Goal: Task Accomplishment & Management: Use online tool/utility

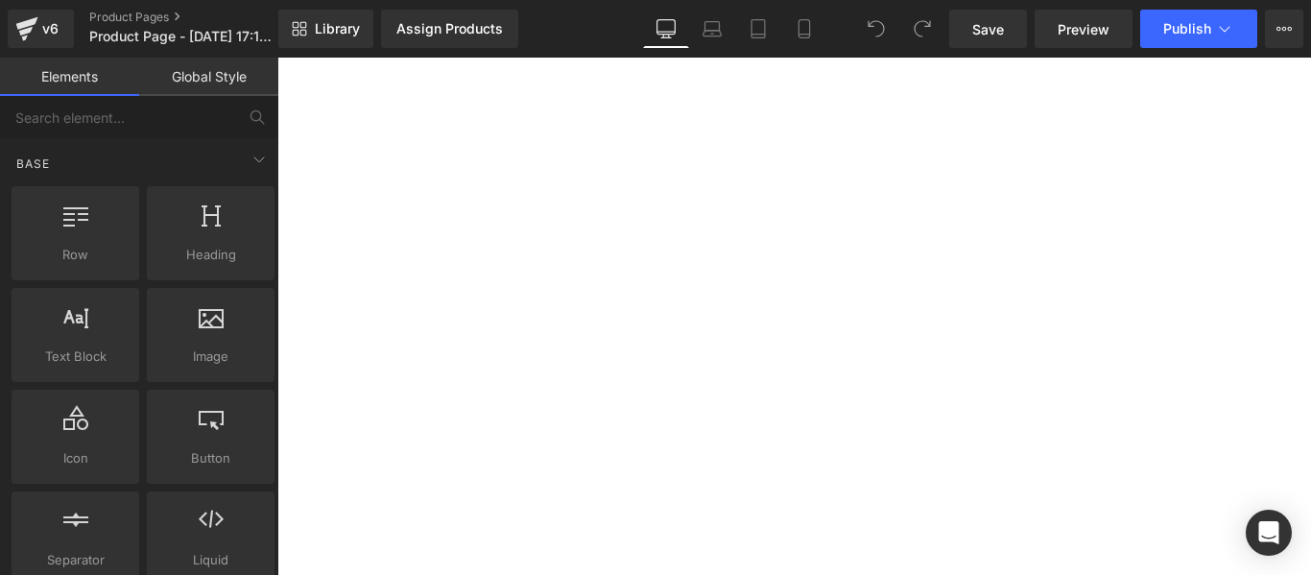
click at [331, 34] on span "Library" at bounding box center [337, 28] width 45 height 17
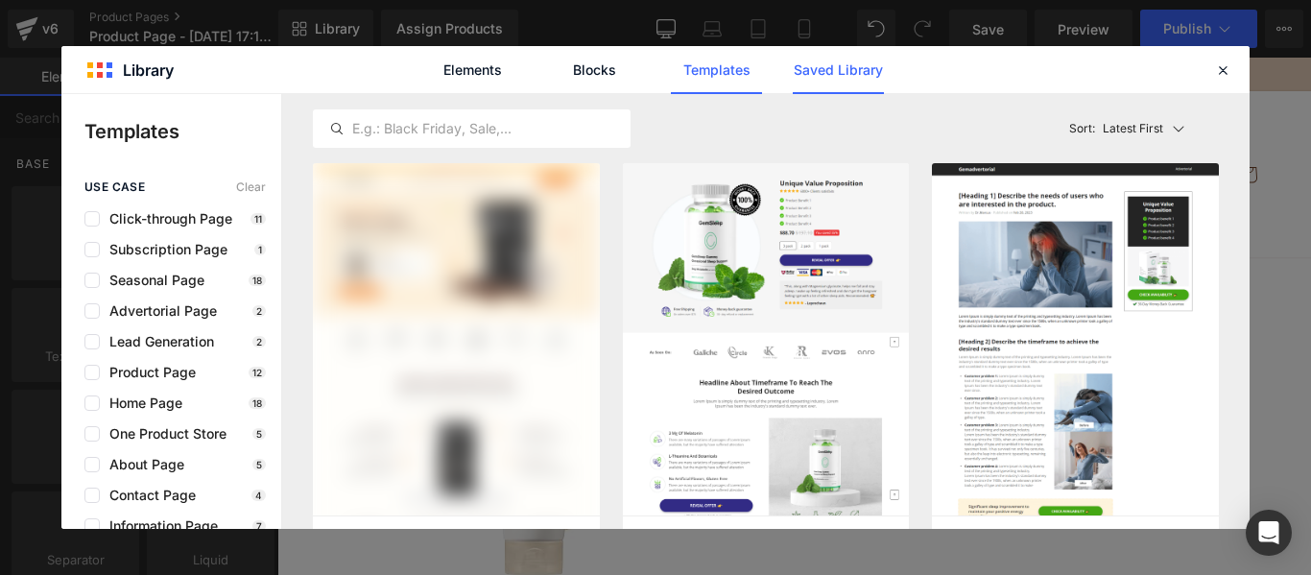
click at [729, 394] on link "Saved Library" at bounding box center [662, 415] width 134 height 42
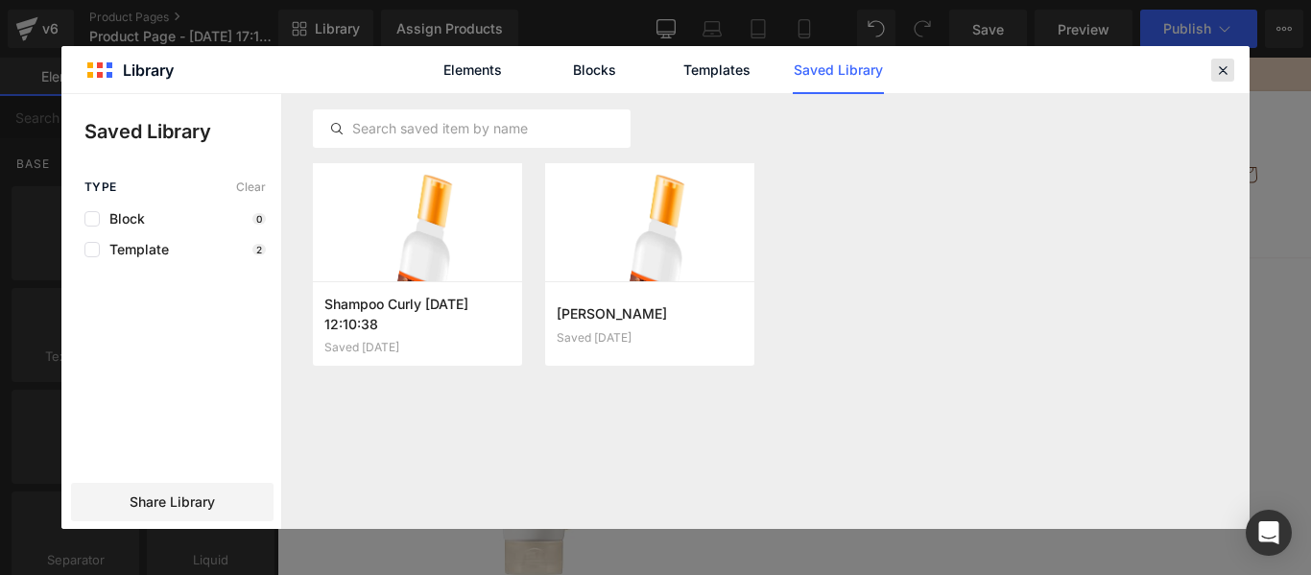
click at [1218, 67] on icon at bounding box center [1222, 69] width 17 height 17
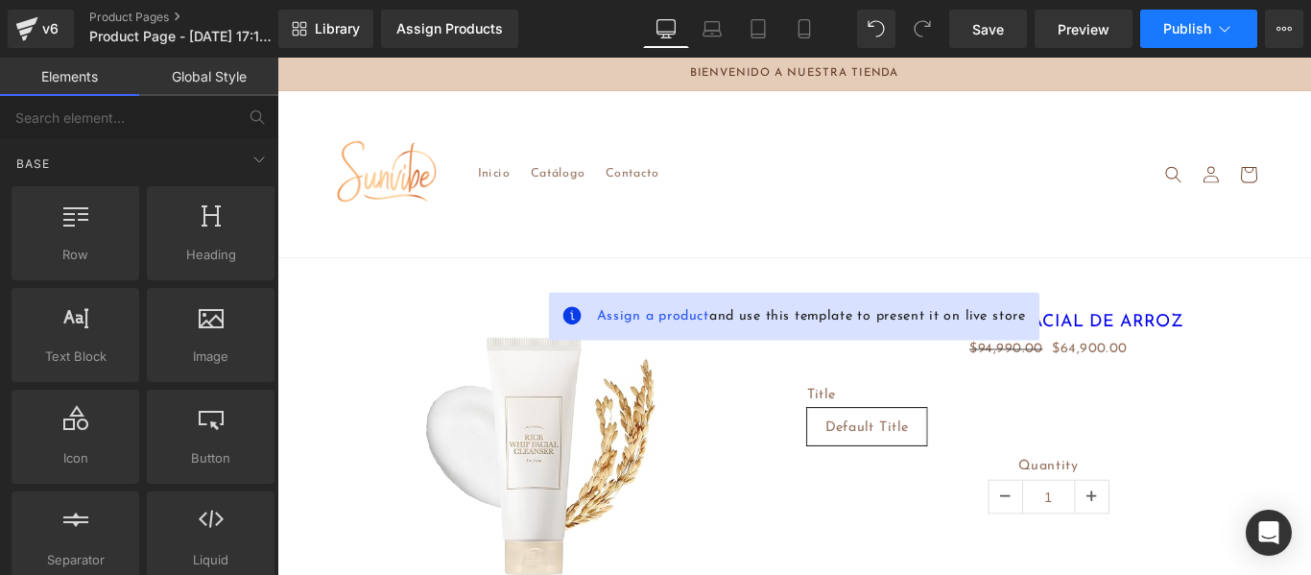
click at [1181, 28] on span "Publish" at bounding box center [1187, 28] width 48 height 15
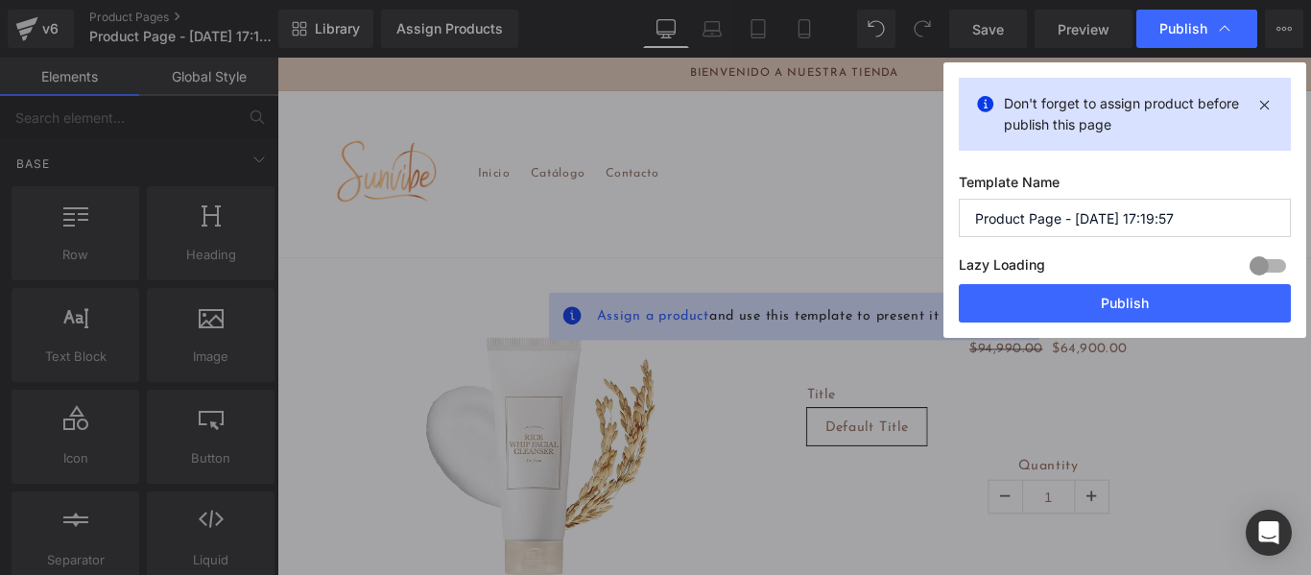
click at [1083, 207] on input "Product Page - Aug 27, 17:19:57" at bounding box center [1125, 218] width 332 height 38
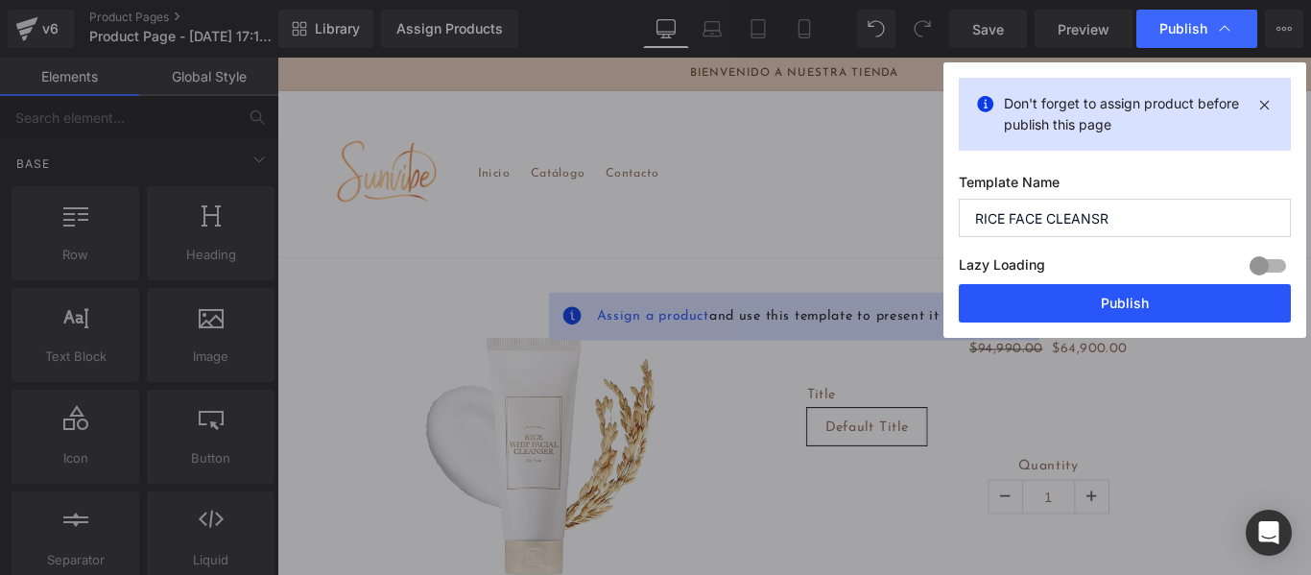
type input "RICE FACE CLEANSR"
click at [1123, 298] on button "Publish" at bounding box center [1125, 303] width 332 height 38
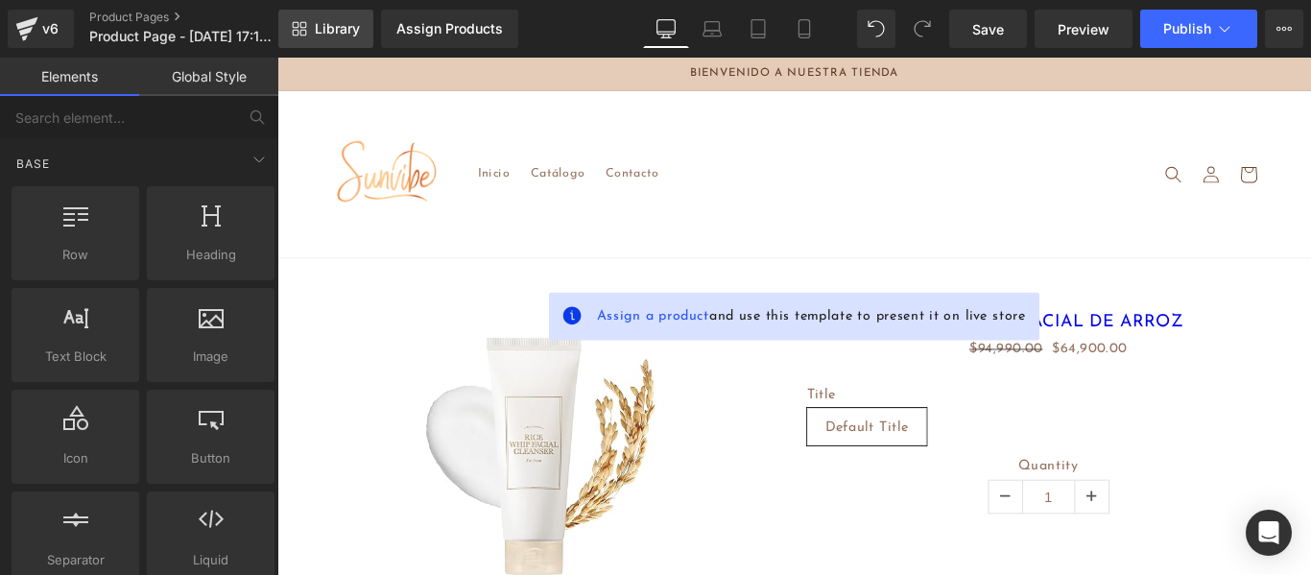
click at [340, 36] on span "Library" at bounding box center [337, 28] width 45 height 17
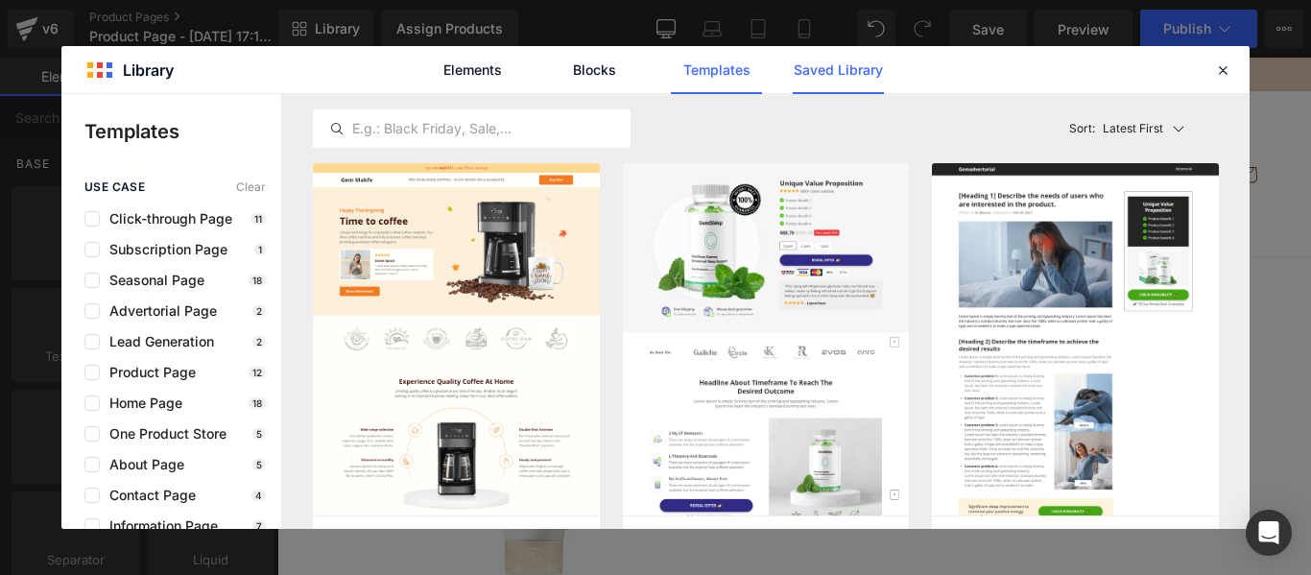
click at [0, 0] on link "Saved Library" at bounding box center [0, 0] width 0 height 0
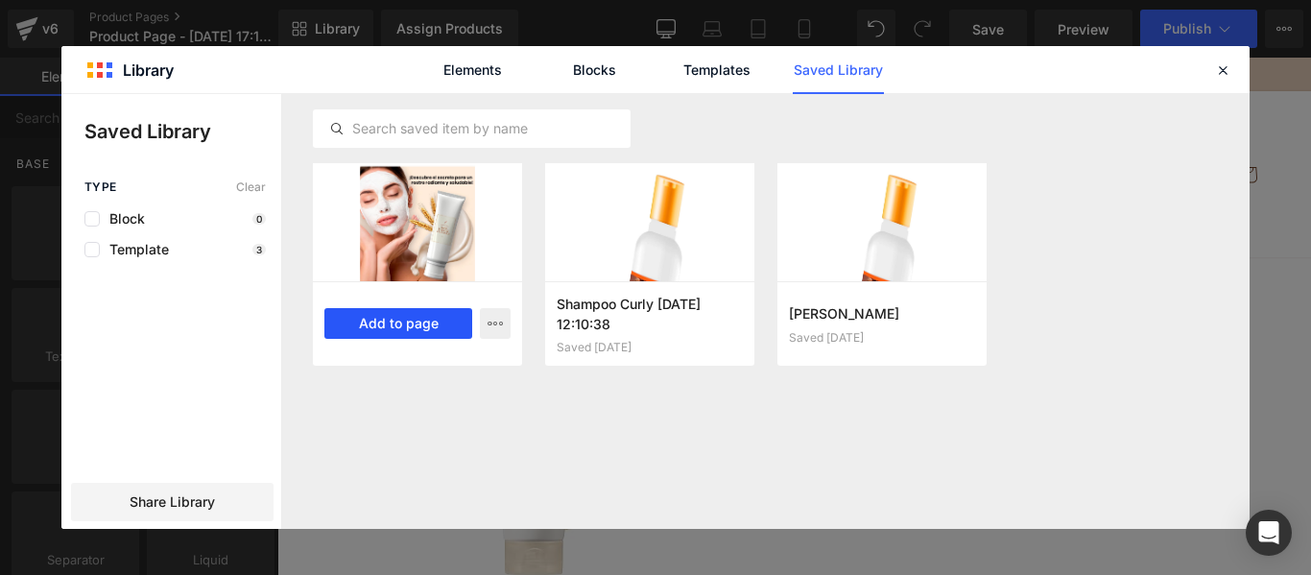
click at [407, 332] on button "Add to page" at bounding box center [398, 323] width 148 height 31
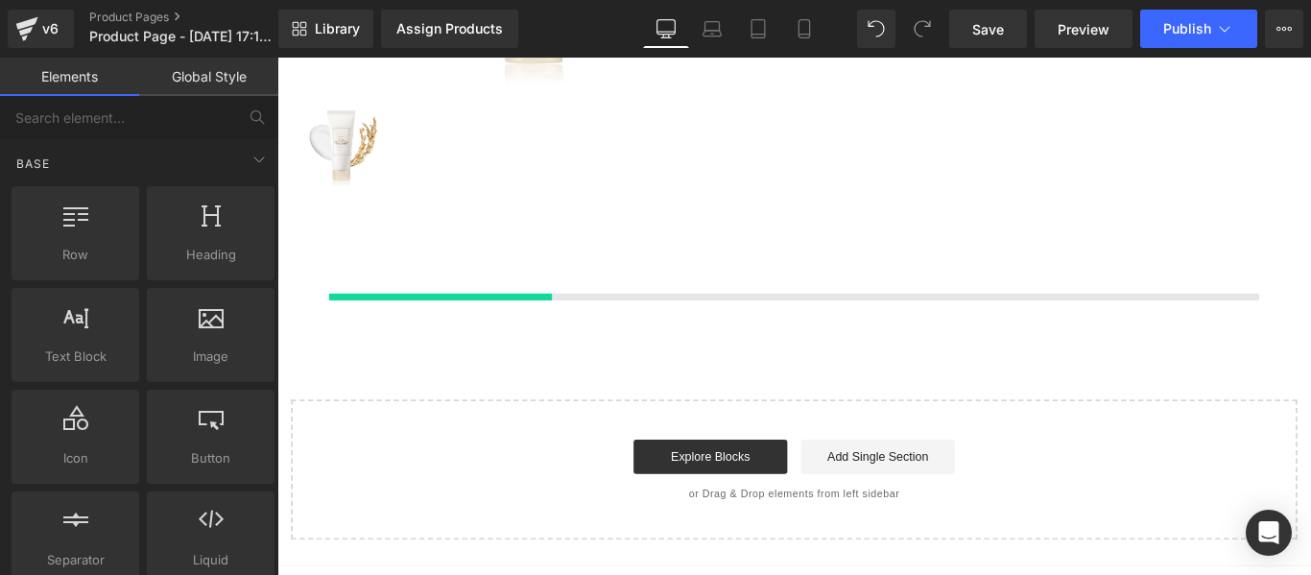
scroll to position [667, 0]
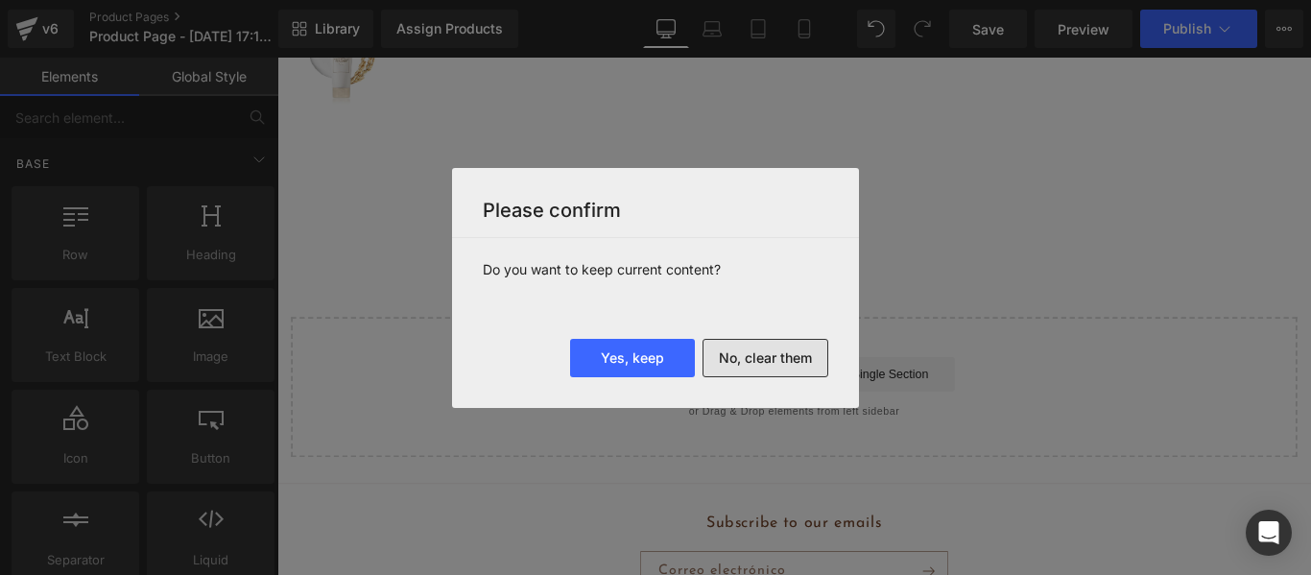
click at [751, 363] on button "No, clear them" at bounding box center [766, 358] width 126 height 38
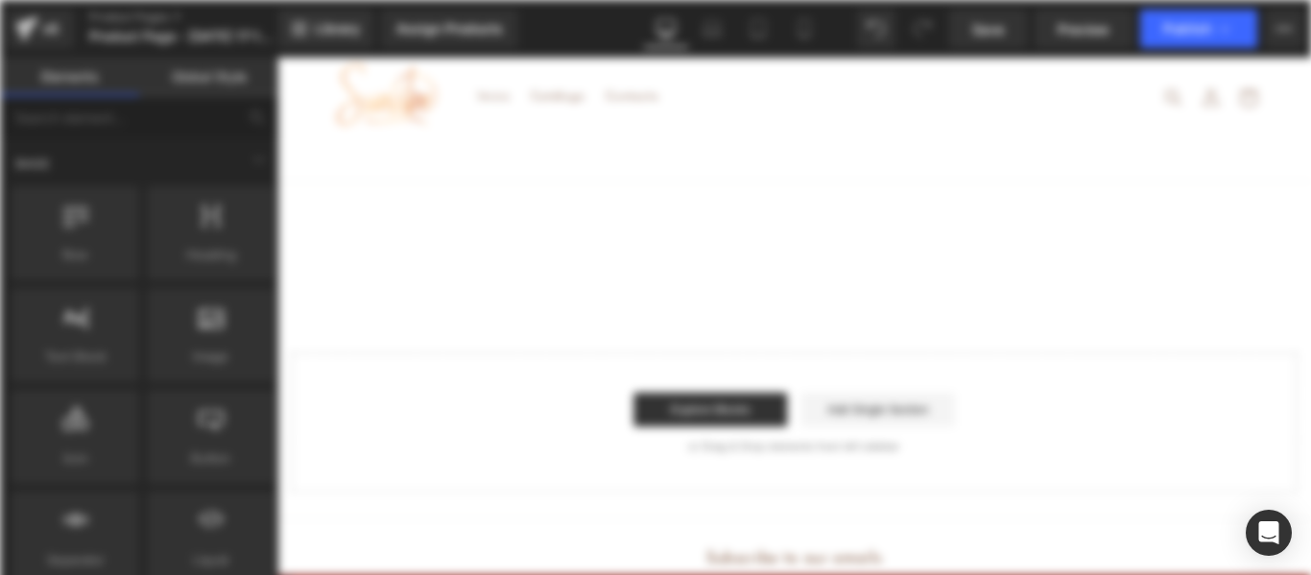
scroll to position [0, 0]
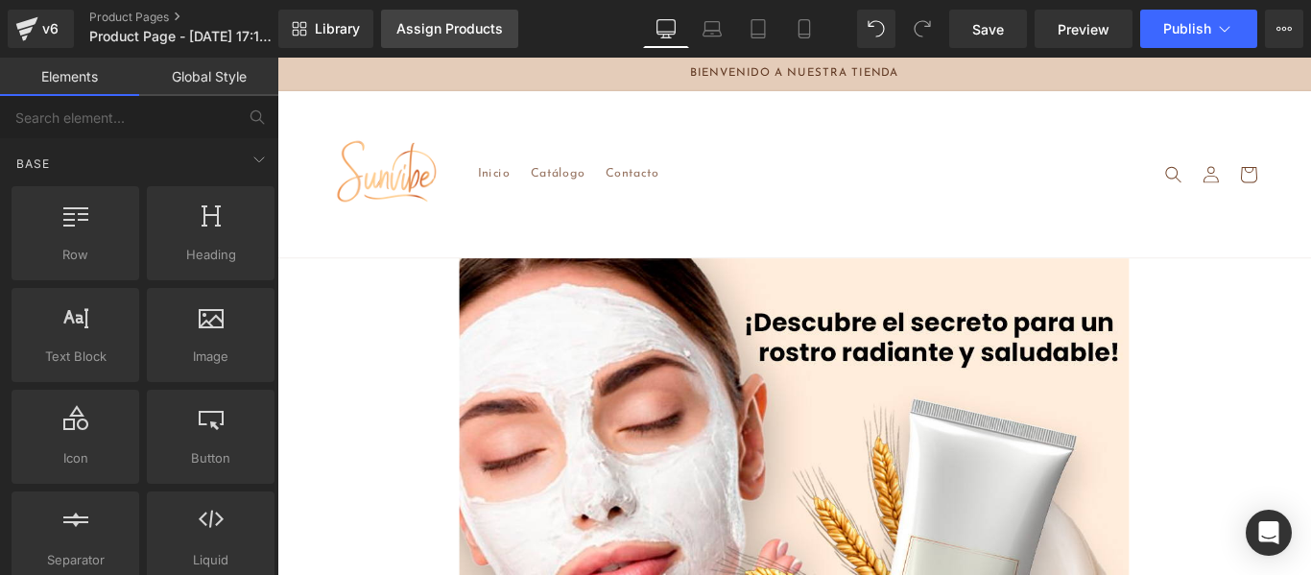
click at [447, 45] on link "Assign Products" at bounding box center [449, 29] width 137 height 38
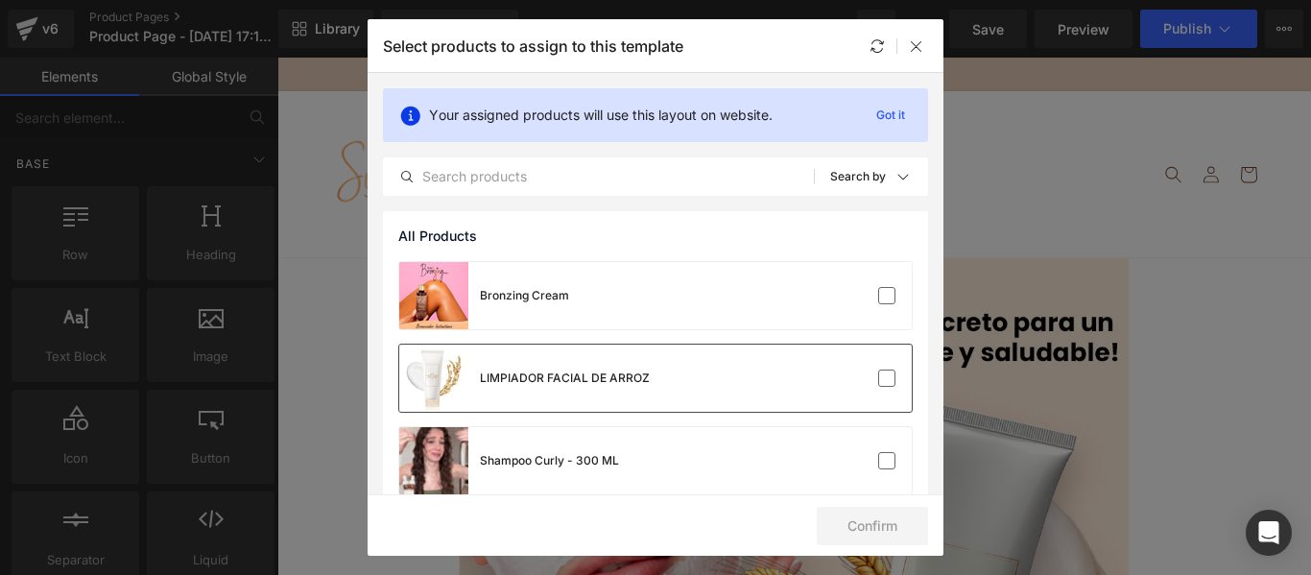
click at [541, 399] on div "LIMPIADOR FACIAL DE ARROZ" at bounding box center [524, 378] width 250 height 67
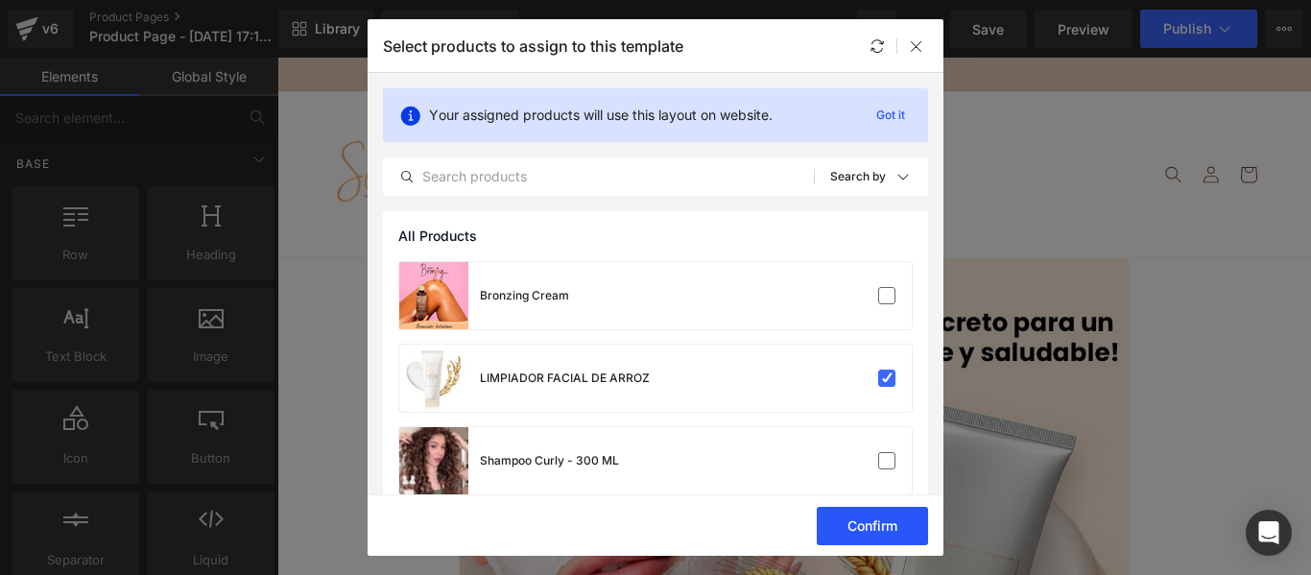
click at [0, 0] on button "Confirm" at bounding box center [0, 0] width 0 height 0
click at [0, 0] on button "Success" at bounding box center [0, 0] width 0 height 0
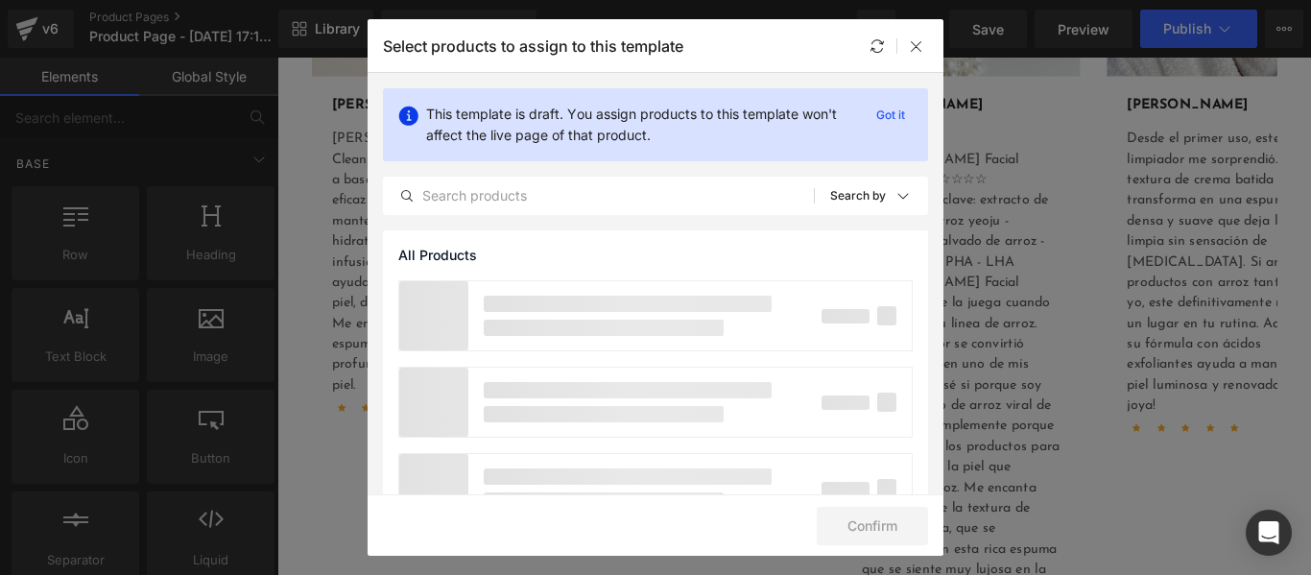
scroll to position [8168, 0]
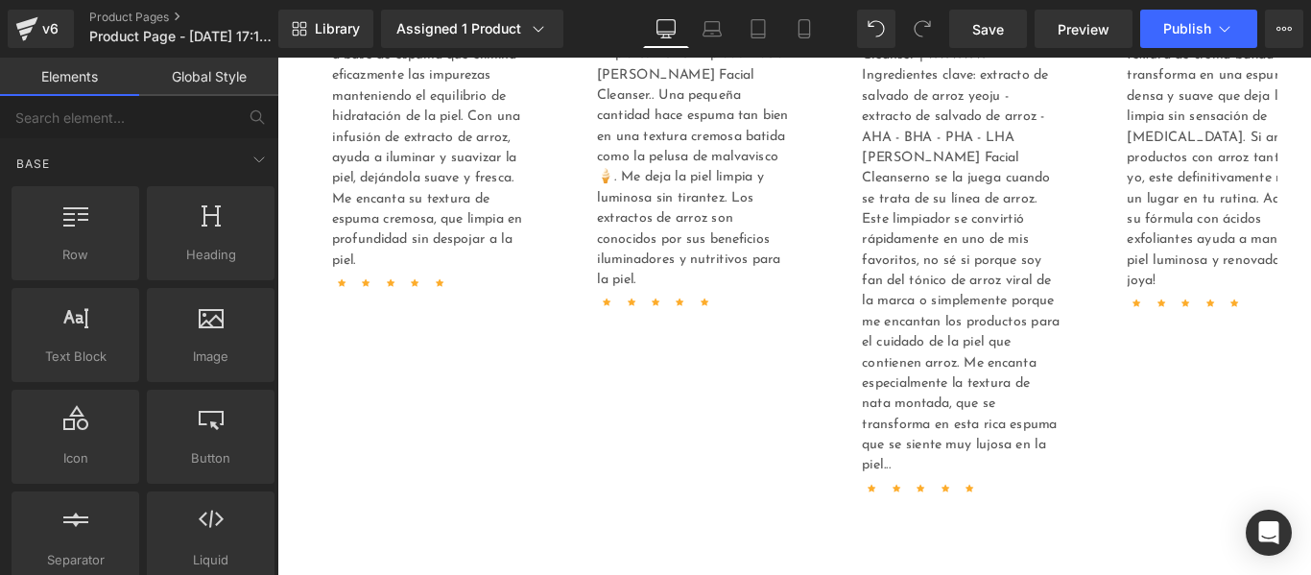
scroll to position [8413, 0]
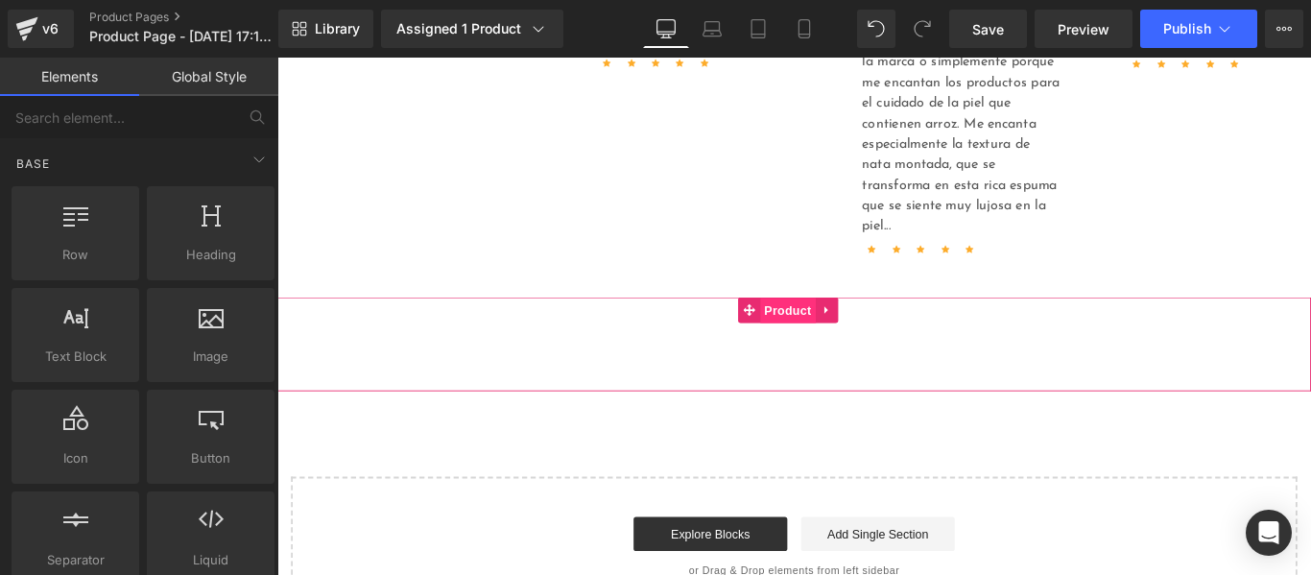
click at [828, 327] on span "Product" at bounding box center [851, 341] width 62 height 29
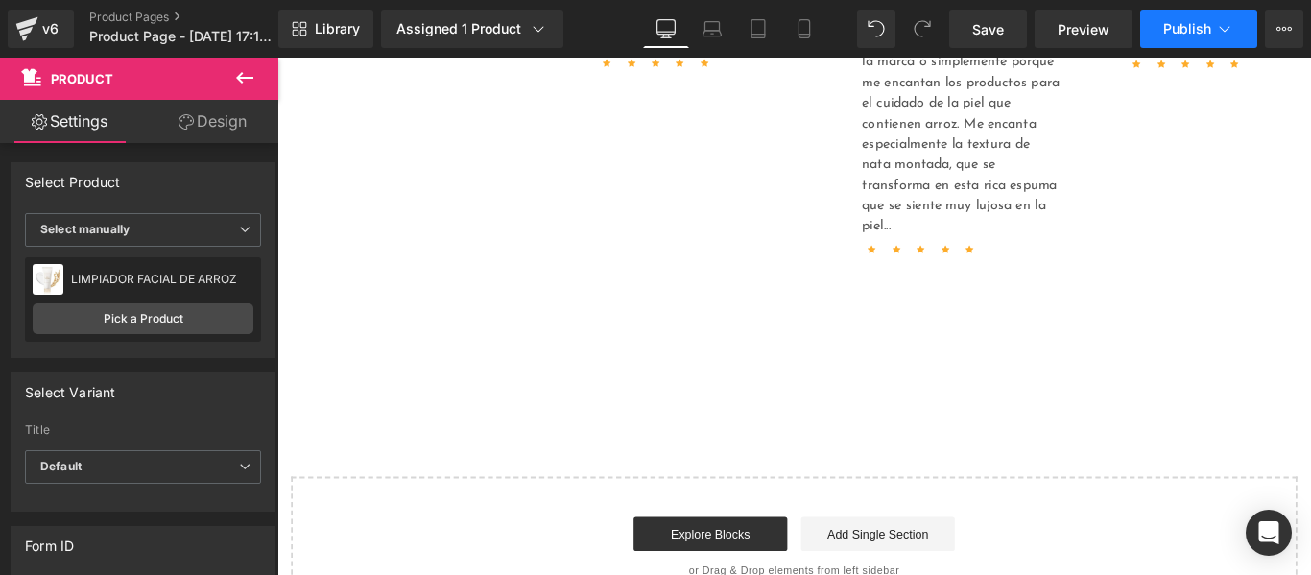
click at [1182, 26] on span "Publish" at bounding box center [1187, 28] width 48 height 15
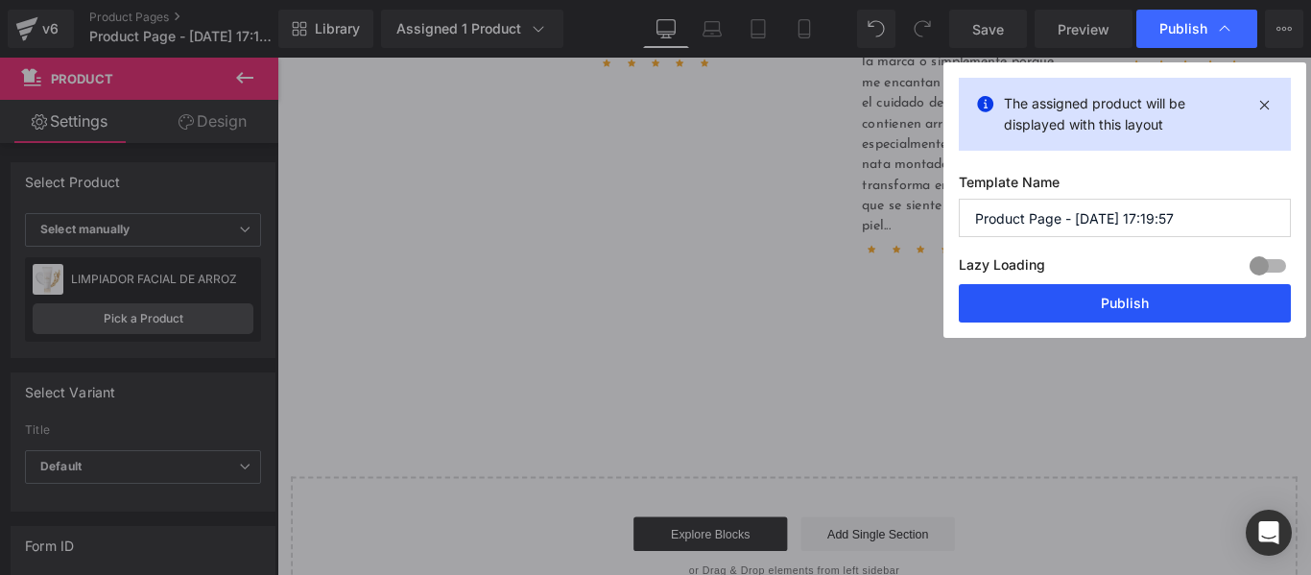
drag, startPoint x: 1088, startPoint y: 296, endPoint x: 903, endPoint y: 132, distance: 246.8
click at [1088, 296] on button "Publish" at bounding box center [1125, 303] width 332 height 38
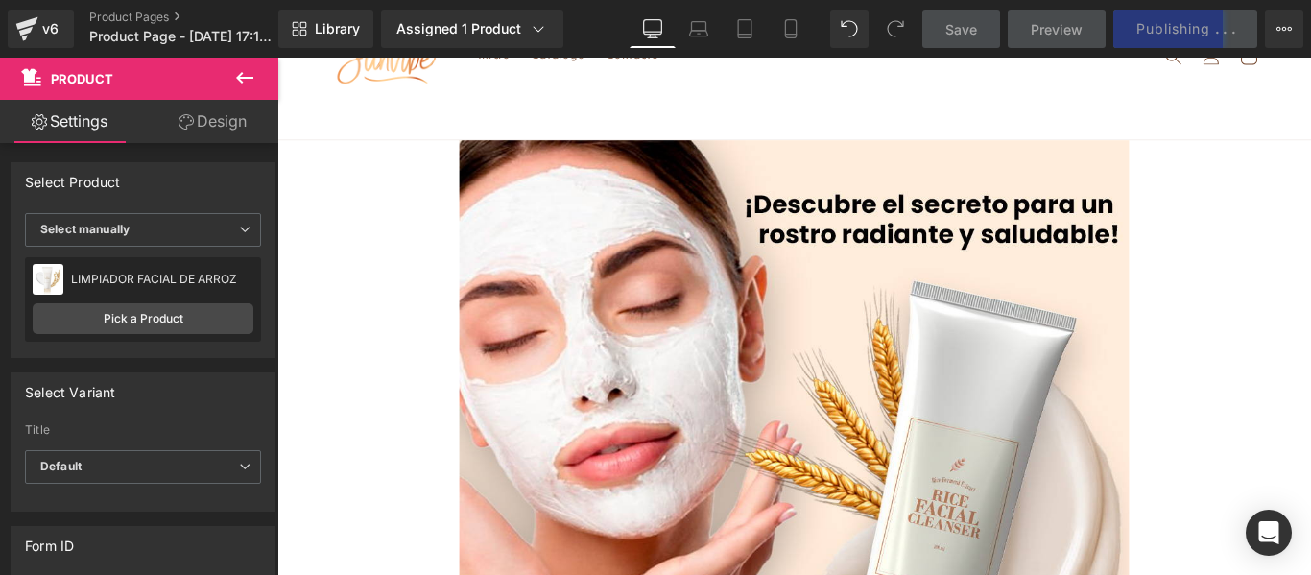
scroll to position [131, 0]
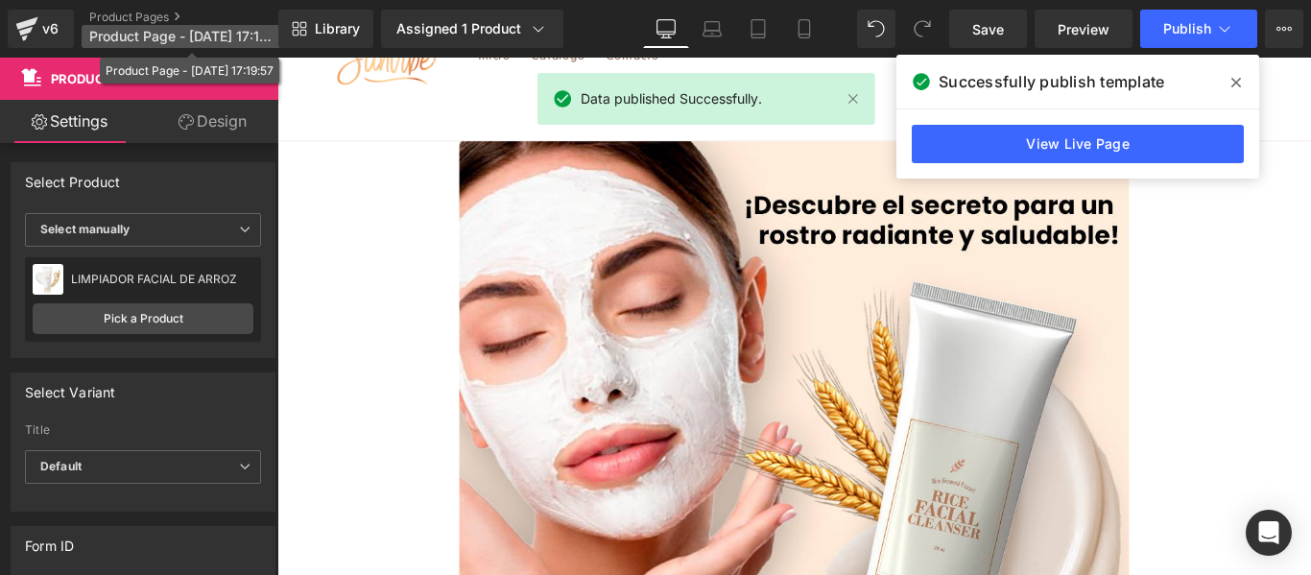
click at [172, 33] on span "Product Page - Aug 27, 17:19:57" at bounding box center [181, 36] width 184 height 15
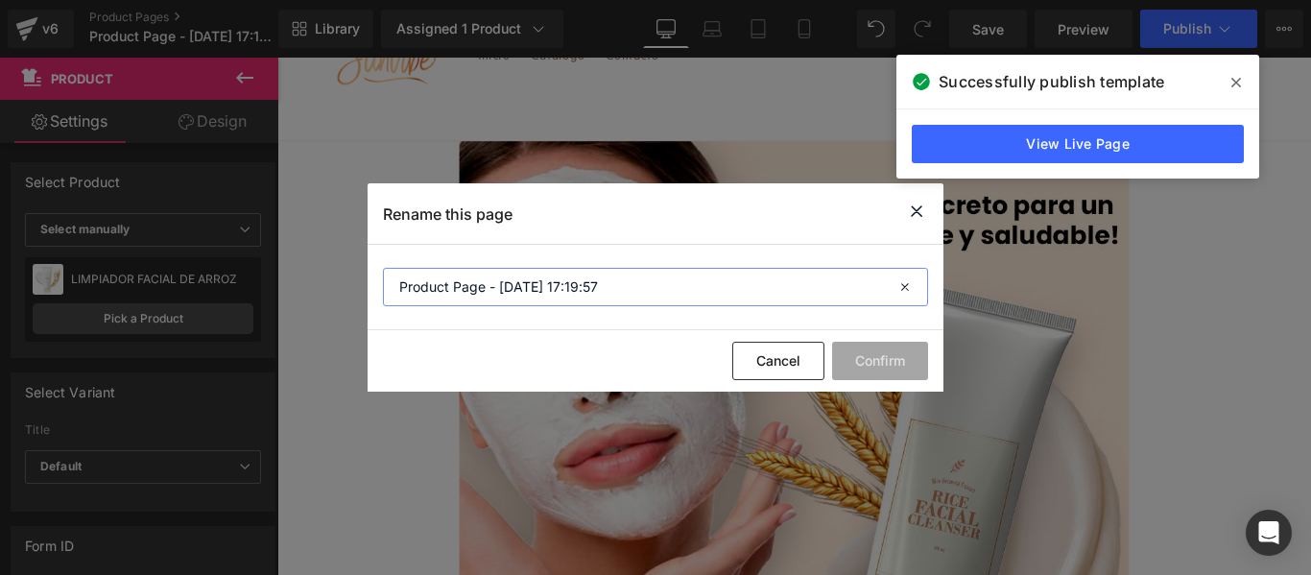
click at [467, 295] on input "Product Page - Aug 27, 17:19:57" at bounding box center [655, 287] width 545 height 38
type input "RICE FACIAL CLEANSER"
click at [875, 388] on div "Cancel Confirm" at bounding box center [656, 360] width 576 height 61
click at [895, 370] on button "Confirm" at bounding box center [880, 361] width 96 height 38
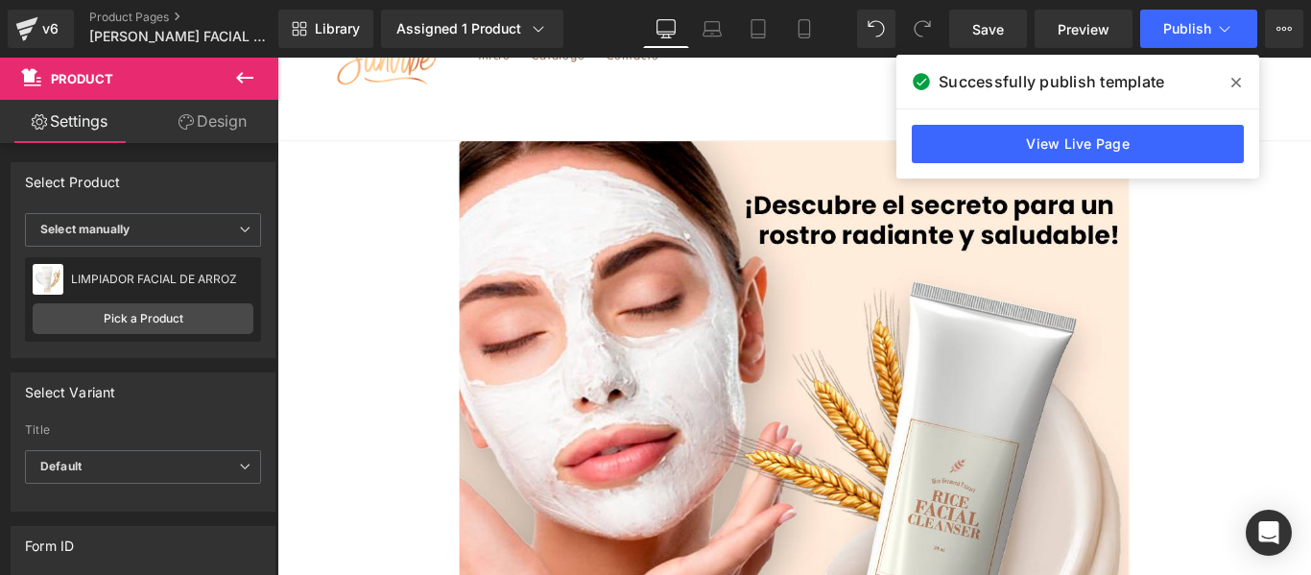
click at [1231, 81] on icon at bounding box center [1236, 82] width 10 height 15
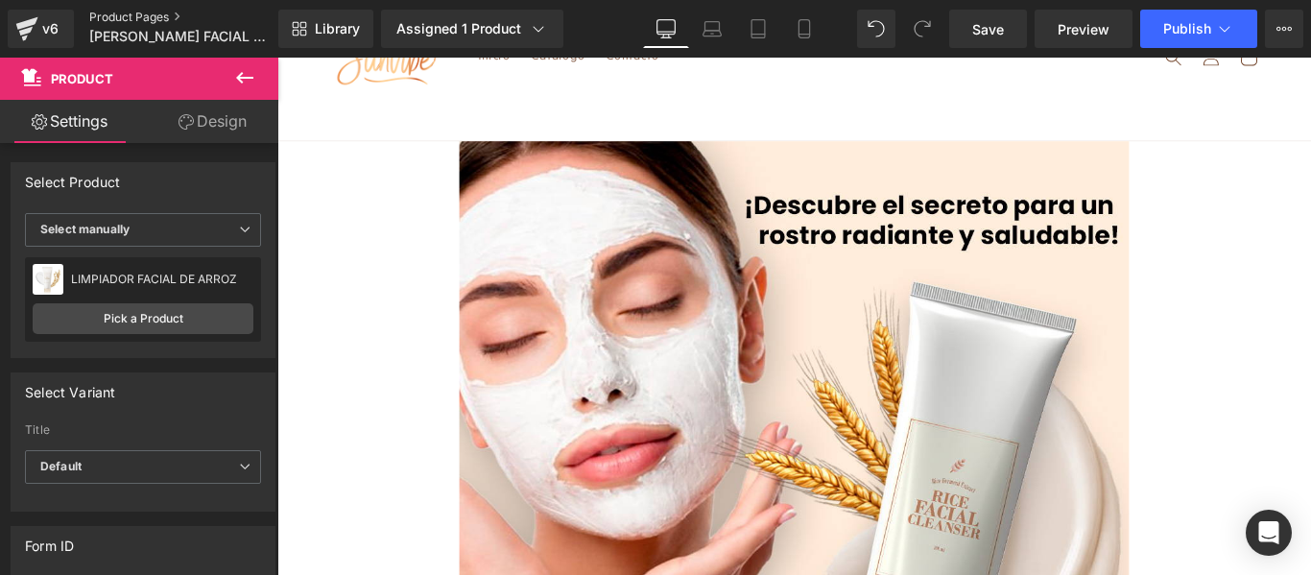
click at [92, 20] on link "Product Pages" at bounding box center [199, 17] width 221 height 15
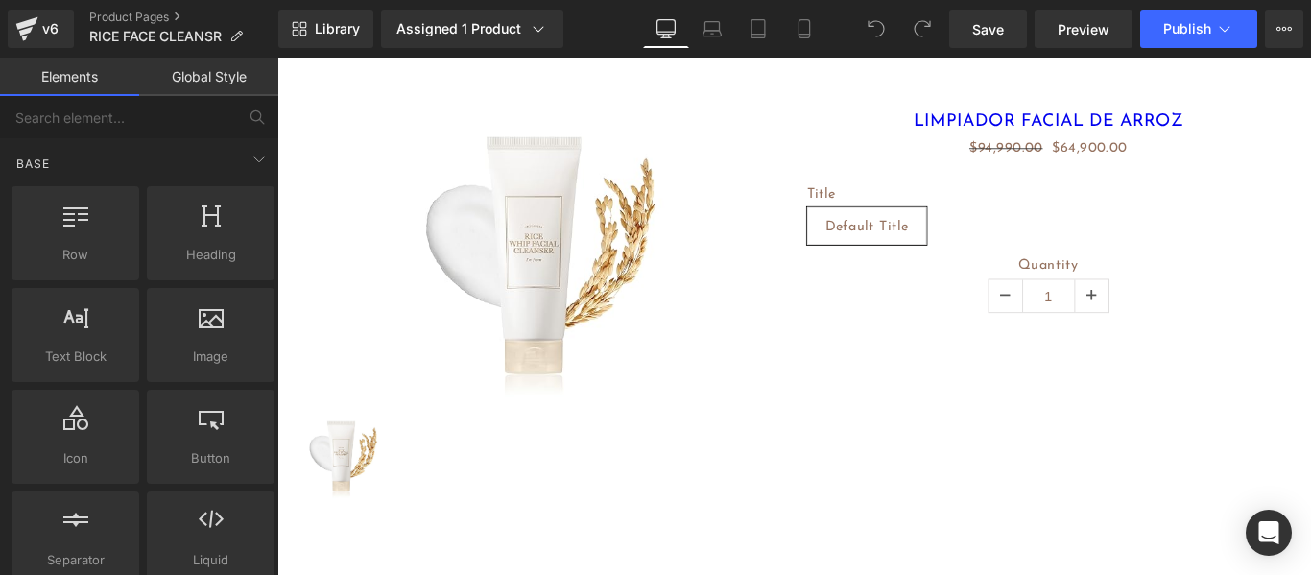
click at [466, 51] on div "Library Assigned 1 Product Product Preview LIMPIADOR FACIAL DE ARROZ Manage ass…" at bounding box center [794, 29] width 1033 height 58
click at [369, 34] on link "Library" at bounding box center [325, 29] width 95 height 38
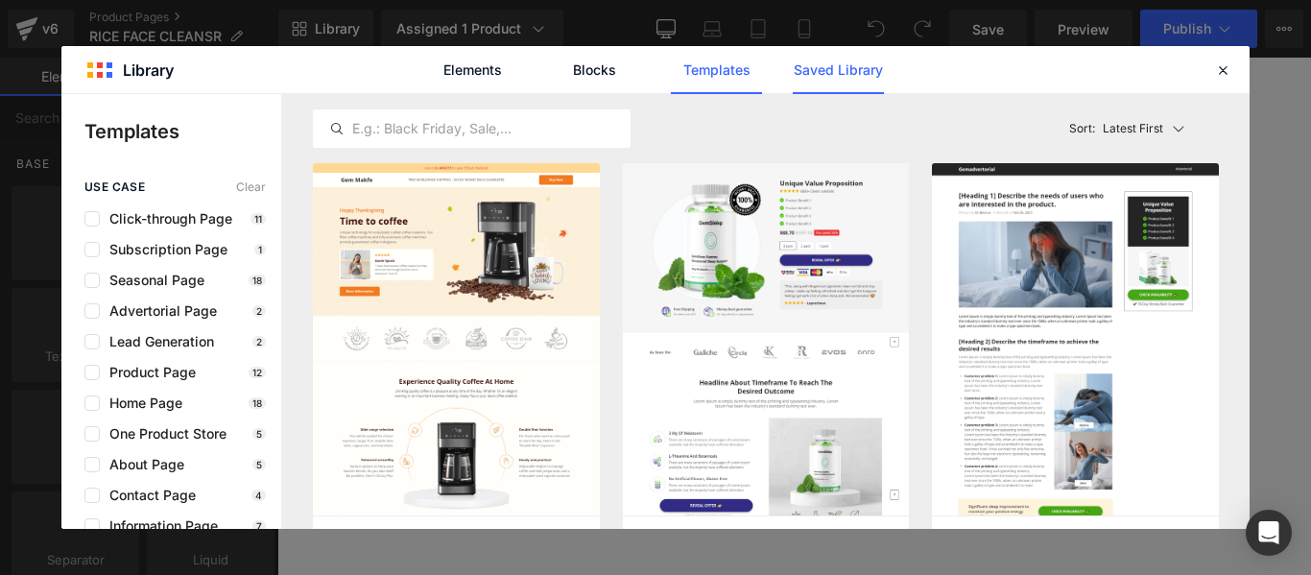
click at [0, 0] on link "Saved Library" at bounding box center [0, 0] width 0 height 0
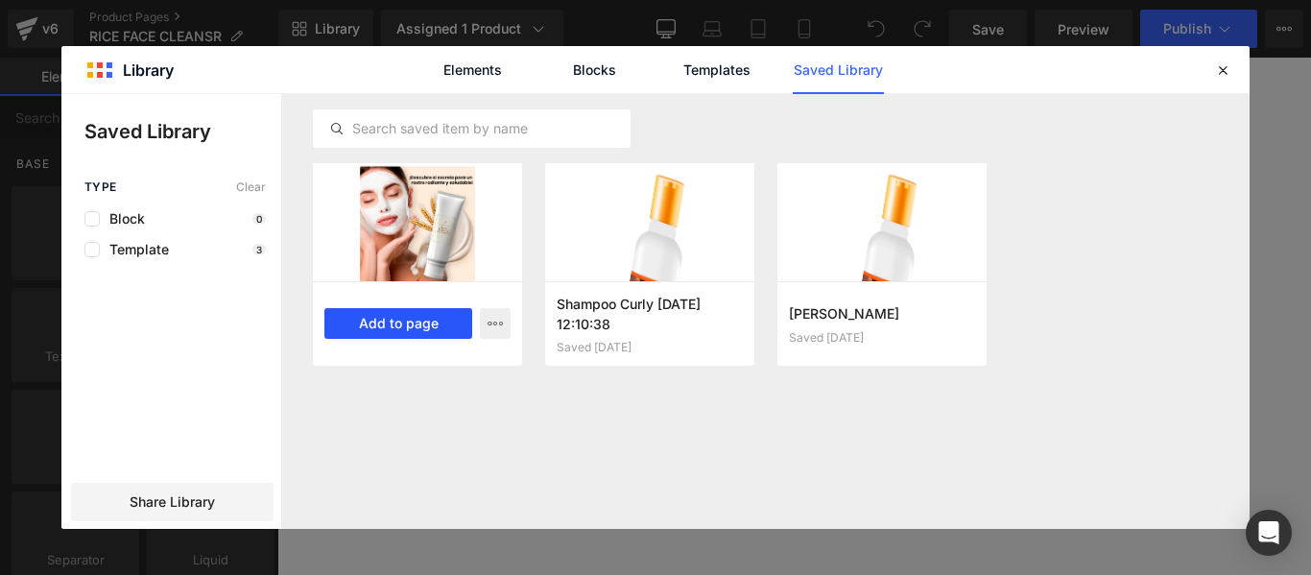
click at [412, 310] on button "Add to page" at bounding box center [398, 323] width 148 height 31
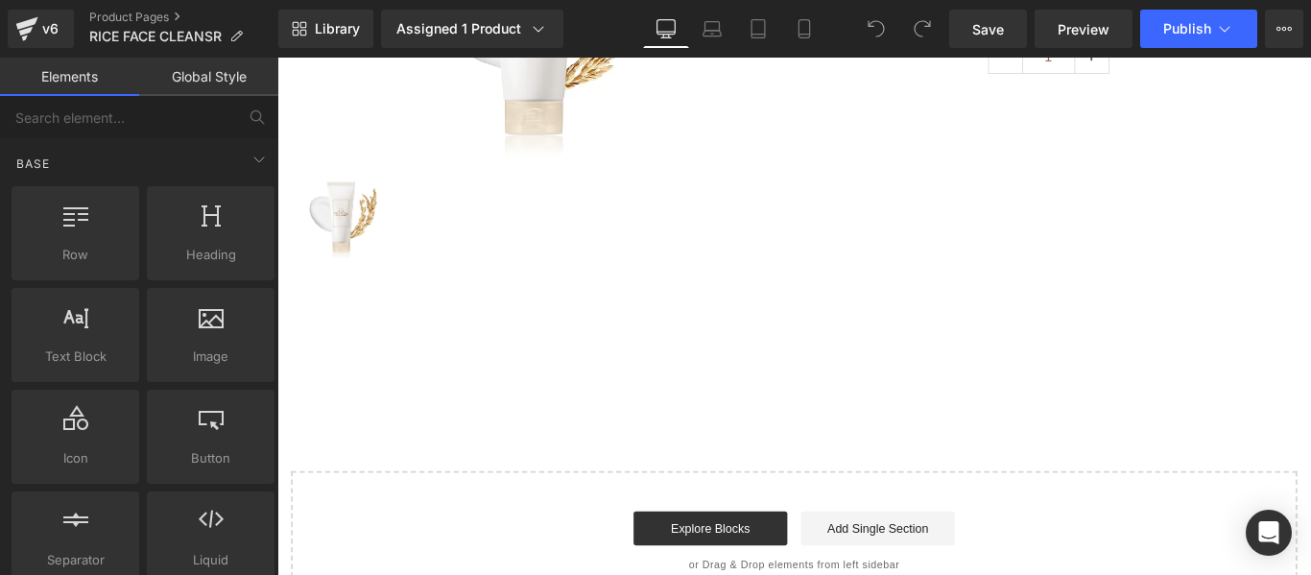
scroll to position [334, 0]
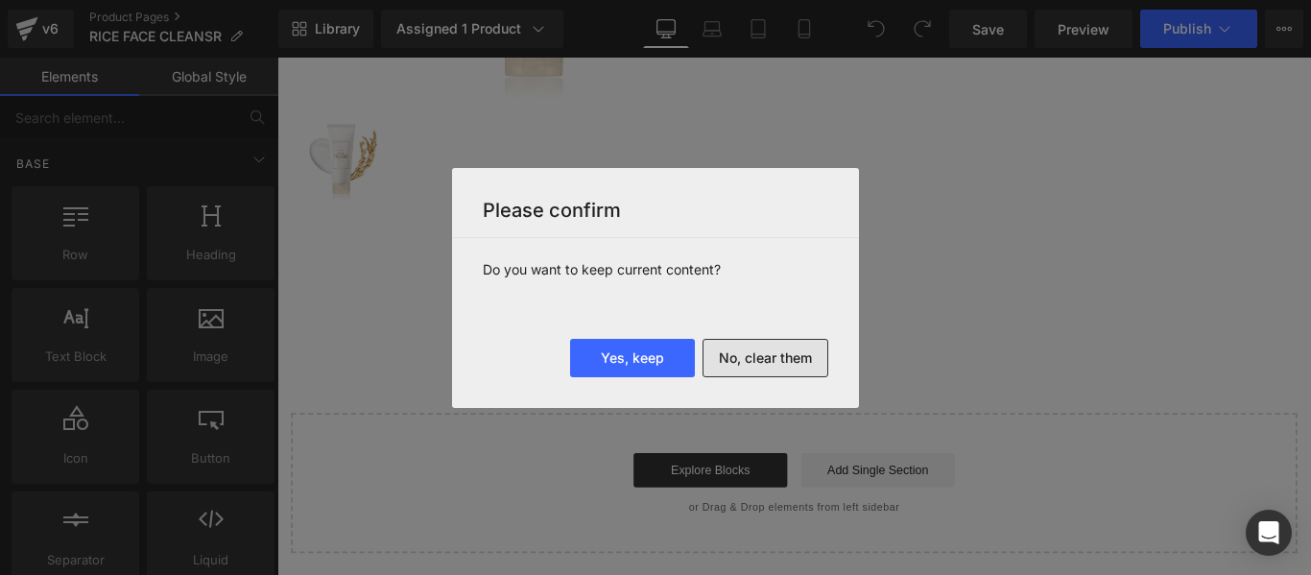
click at [785, 357] on button "No, clear them" at bounding box center [766, 358] width 126 height 38
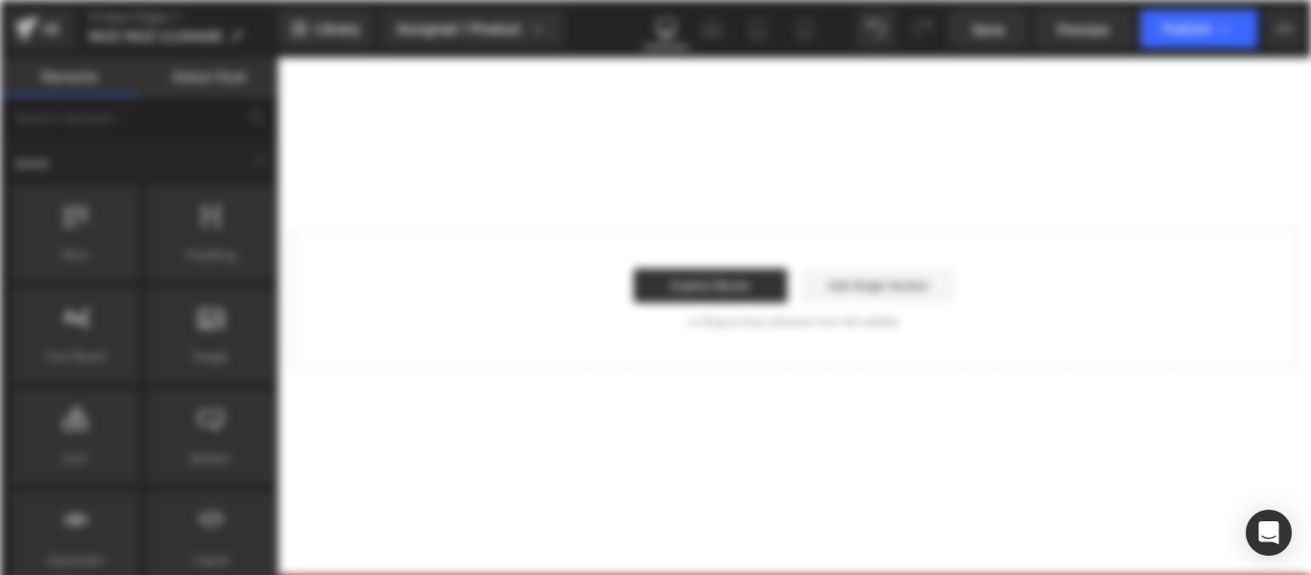
scroll to position [0, 0]
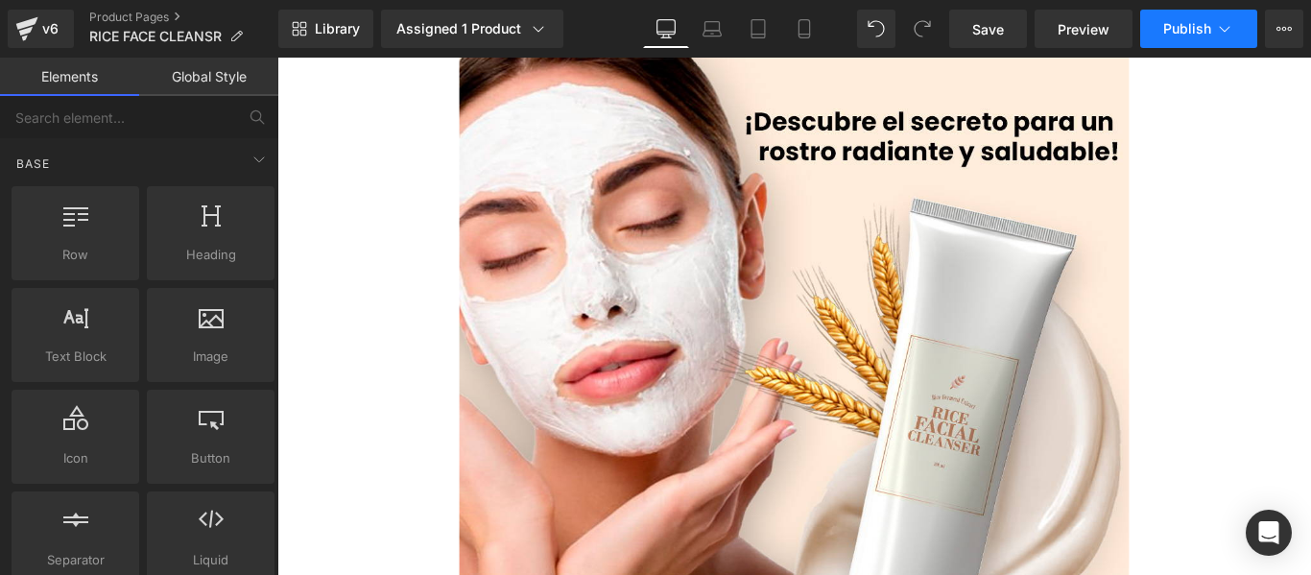
click at [1195, 36] on span "Publish" at bounding box center [1187, 28] width 48 height 15
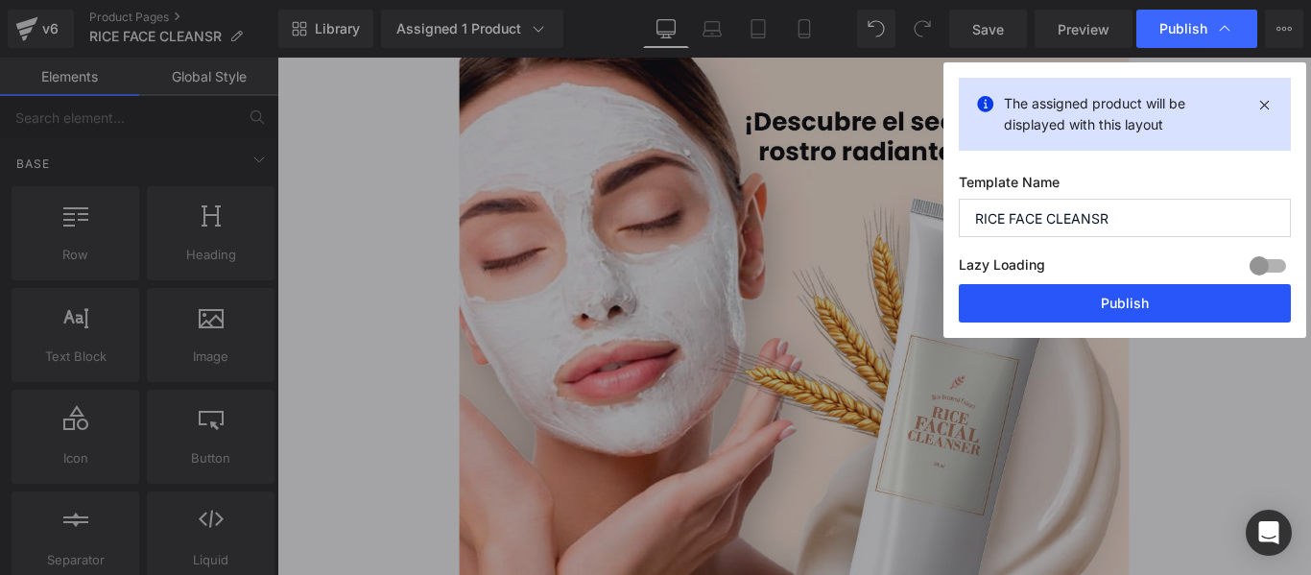
click at [0, 0] on button "Publish" at bounding box center [0, 0] width 0 height 0
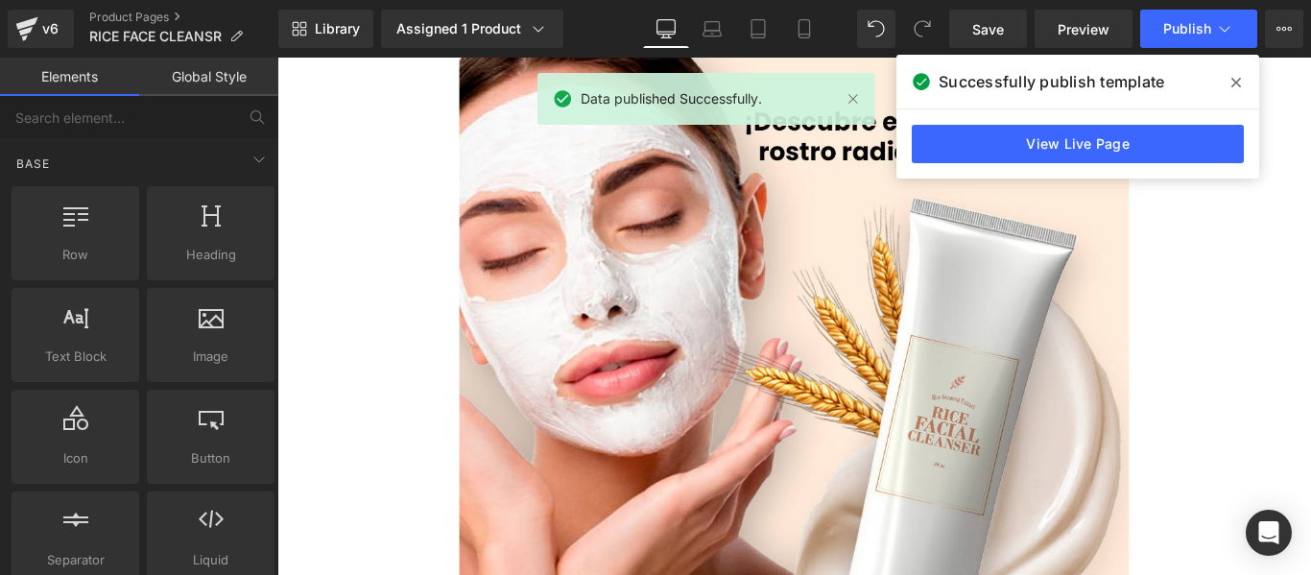
click at [124, 9] on div "v6 Product Pages RICE FACE CLEANSR" at bounding box center [139, 29] width 278 height 58
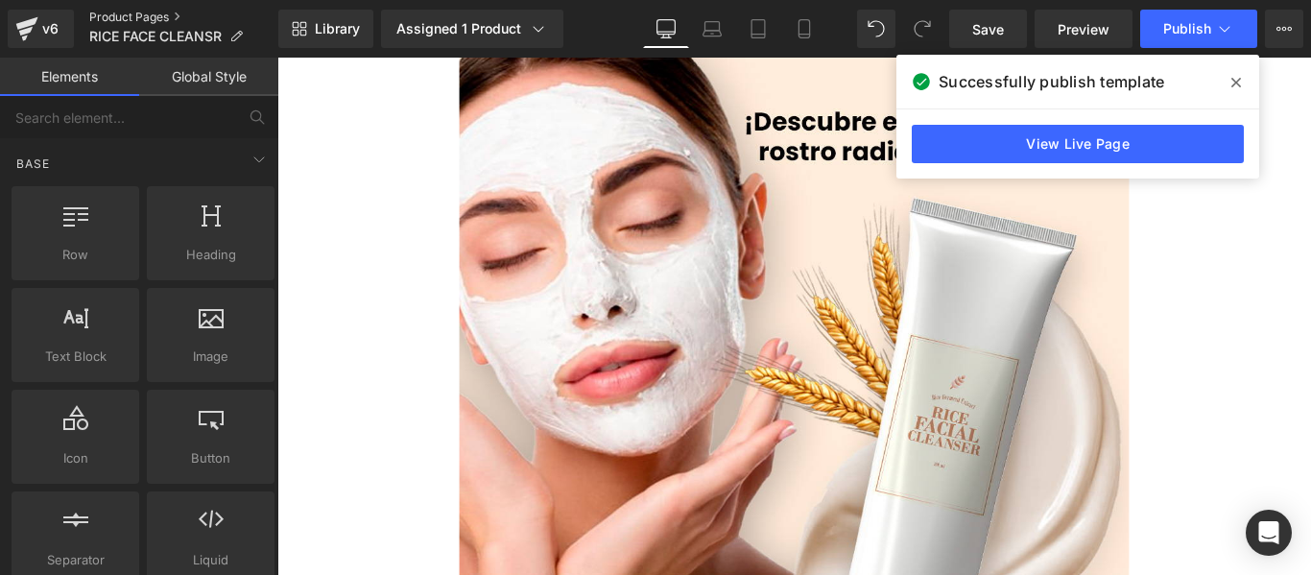
click at [126, 10] on link "Product Pages" at bounding box center [183, 17] width 189 height 15
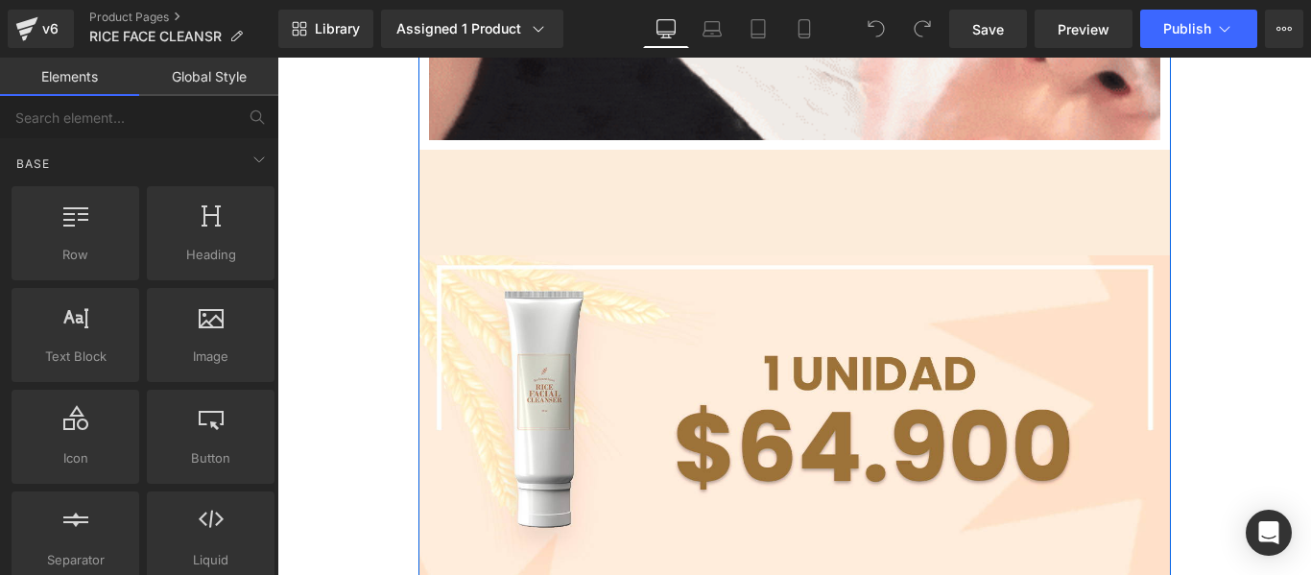
scroll to position [2578, 0]
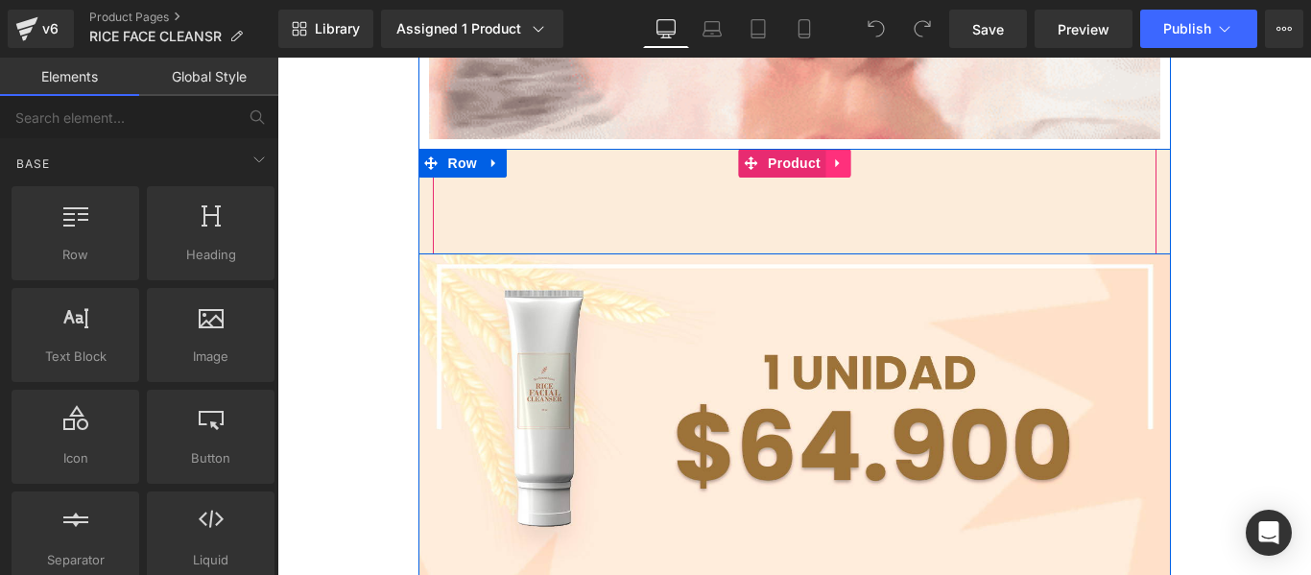
click at [831, 165] on icon at bounding box center [837, 162] width 13 height 14
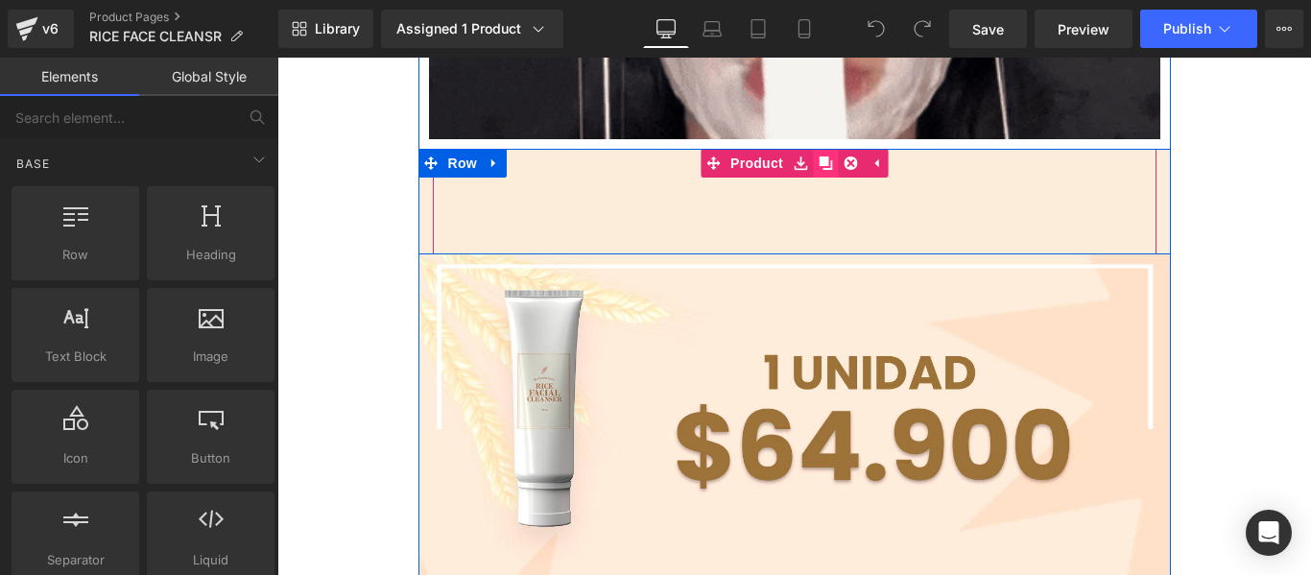
click at [819, 156] on icon at bounding box center [825, 162] width 13 height 13
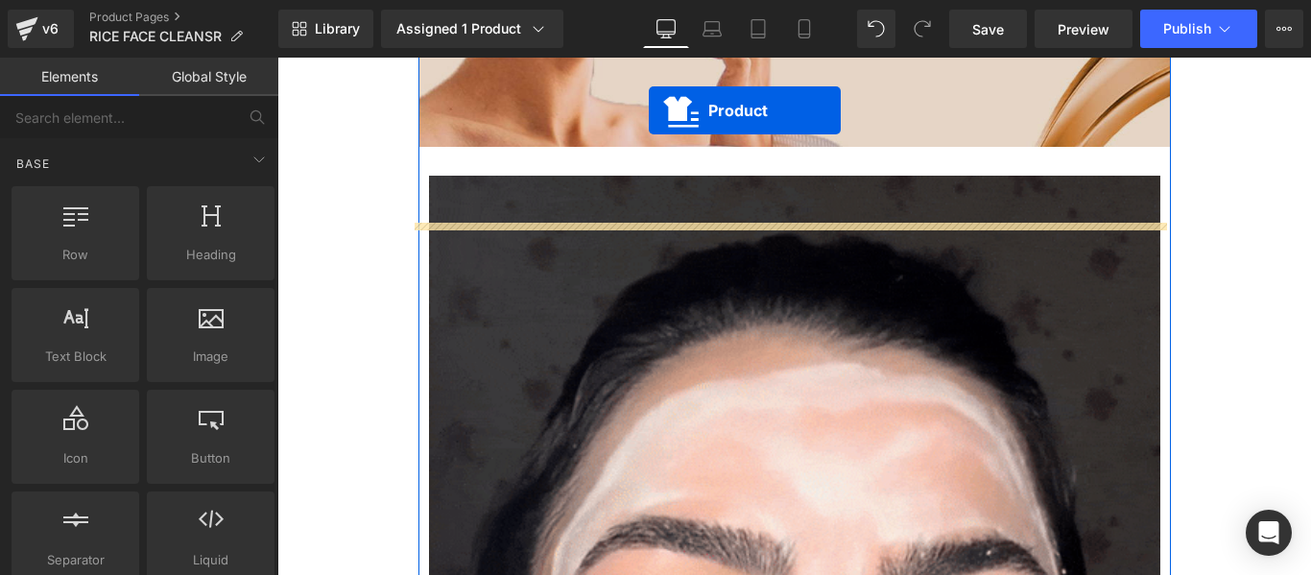
scroll to position [1657, 0]
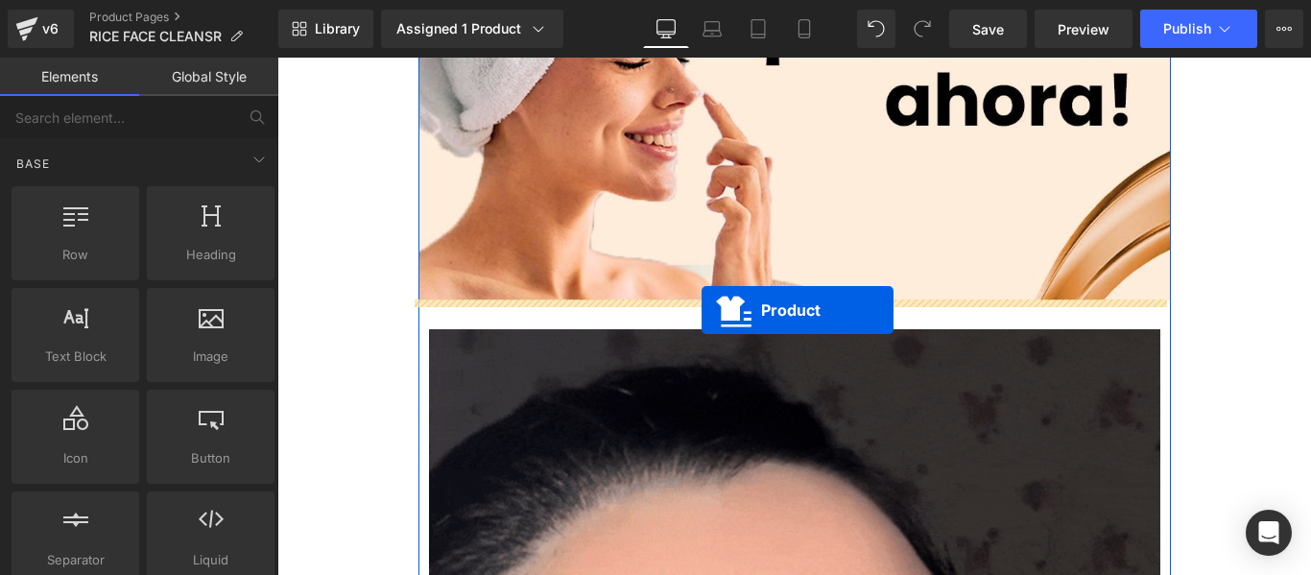
drag, startPoint x: 706, startPoint y: 164, endPoint x: 702, endPoint y: 310, distance: 146.0
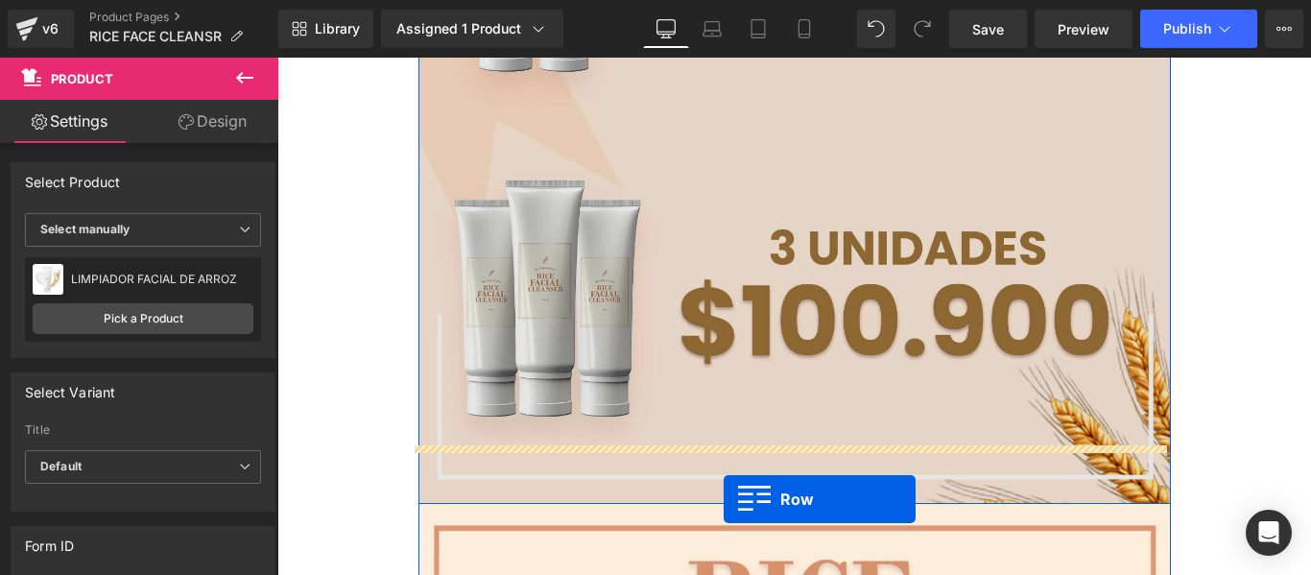
scroll to position [3488, 0]
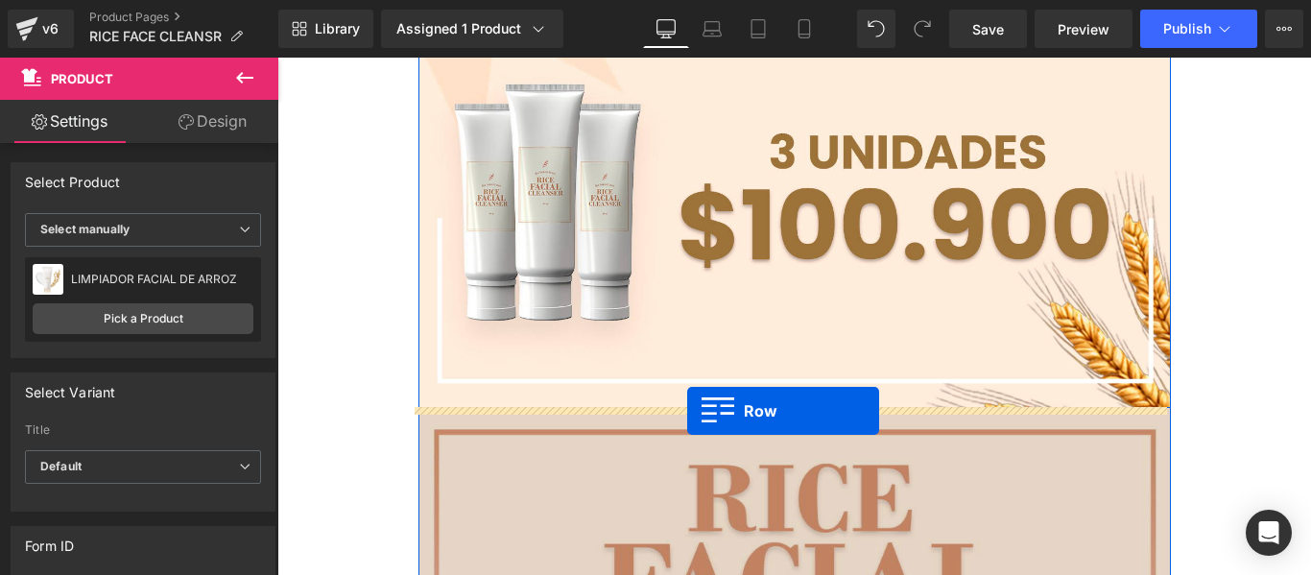
drag, startPoint x: 420, startPoint y: 69, endPoint x: 687, endPoint y: 411, distance: 433.5
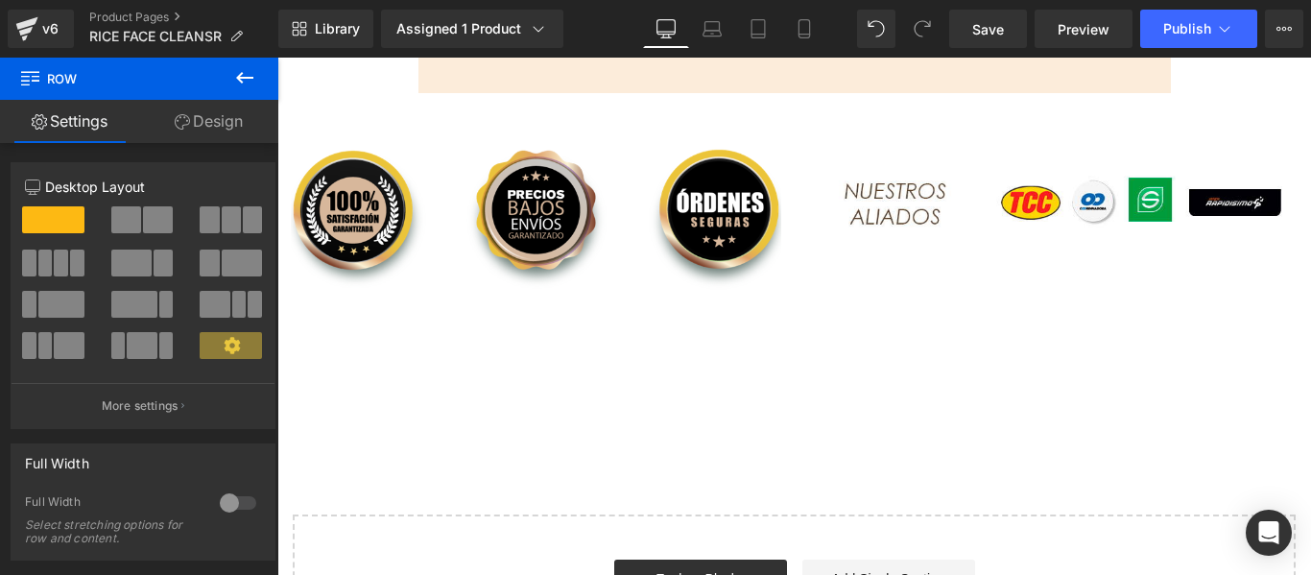
scroll to position [7411, 0]
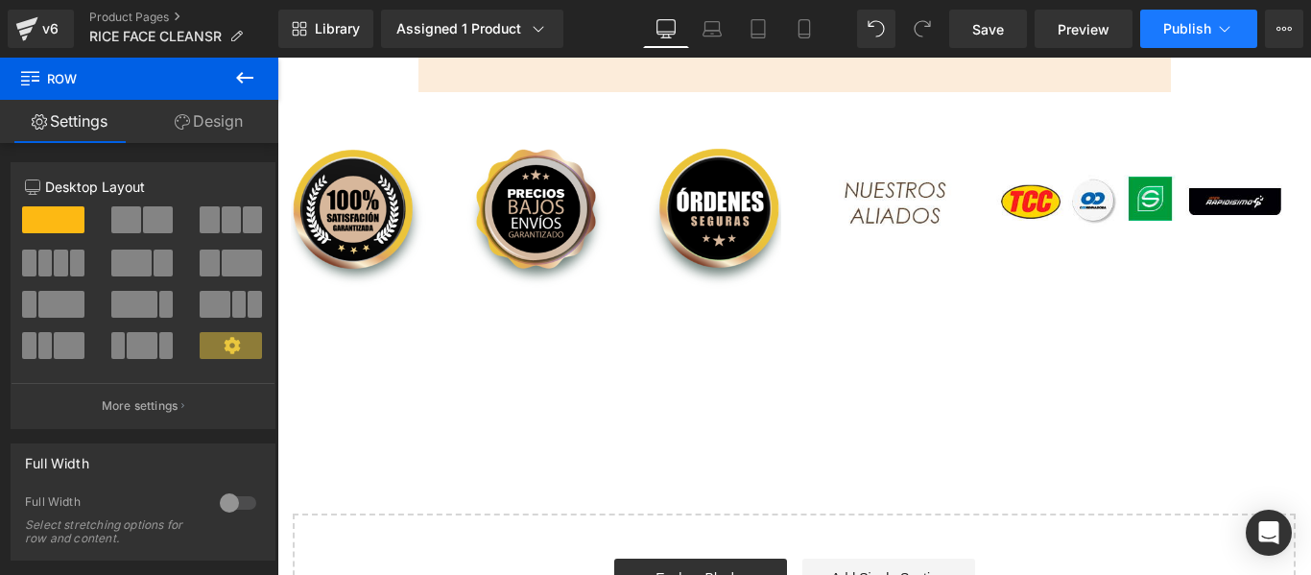
click at [1171, 36] on span "Publish" at bounding box center [1187, 28] width 48 height 15
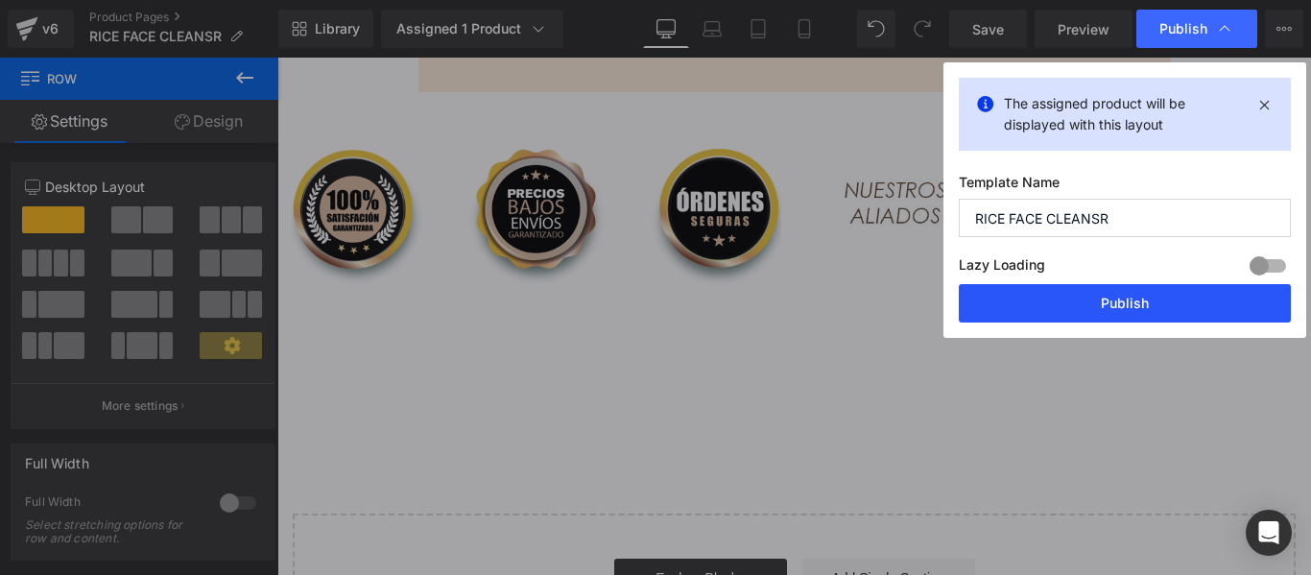
click at [1089, 300] on button "Publish" at bounding box center [1125, 303] width 332 height 38
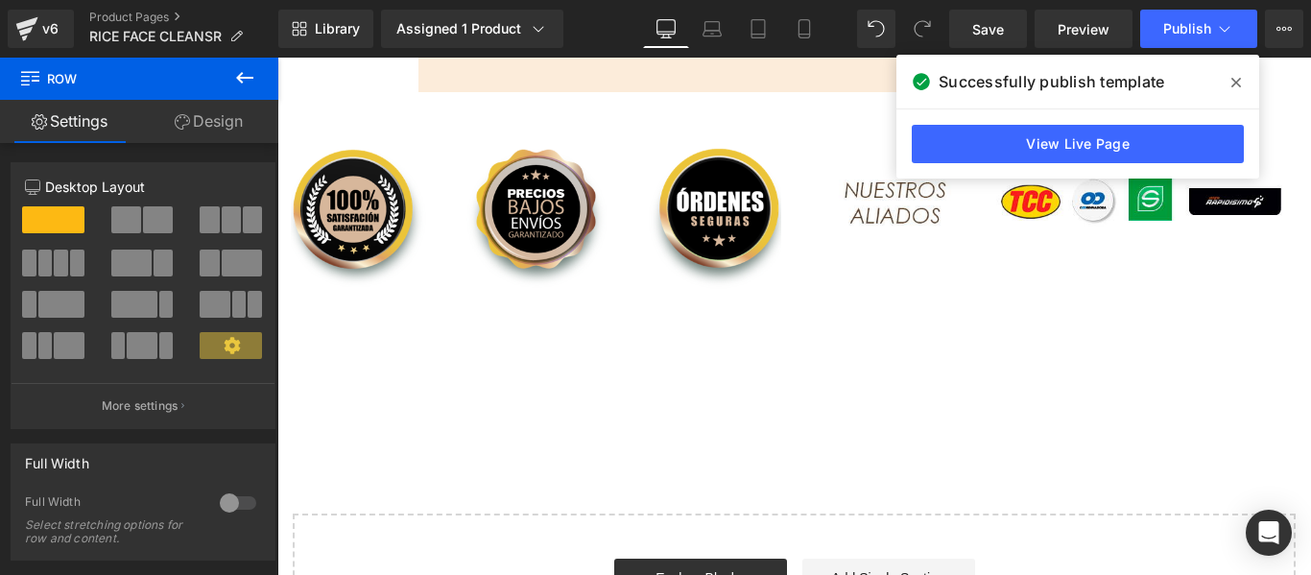
click at [236, 75] on icon at bounding box center [244, 77] width 23 height 23
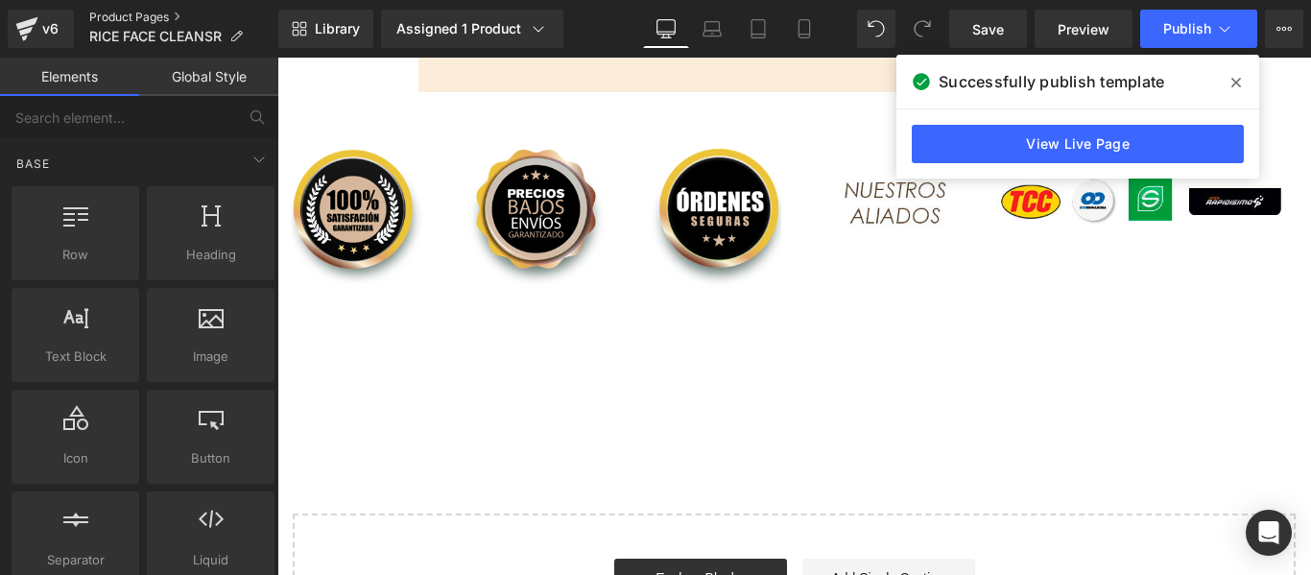
click at [110, 23] on link "Product Pages" at bounding box center [183, 17] width 189 height 15
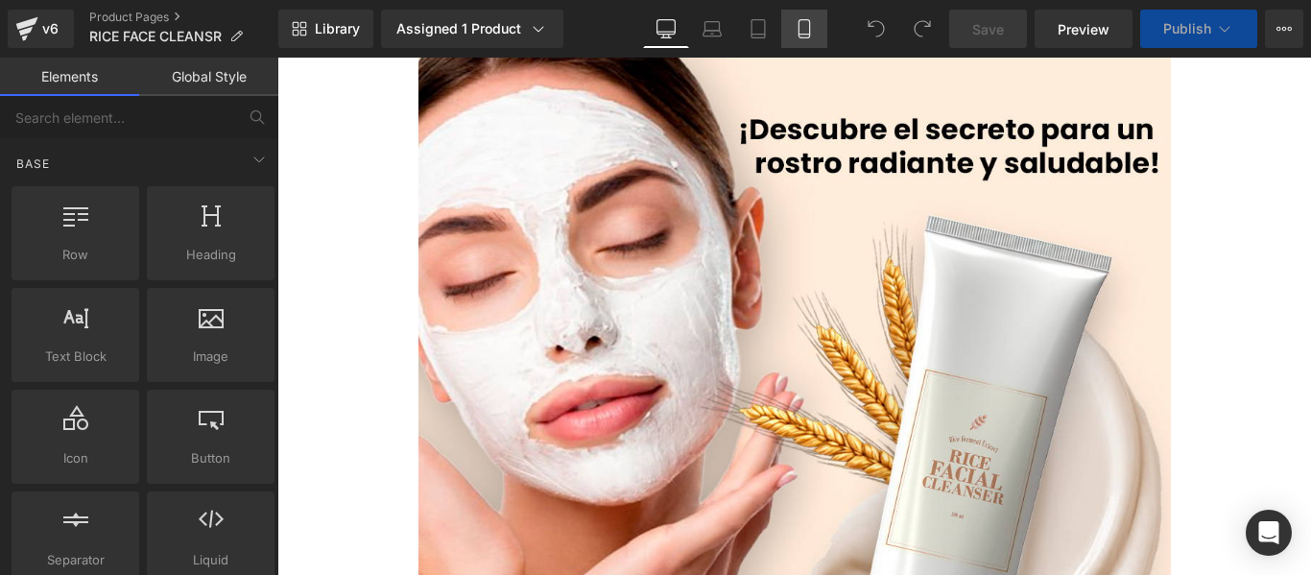
click at [798, 21] on icon at bounding box center [804, 28] width 19 height 19
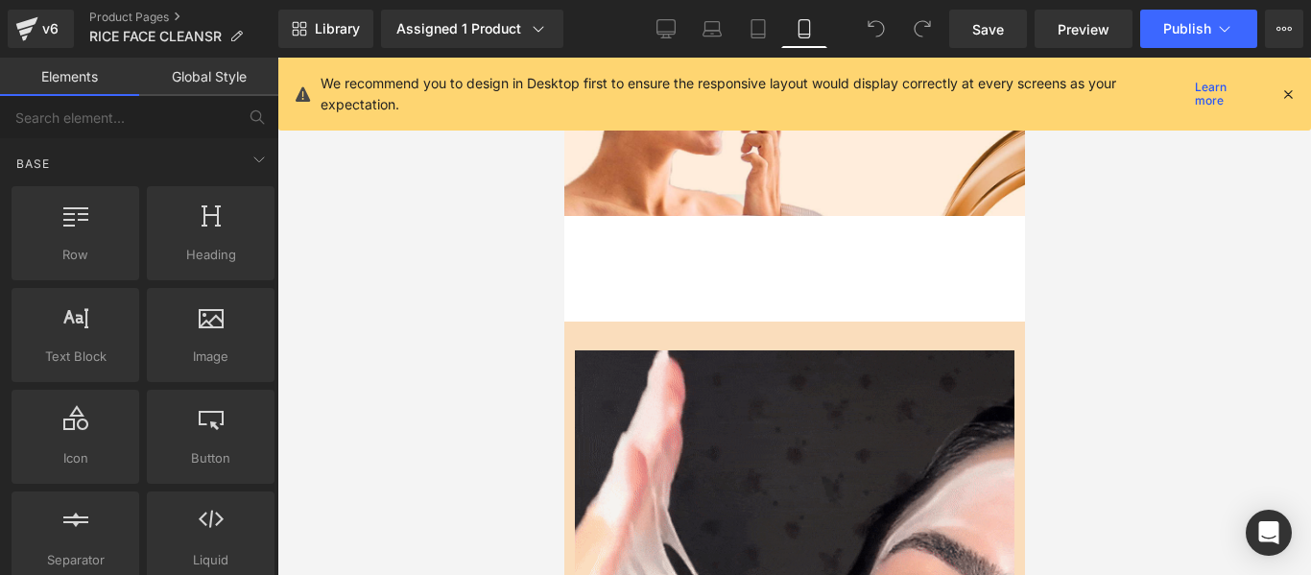
scroll to position [966, 0]
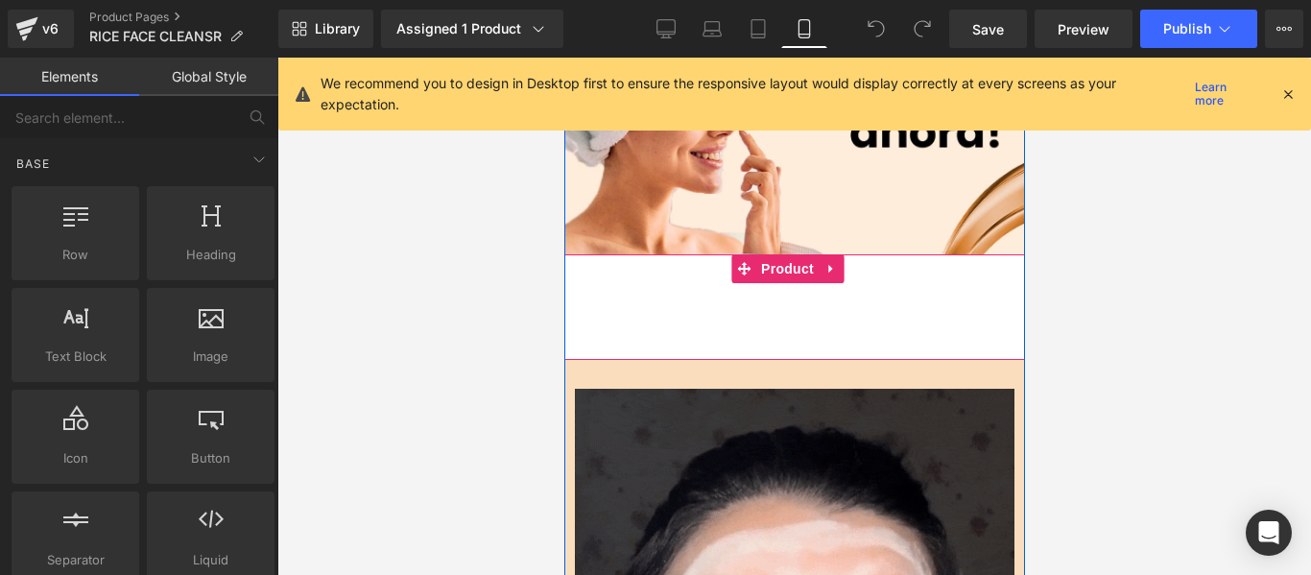
click at [653, 293] on div "Add To Cart (P) Cart Button" at bounding box center [793, 307] width 441 height 48
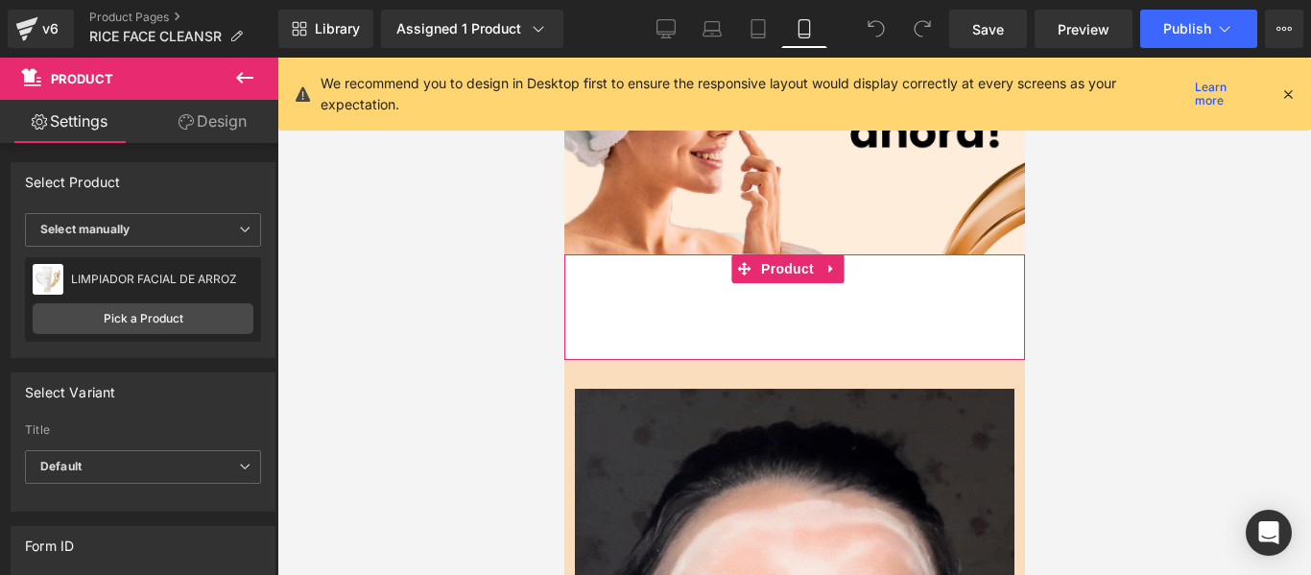
click at [220, 124] on link "Design" at bounding box center [212, 121] width 139 height 43
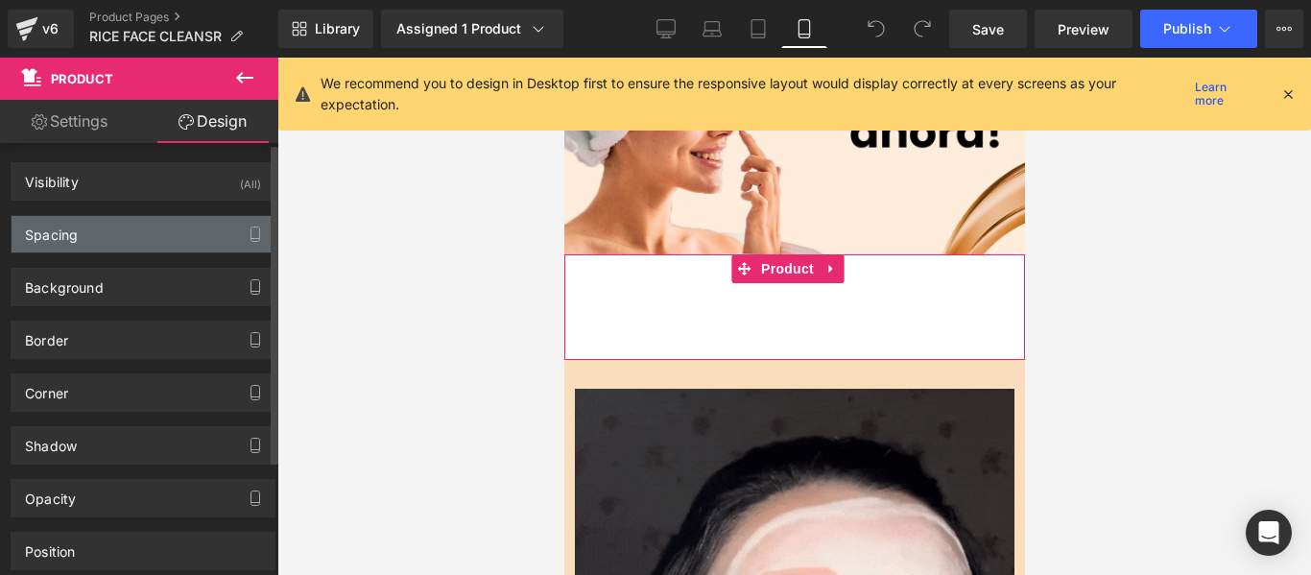
type input "transparent"
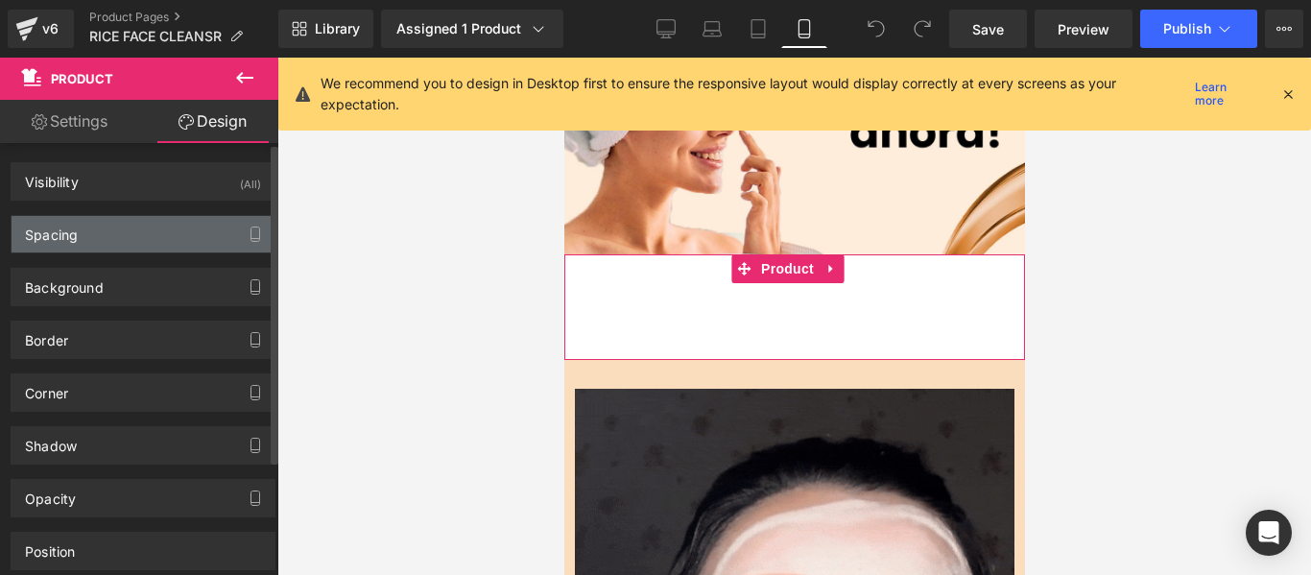
type input "0"
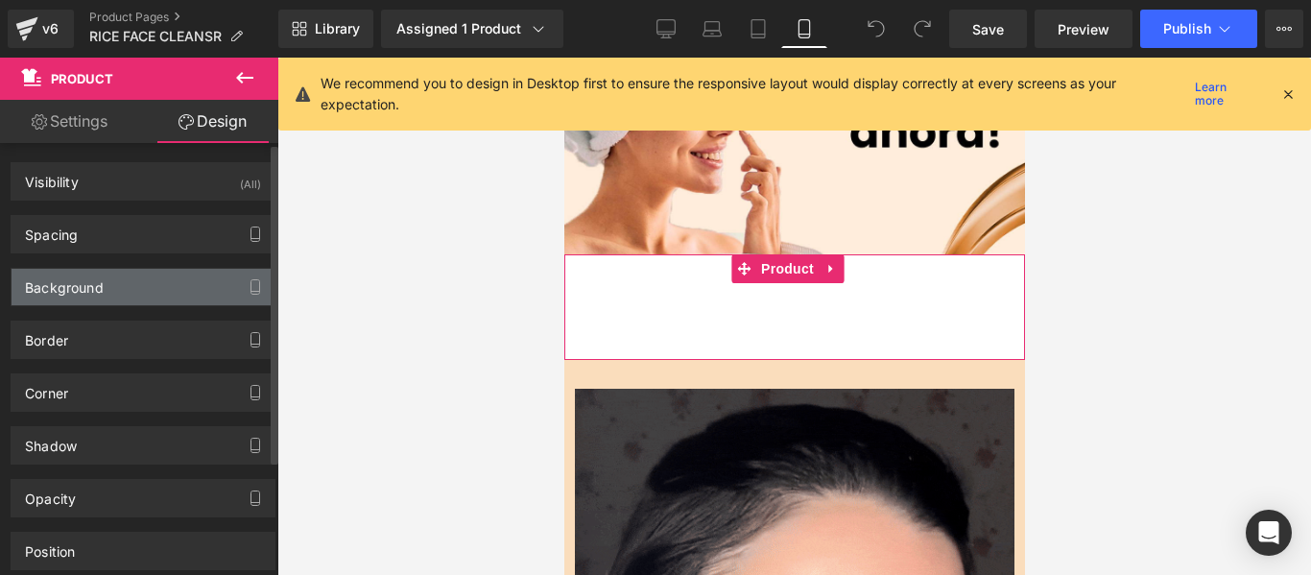
click at [134, 277] on div "Background" at bounding box center [143, 287] width 263 height 36
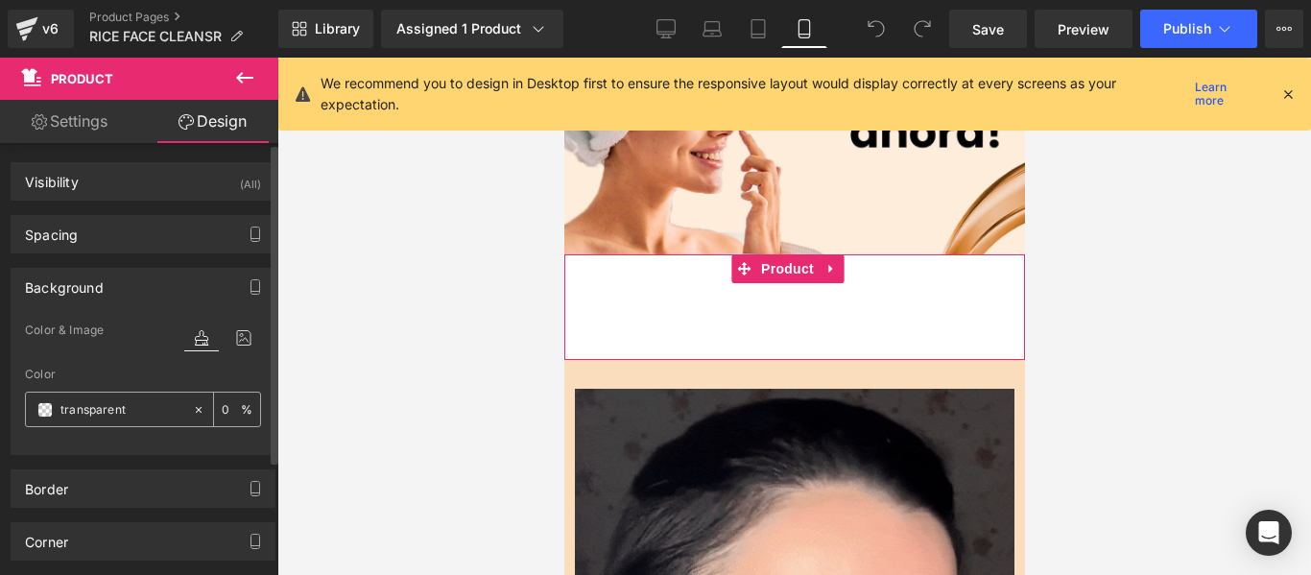
click at [74, 405] on input "transparent" at bounding box center [121, 409] width 123 height 21
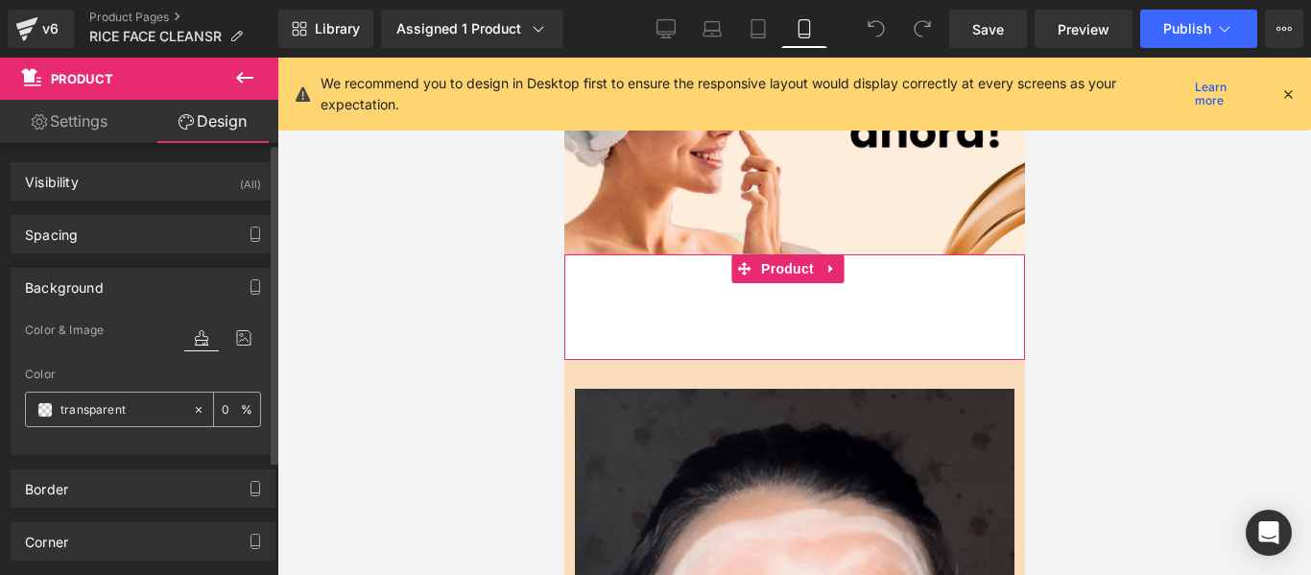
click at [50, 406] on span at bounding box center [44, 409] width 15 height 15
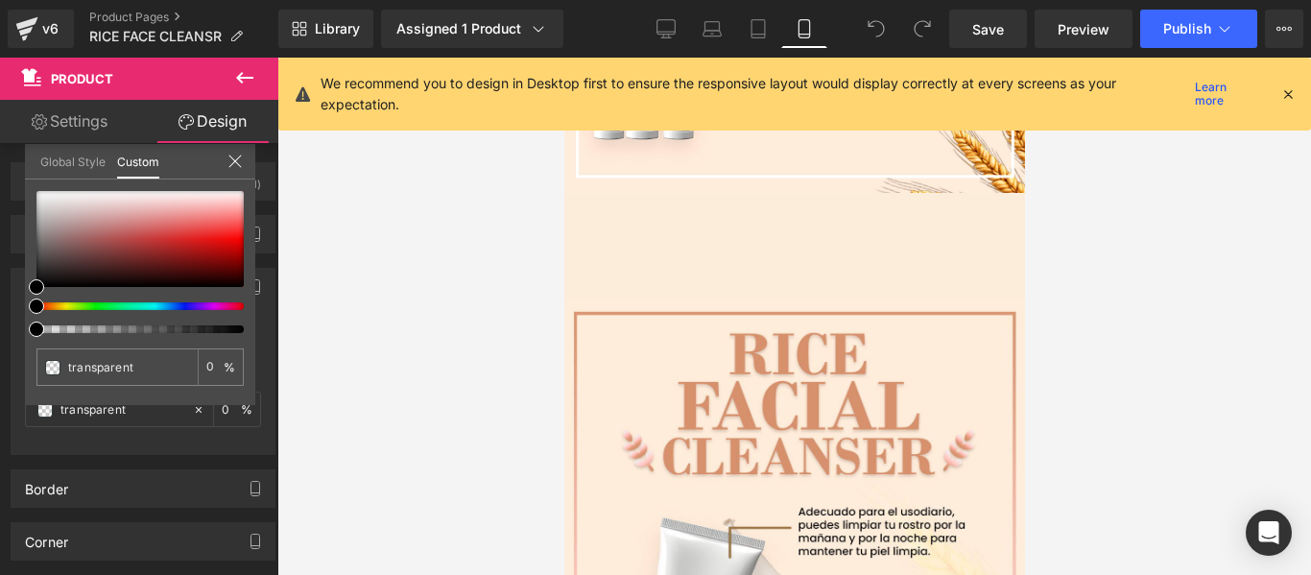
scroll to position [2233, 0]
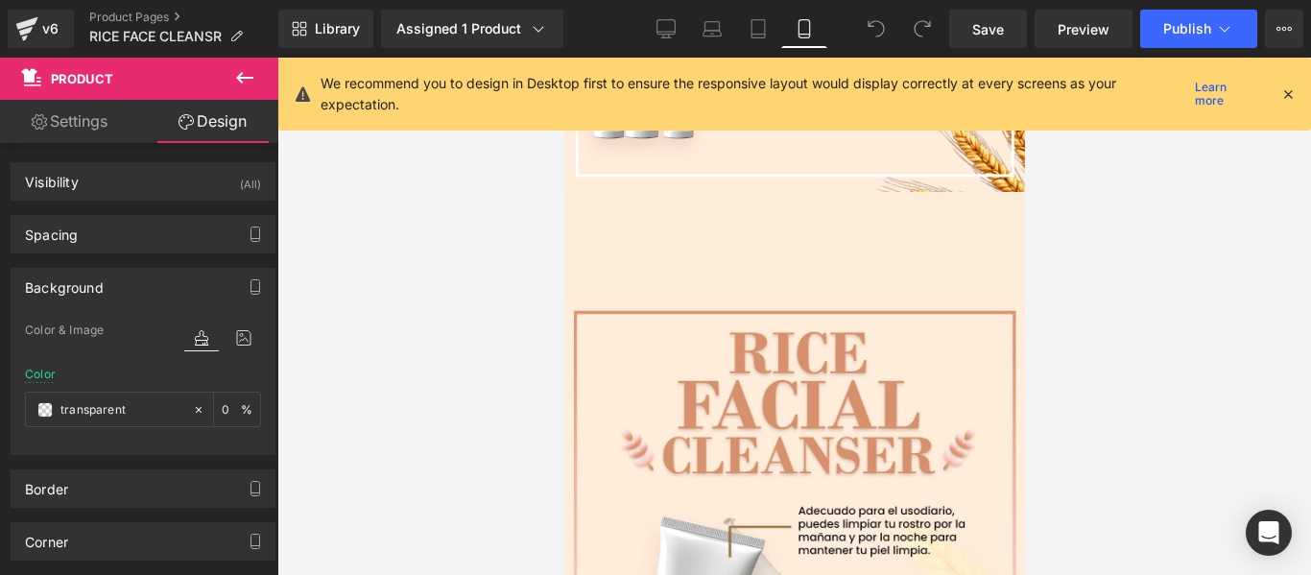
click at [652, 221] on div "Add To Cart (P) Cart Button" at bounding box center [793, 245] width 413 height 48
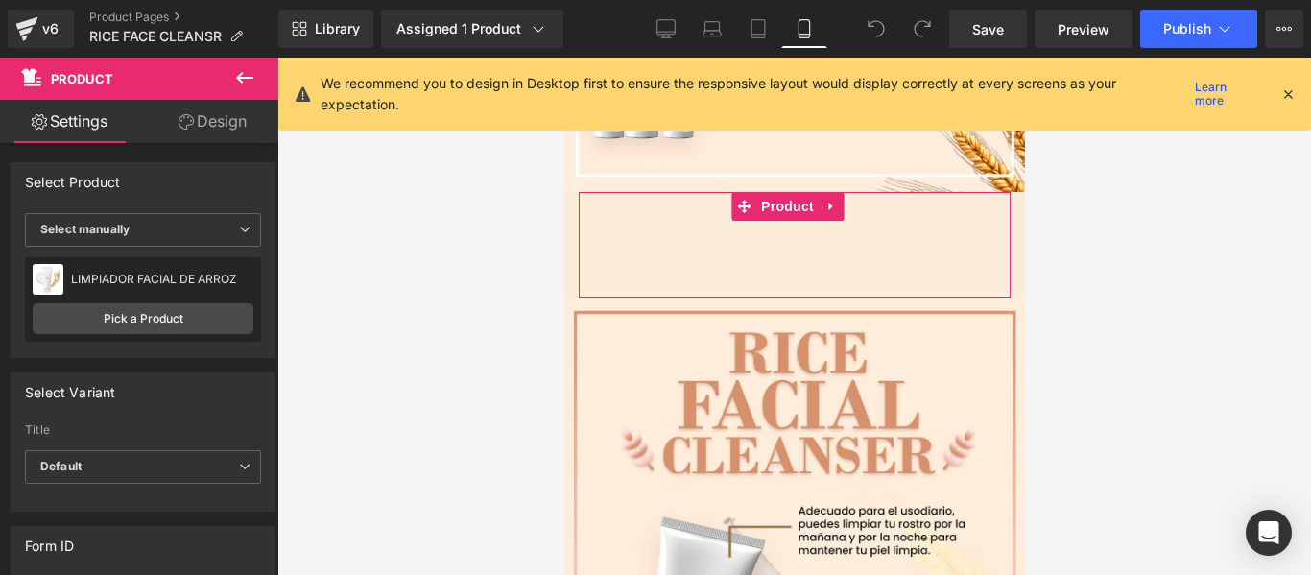
click at [228, 118] on link "Design" at bounding box center [212, 121] width 139 height 43
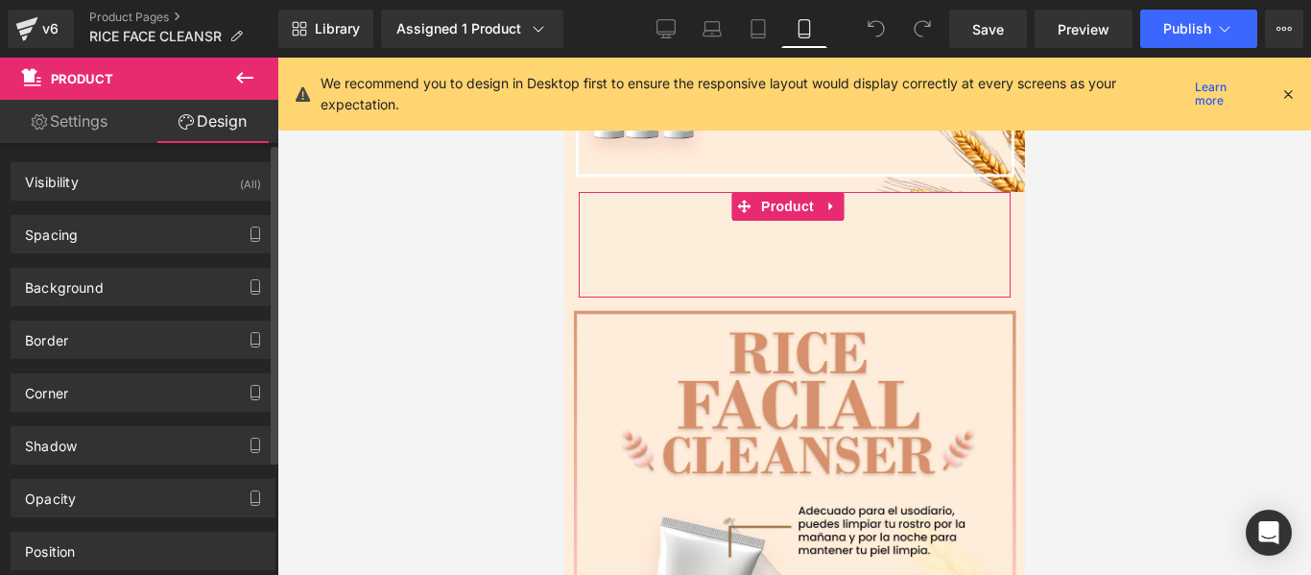
type input "transparent"
type input "0"
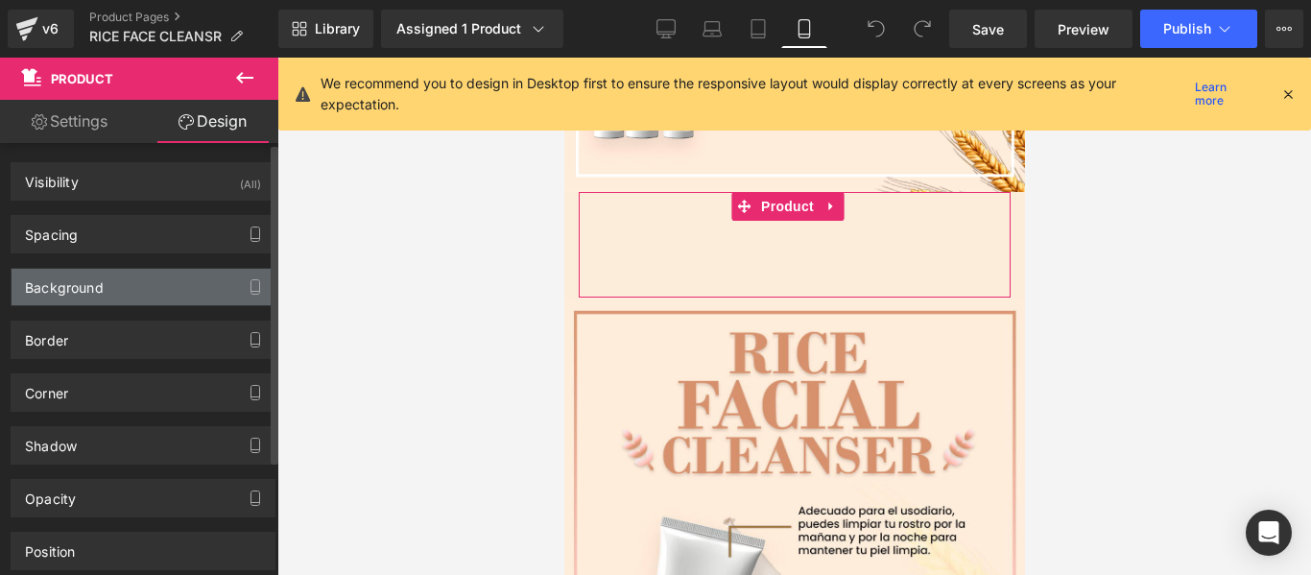
click at [138, 294] on div "Background" at bounding box center [143, 287] width 263 height 36
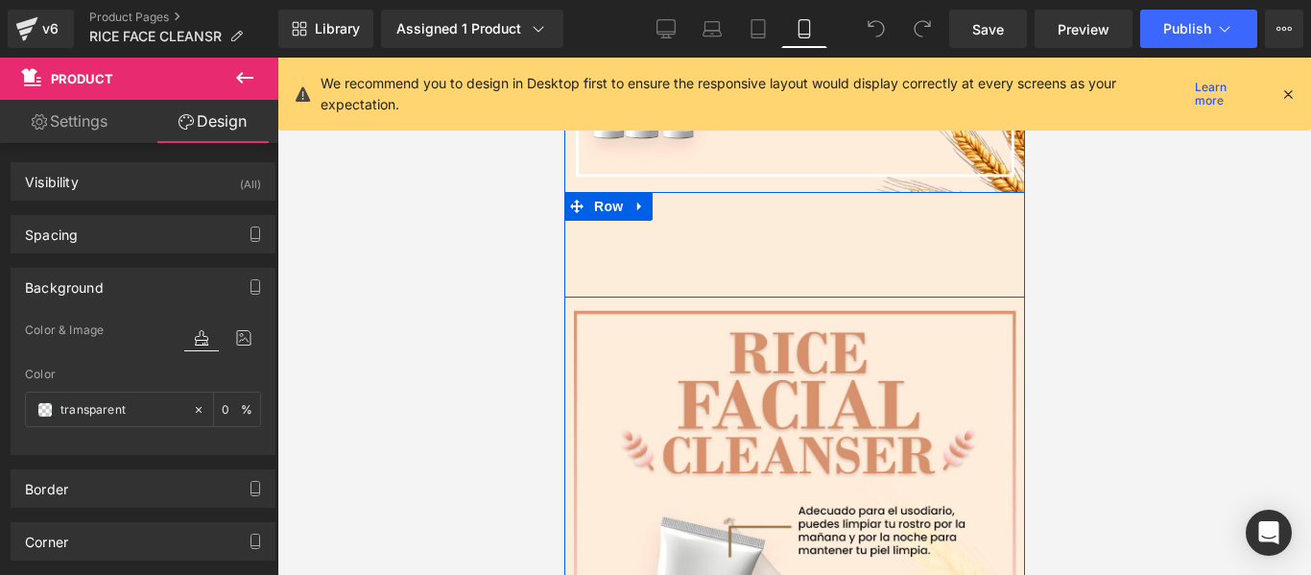
click at [575, 213] on div "Add To Cart (P) Cart Button Product" at bounding box center [793, 245] width 461 height 106
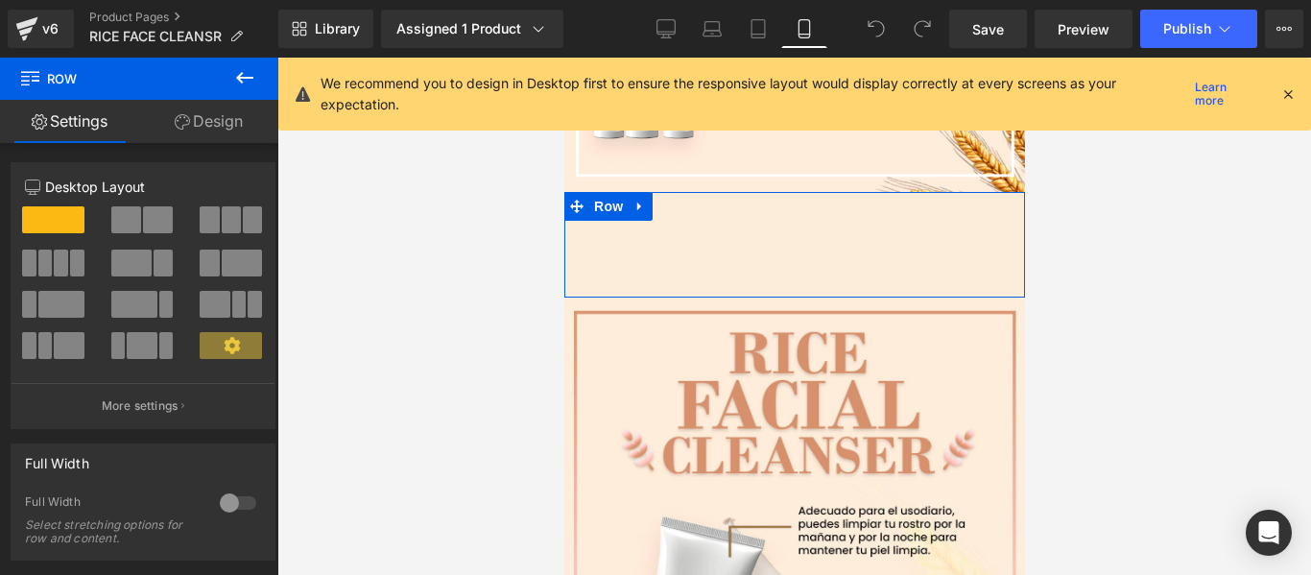
click at [227, 125] on link "Design" at bounding box center [208, 121] width 139 height 43
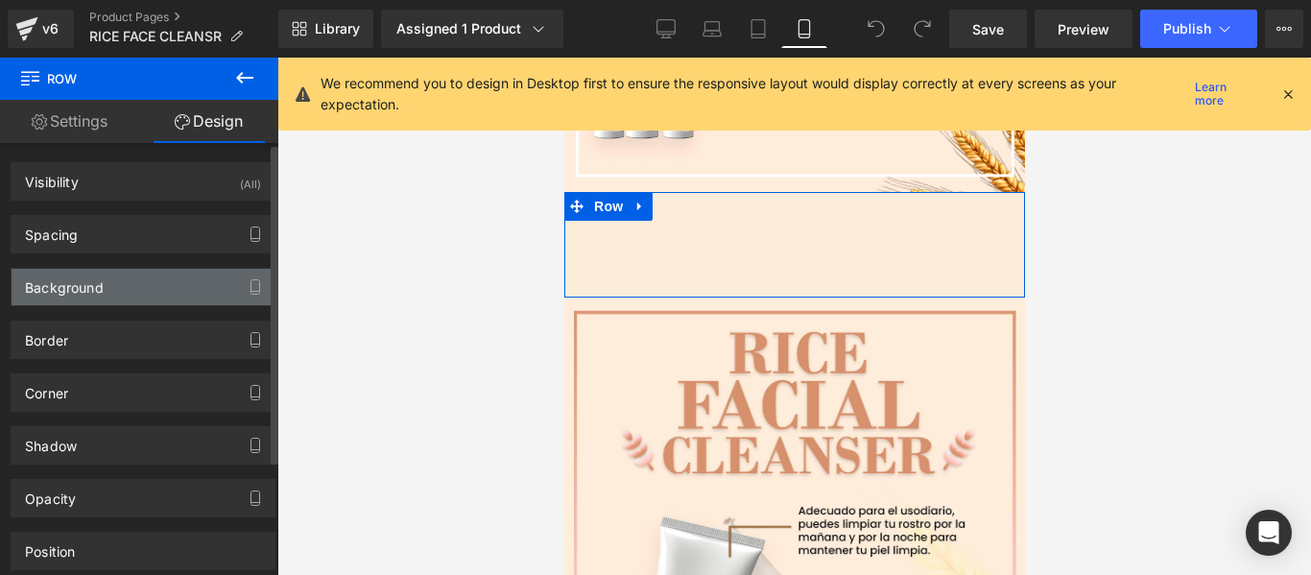
type input "#fcecda"
type input "100"
click at [112, 274] on div "Background" at bounding box center [143, 287] width 263 height 36
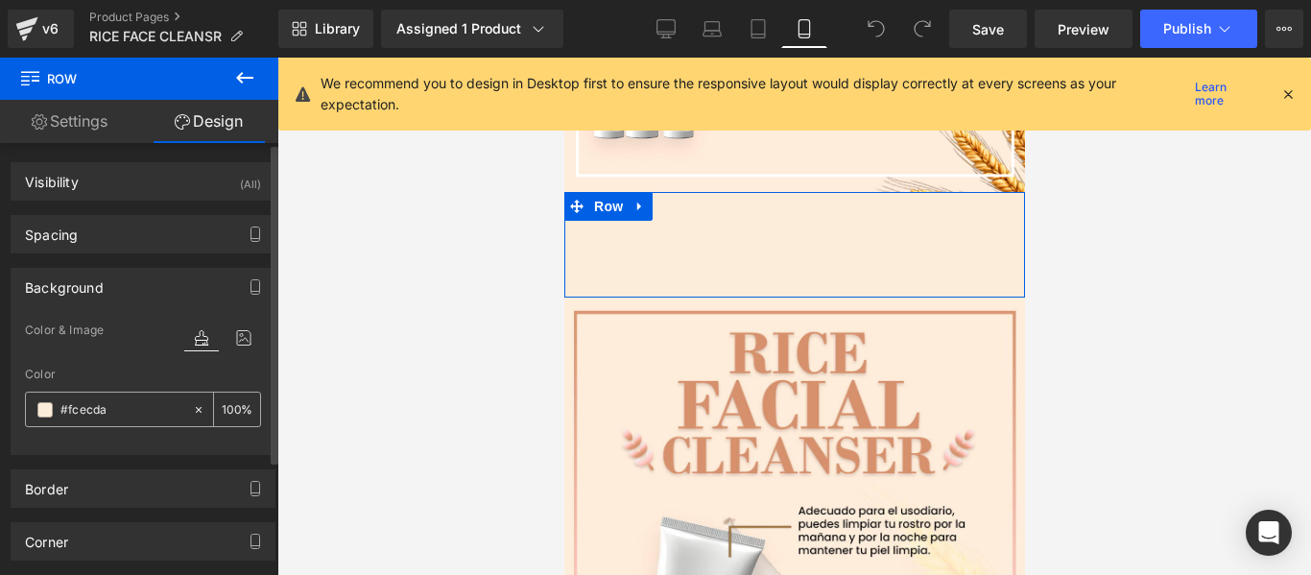
click at [125, 417] on input "#fcecda" at bounding box center [121, 409] width 123 height 21
paste input "[URL][DOMAIN_NAME]"
type input "[URL][DOMAIN_NAME]"
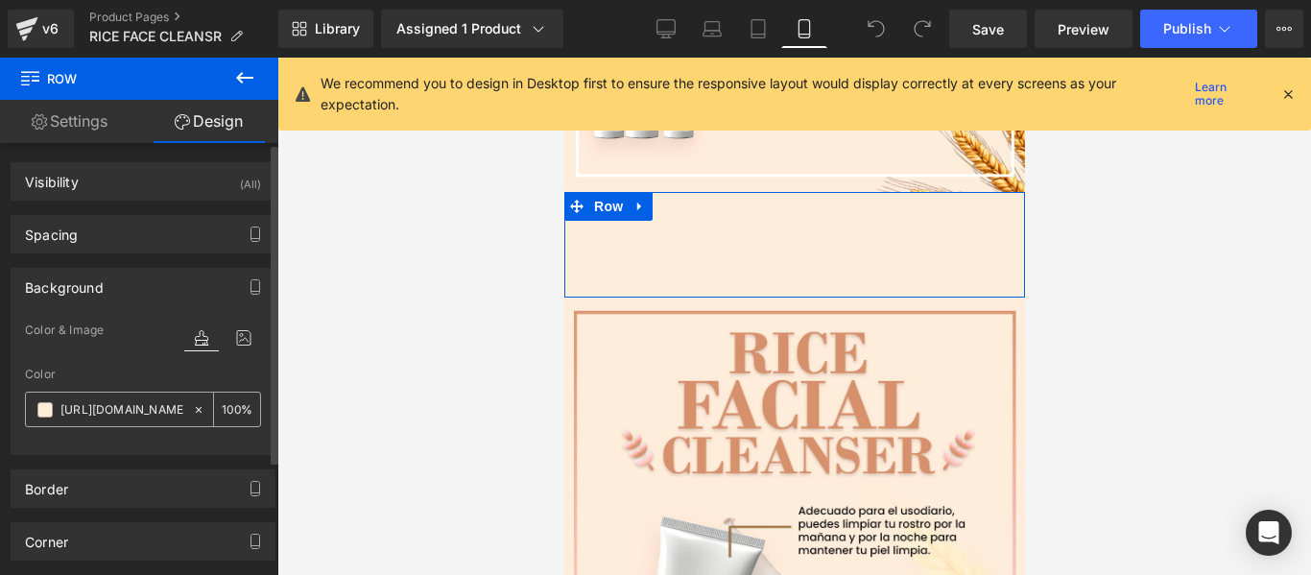
type input "0"
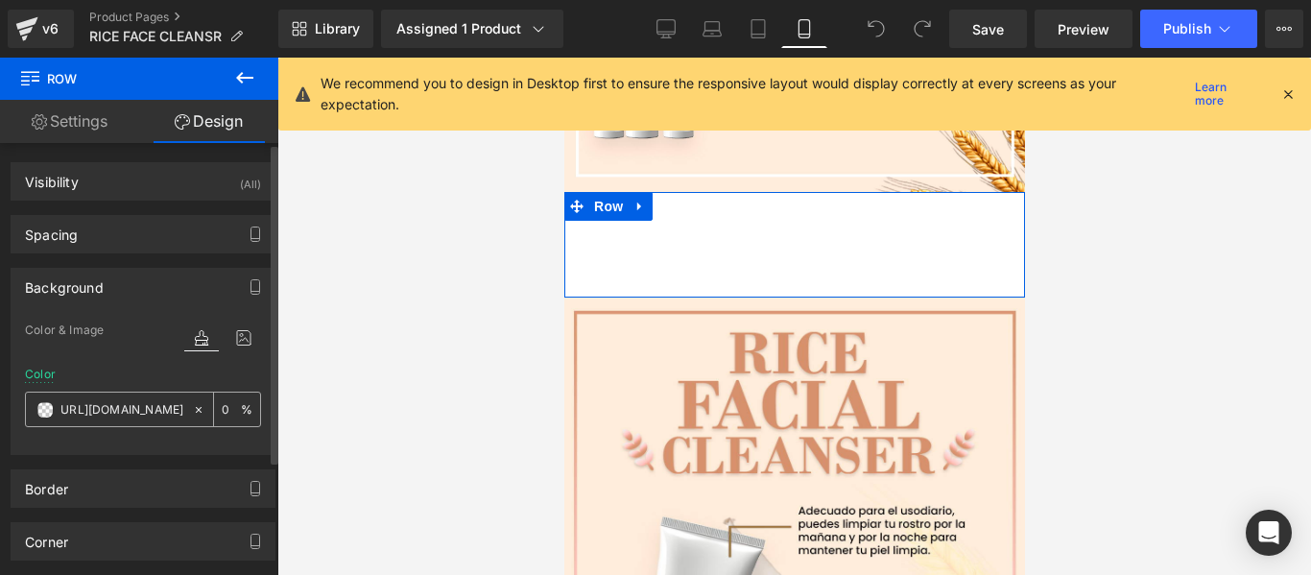
type input "#fcecda"
type input "100"
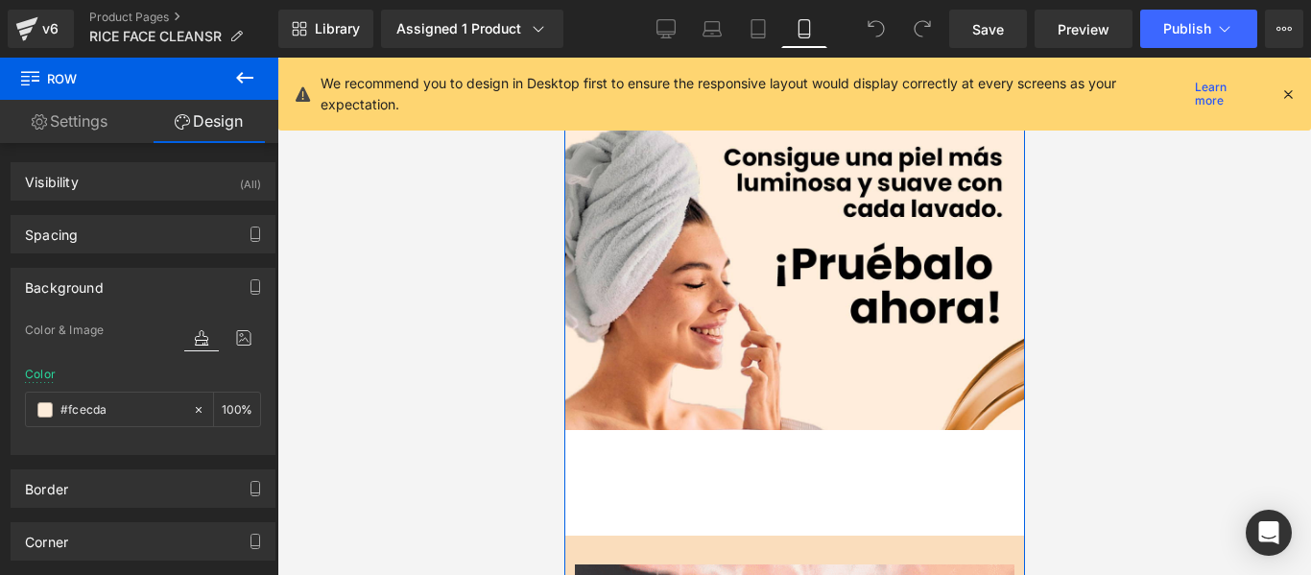
scroll to position [789, 0]
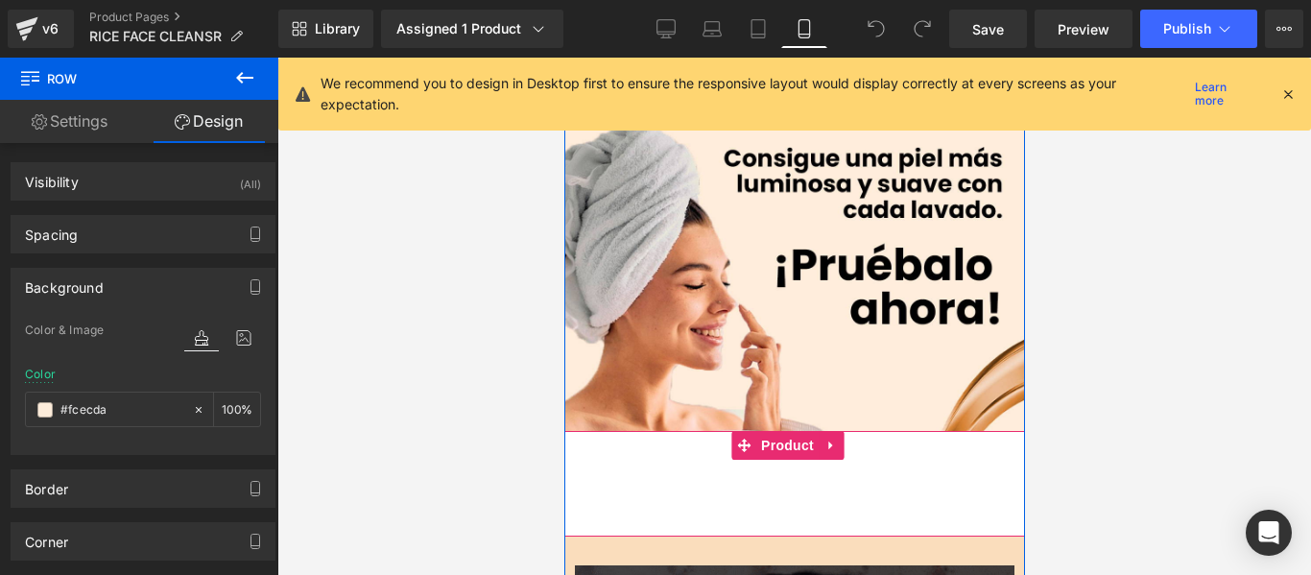
click at [614, 460] on div "Add To Cart (P) Cart Button" at bounding box center [793, 484] width 441 height 48
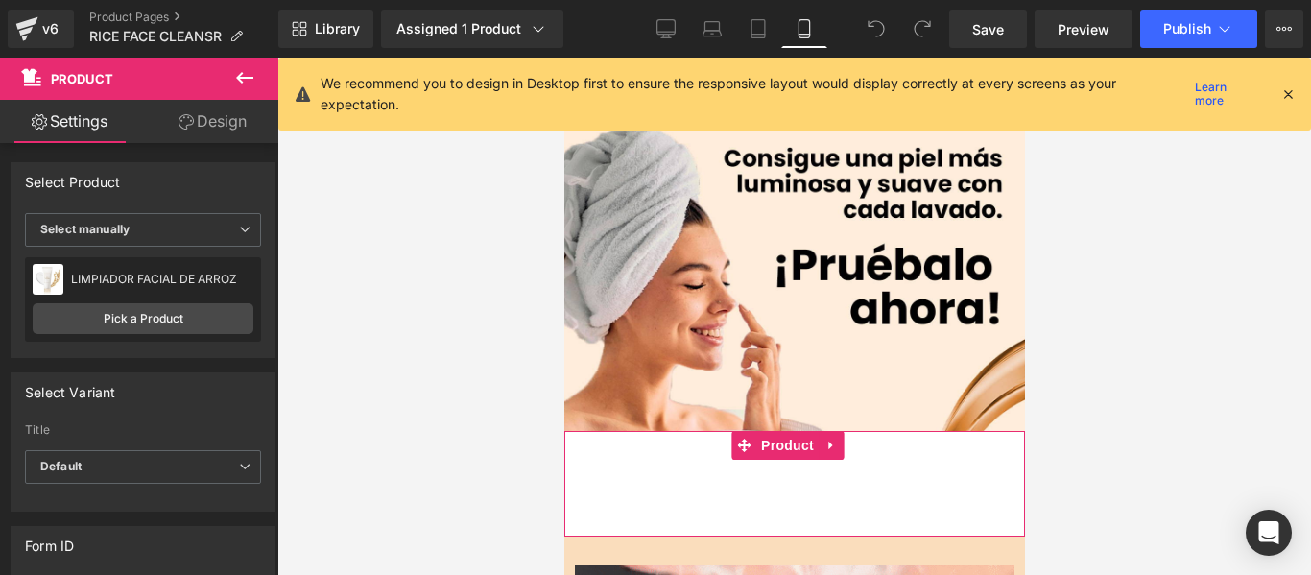
scroll to position [39, 0]
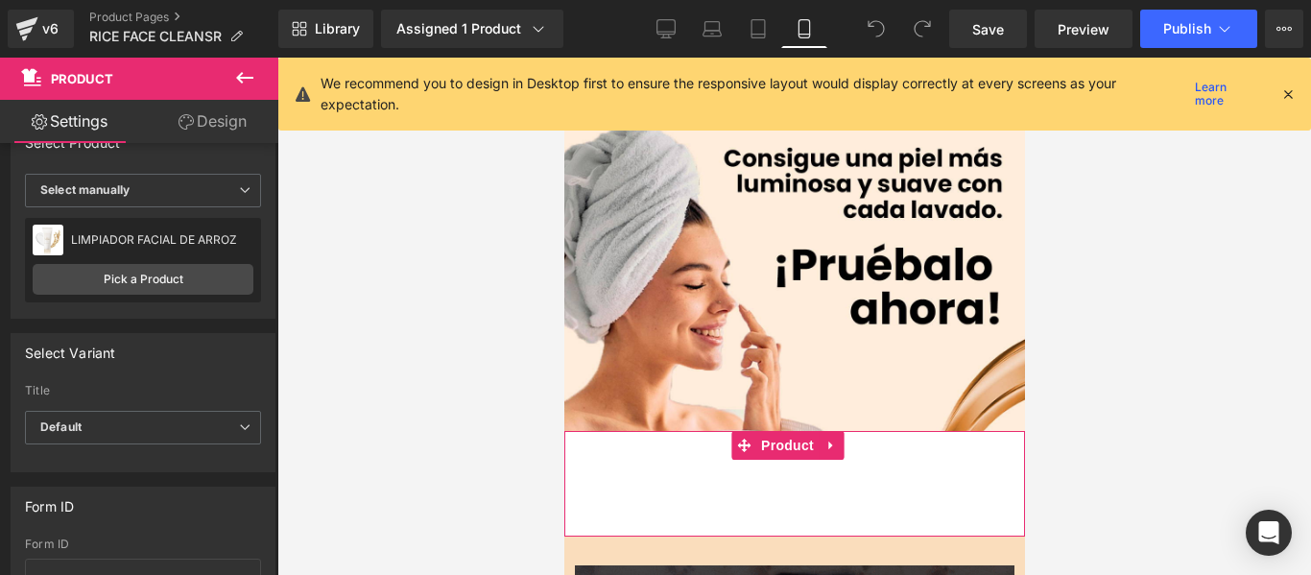
click at [222, 117] on link "Design" at bounding box center [212, 121] width 139 height 43
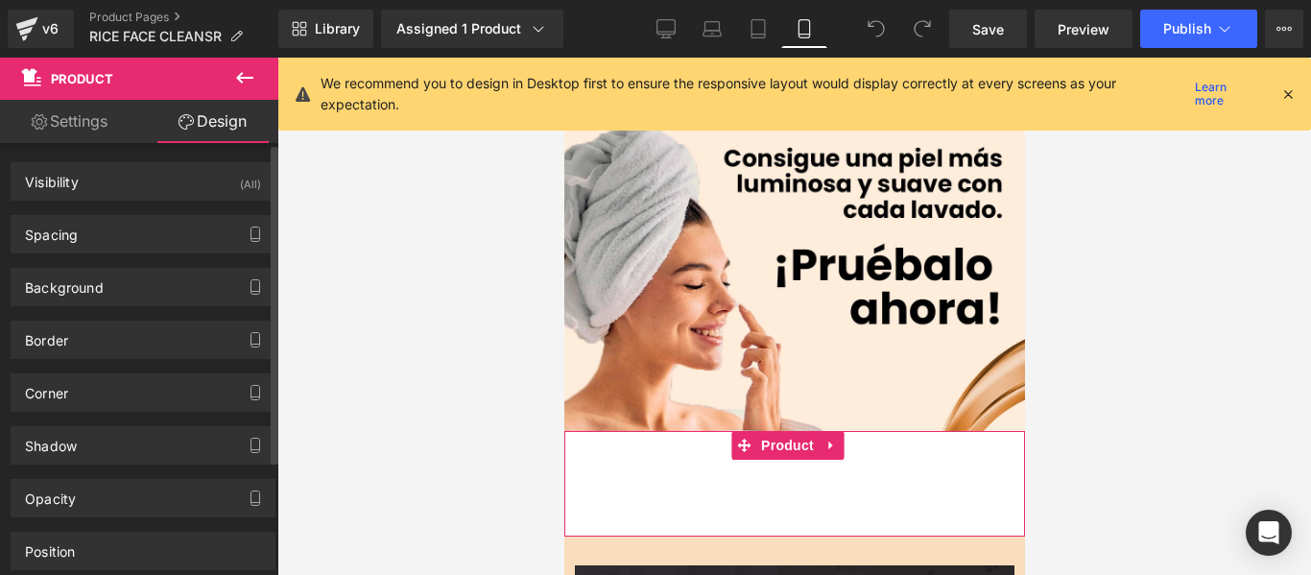
type input "transparent"
type input "0"
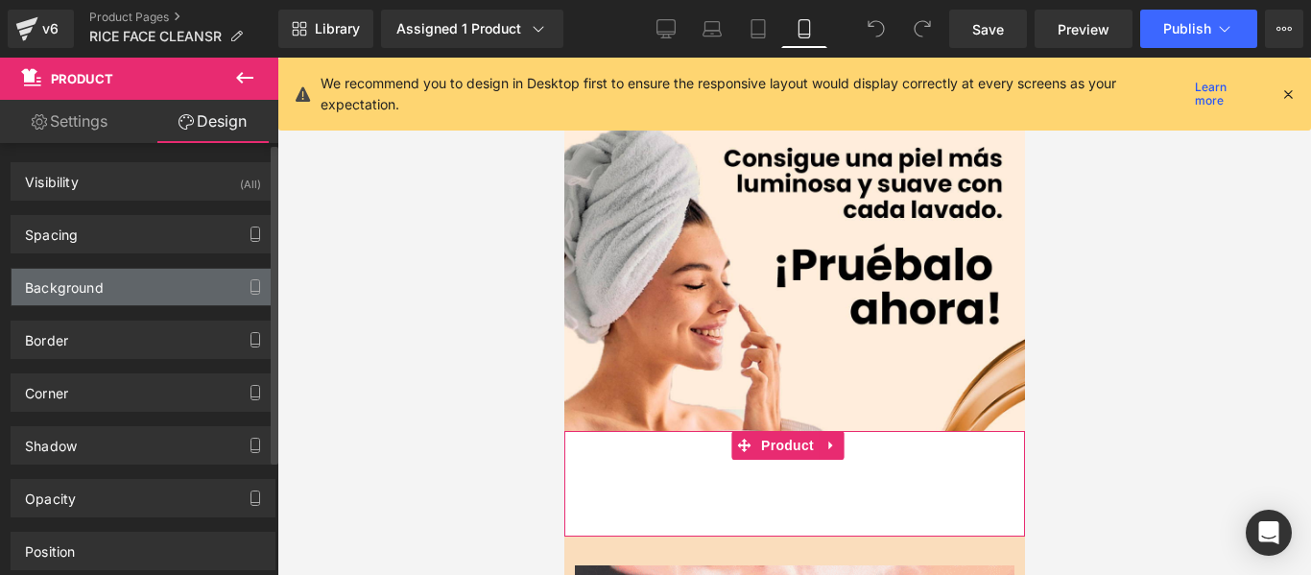
click at [135, 284] on div "Background" at bounding box center [143, 287] width 263 height 36
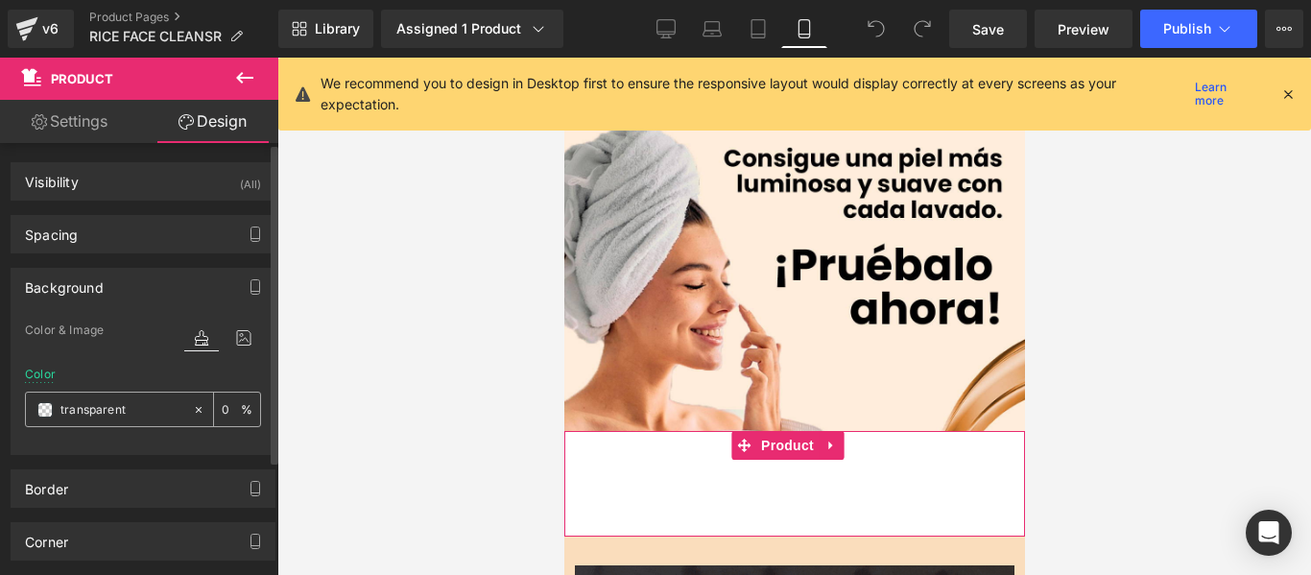
click at [132, 412] on input "transparent" at bounding box center [121, 409] width 123 height 21
paste input "#fcecda"
type input "#fcecda"
type input "100"
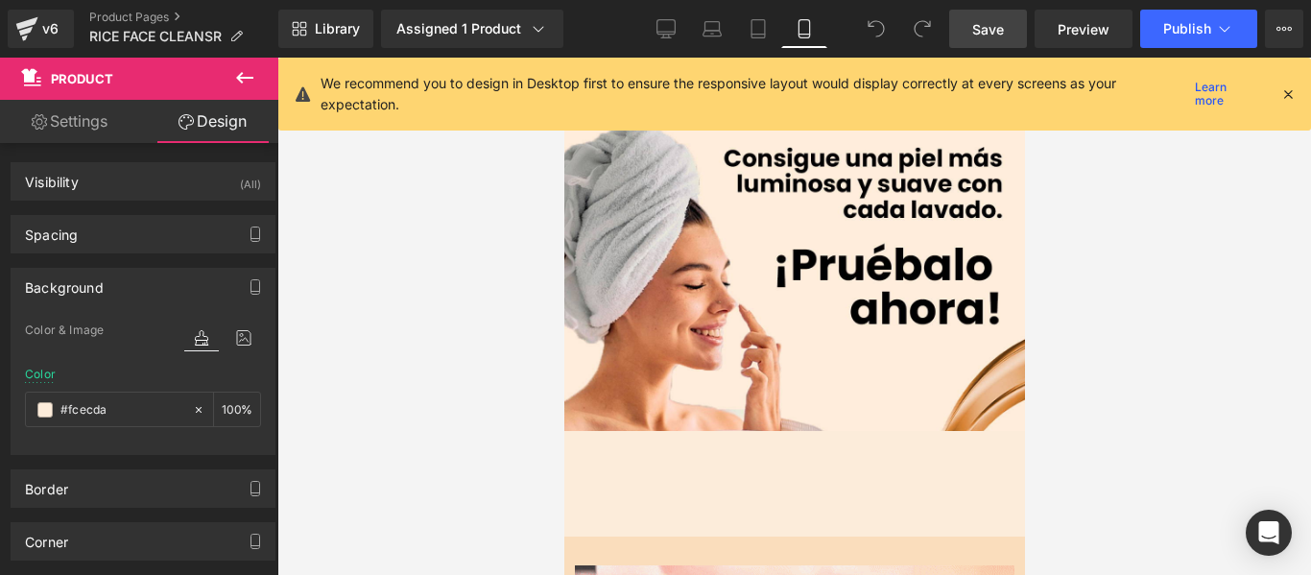
type input "#fcecda"
click at [988, 27] on span "Save" at bounding box center [988, 29] width 32 height 20
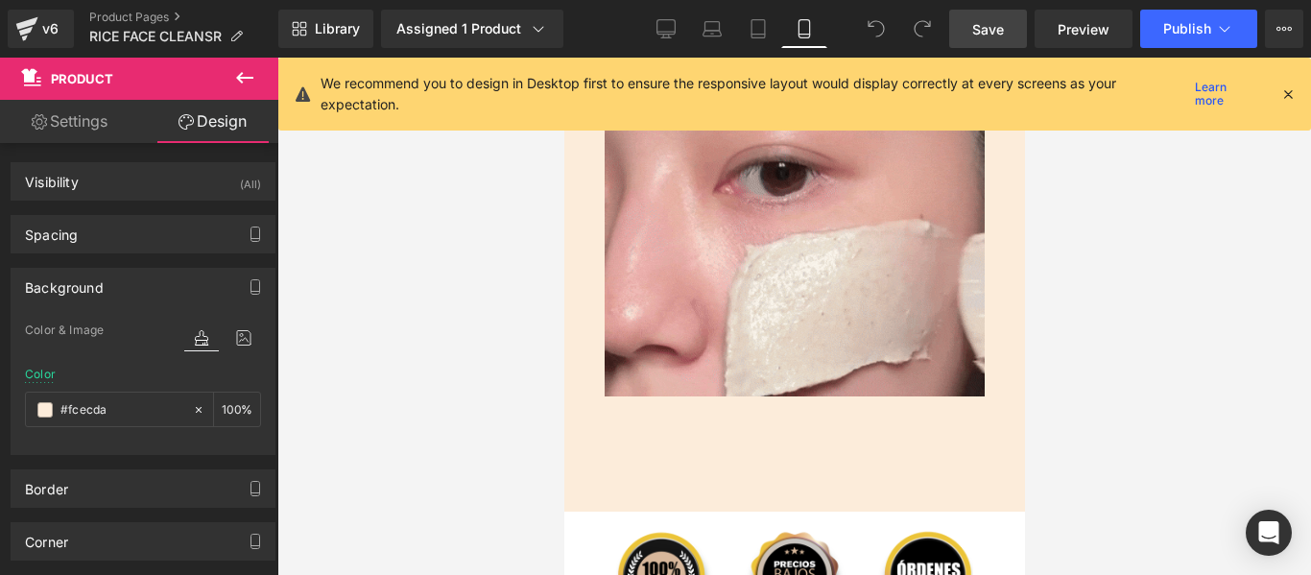
scroll to position [5511, 0]
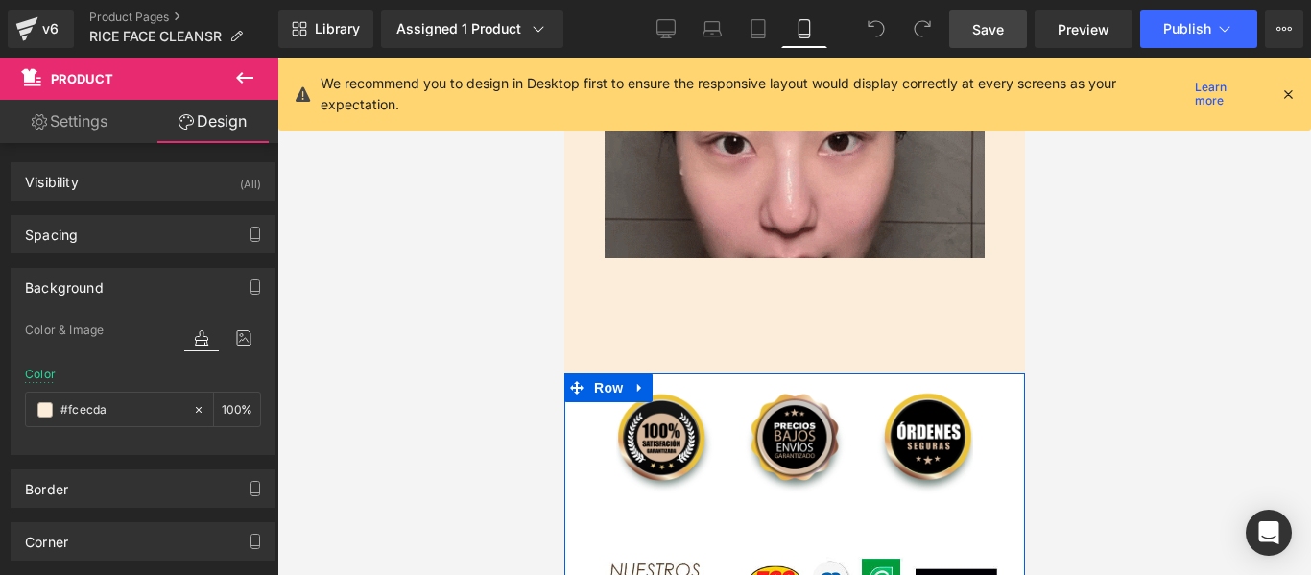
click at [745, 505] on div "Image" at bounding box center [793, 561] width 461 height 113
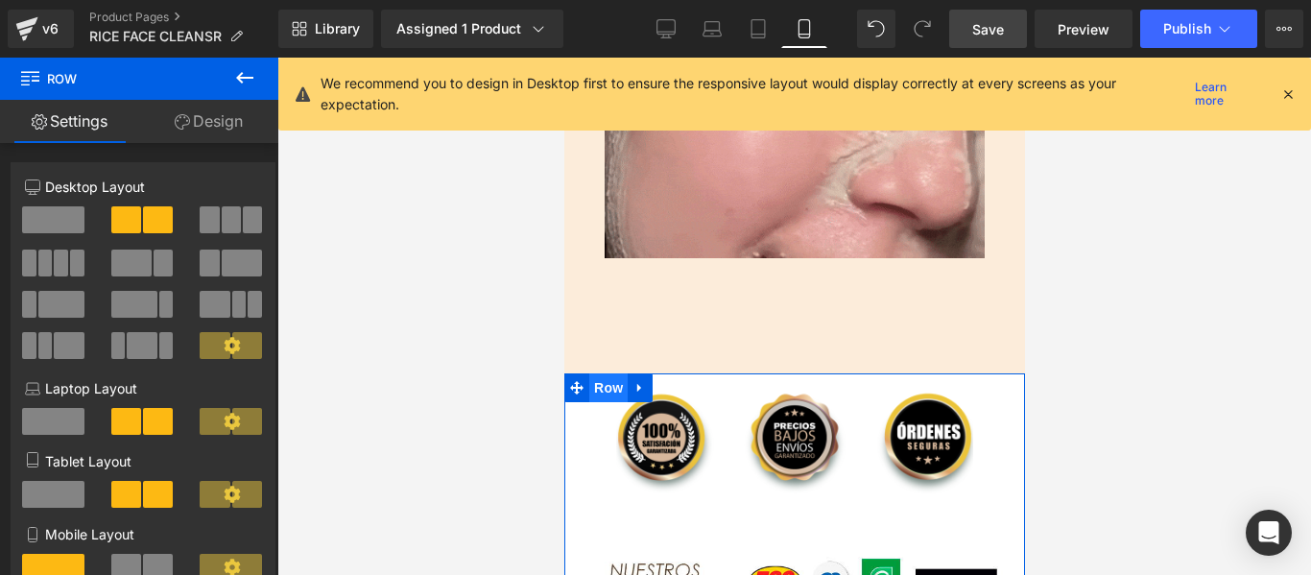
click at [615, 373] on span "Row" at bounding box center [607, 387] width 38 height 29
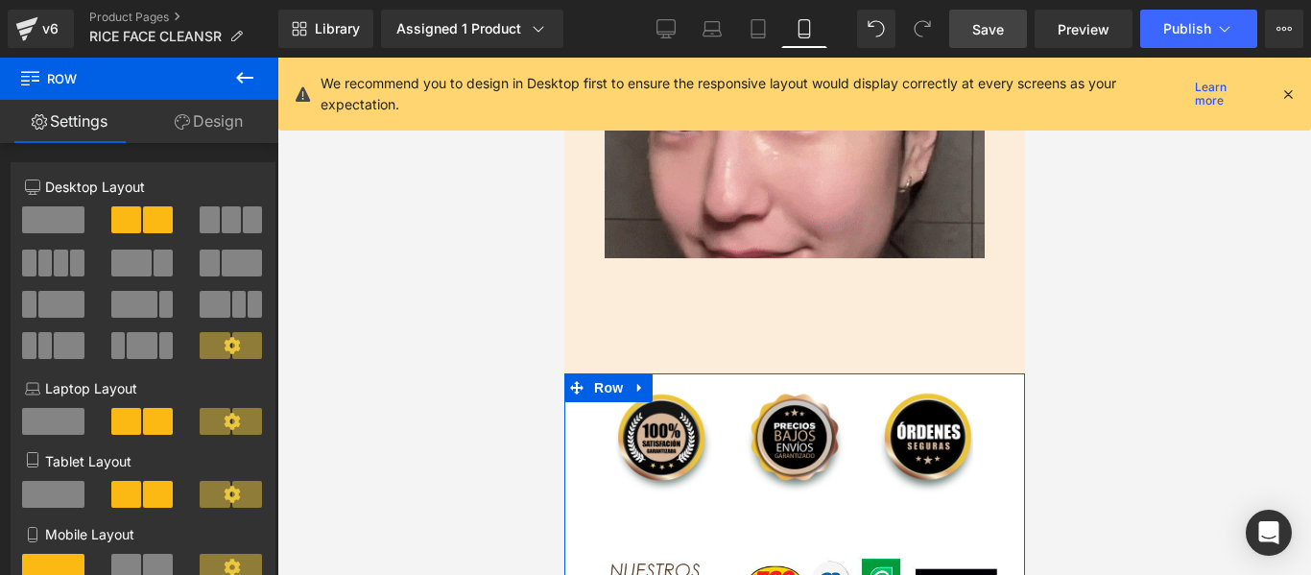
click at [236, 114] on link "Design" at bounding box center [208, 121] width 139 height 43
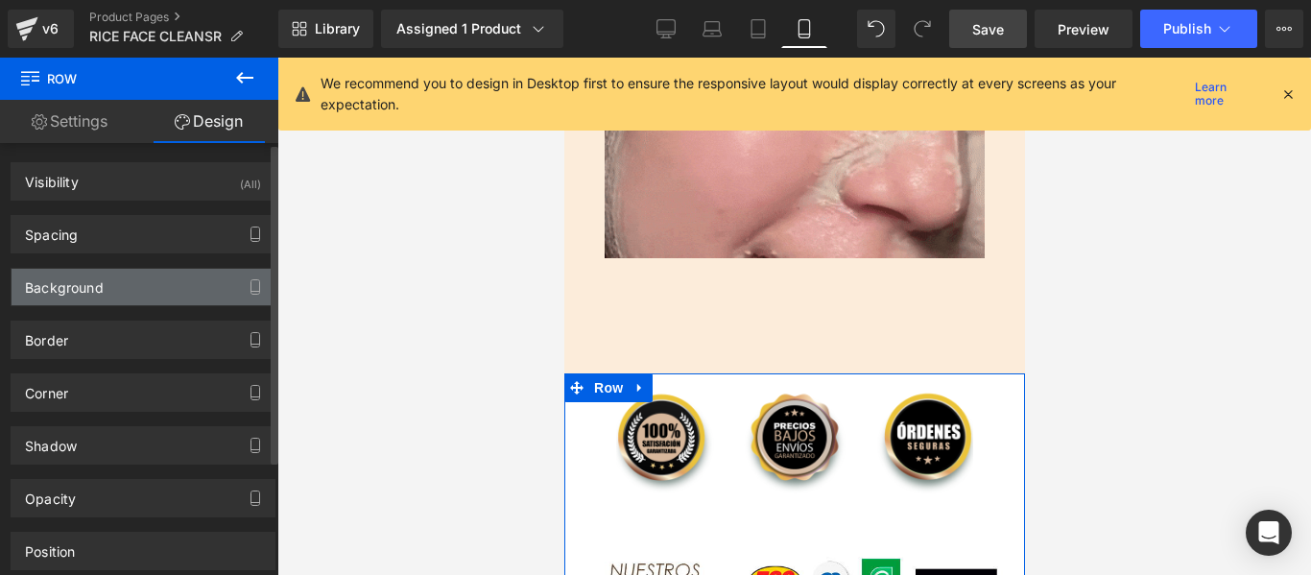
click at [137, 283] on div "Background" at bounding box center [143, 287] width 263 height 36
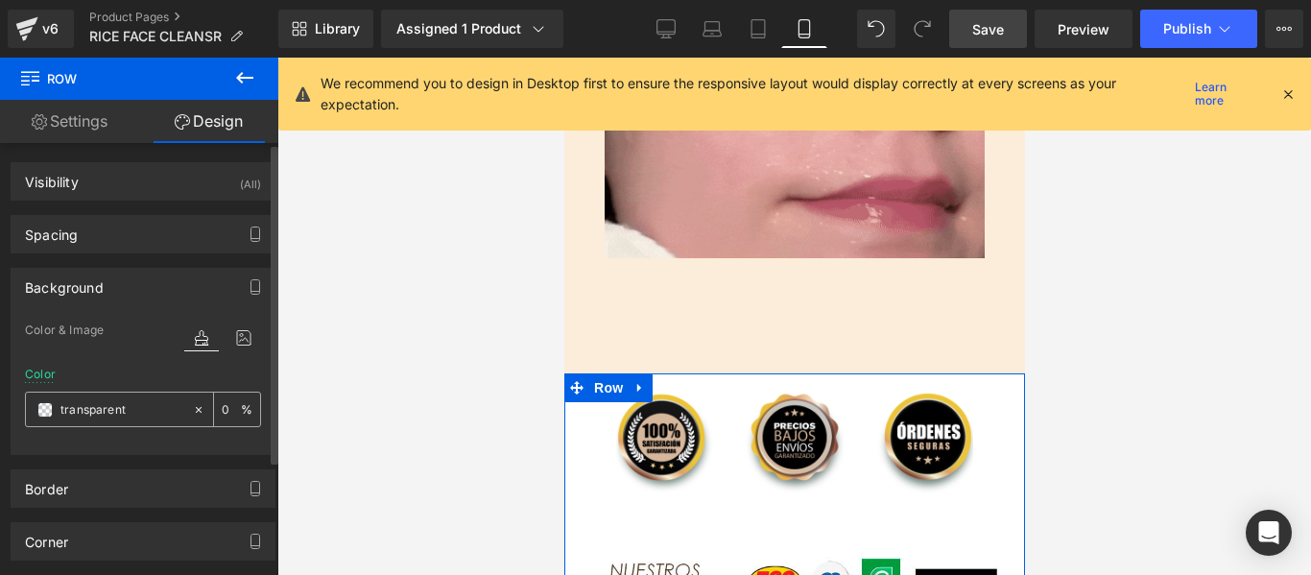
click at [132, 402] on input "transparent" at bounding box center [121, 409] width 123 height 21
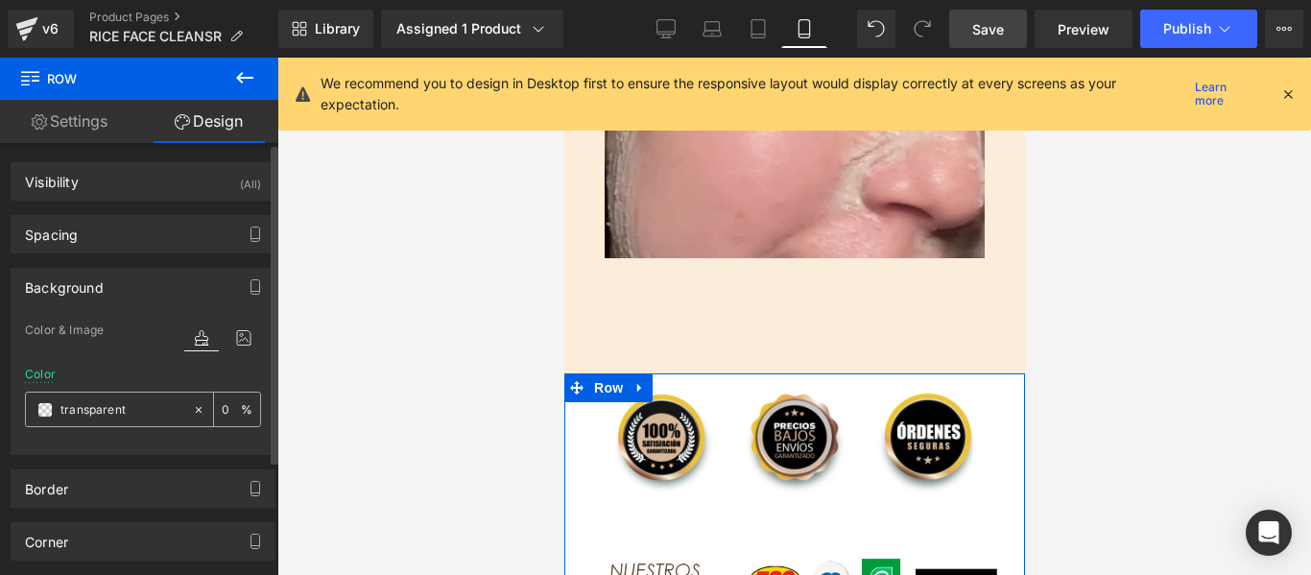
paste input "#fcecda"
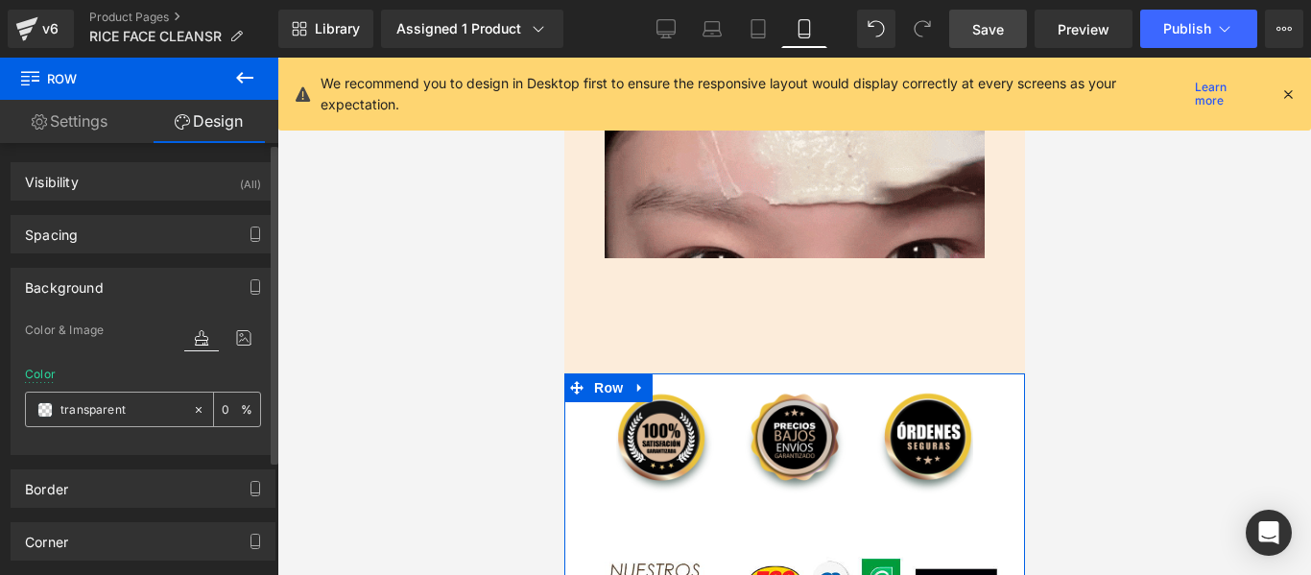
type input "#fcecda"
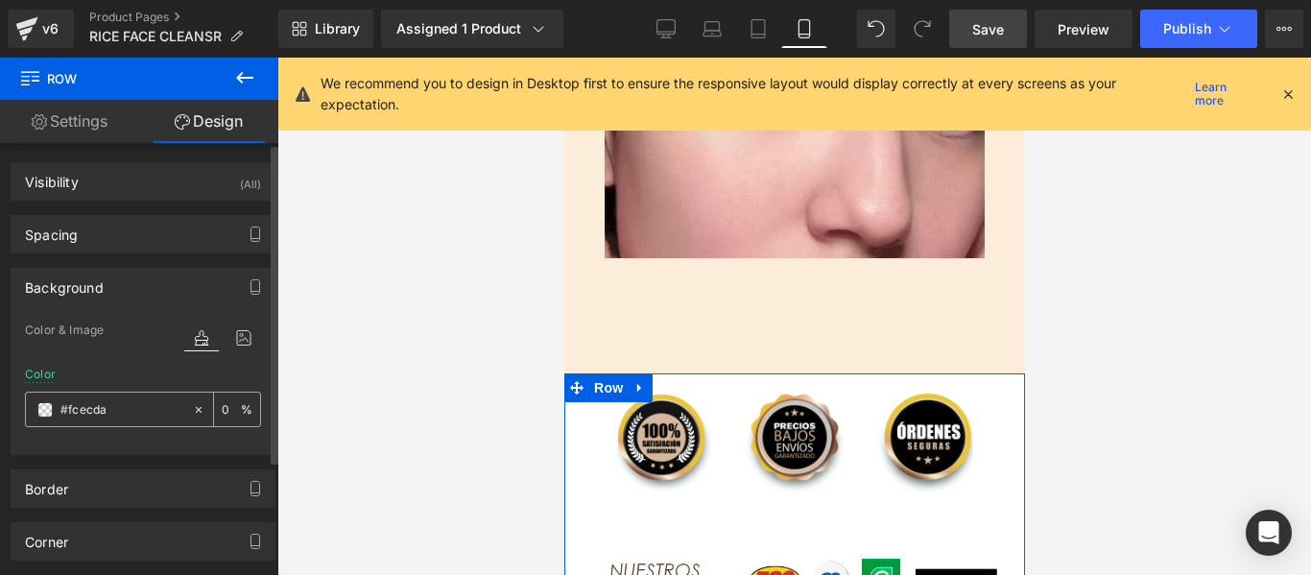
type input "100"
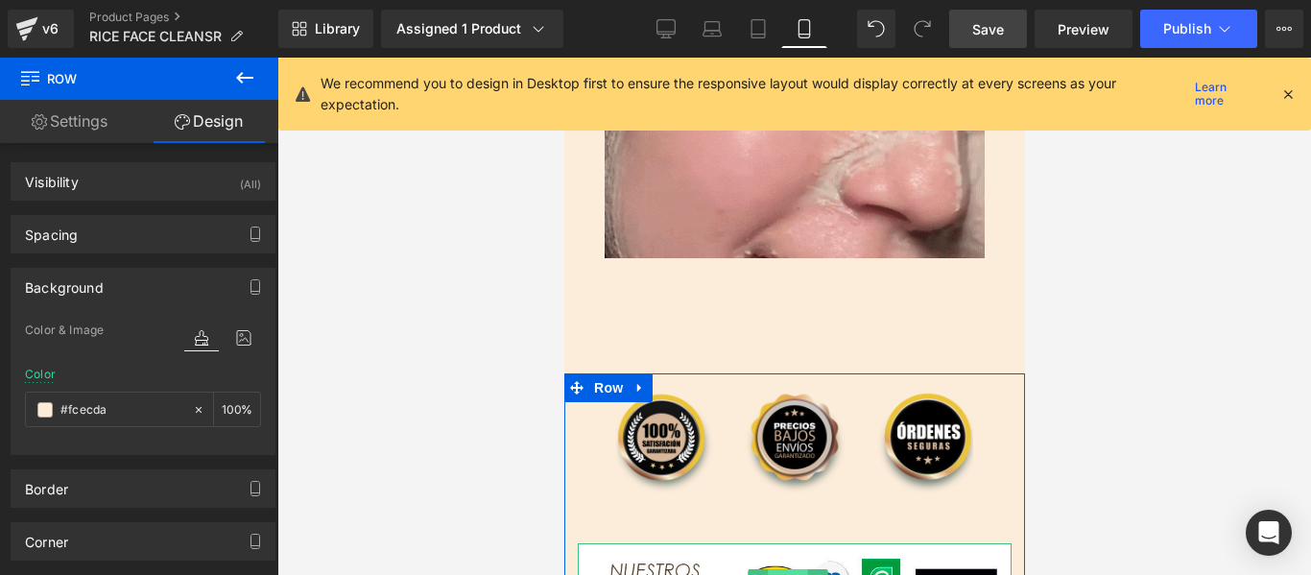
click at [788, 569] on span "Image" at bounding box center [787, 580] width 40 height 23
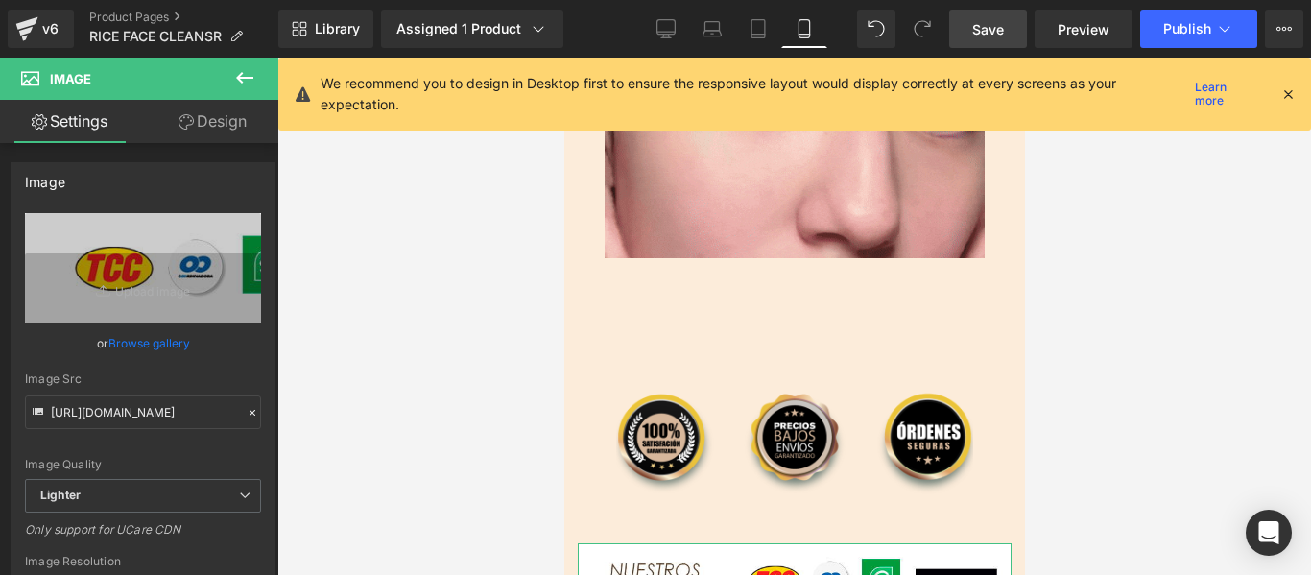
click at [240, 114] on link "Design" at bounding box center [212, 121] width 139 height 43
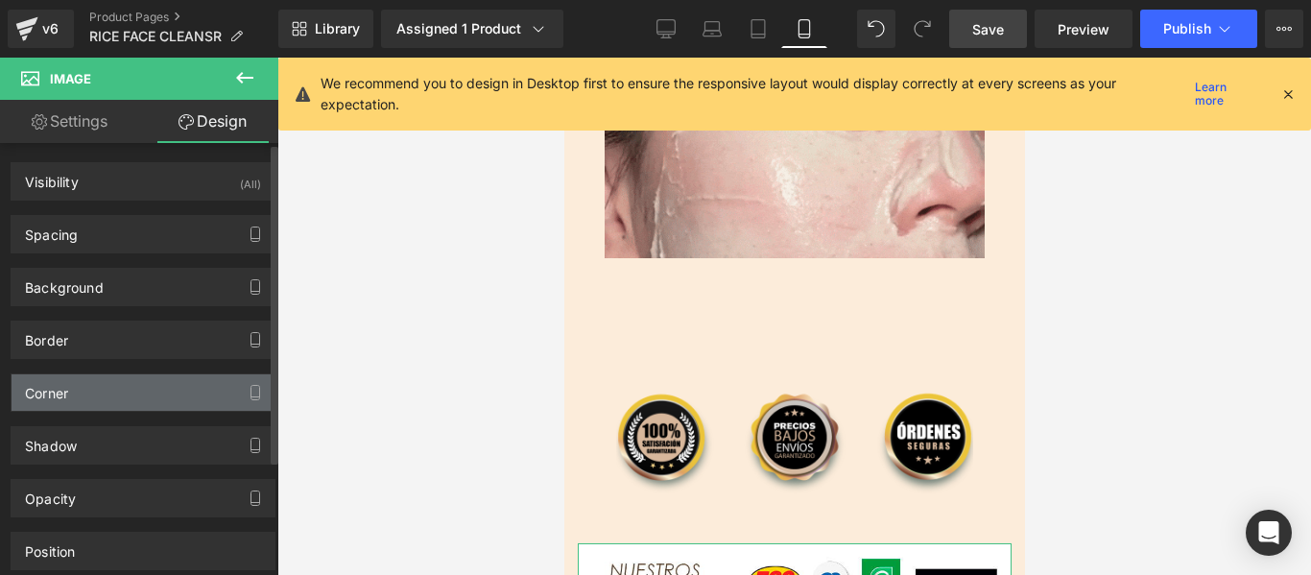
type input "transparent"
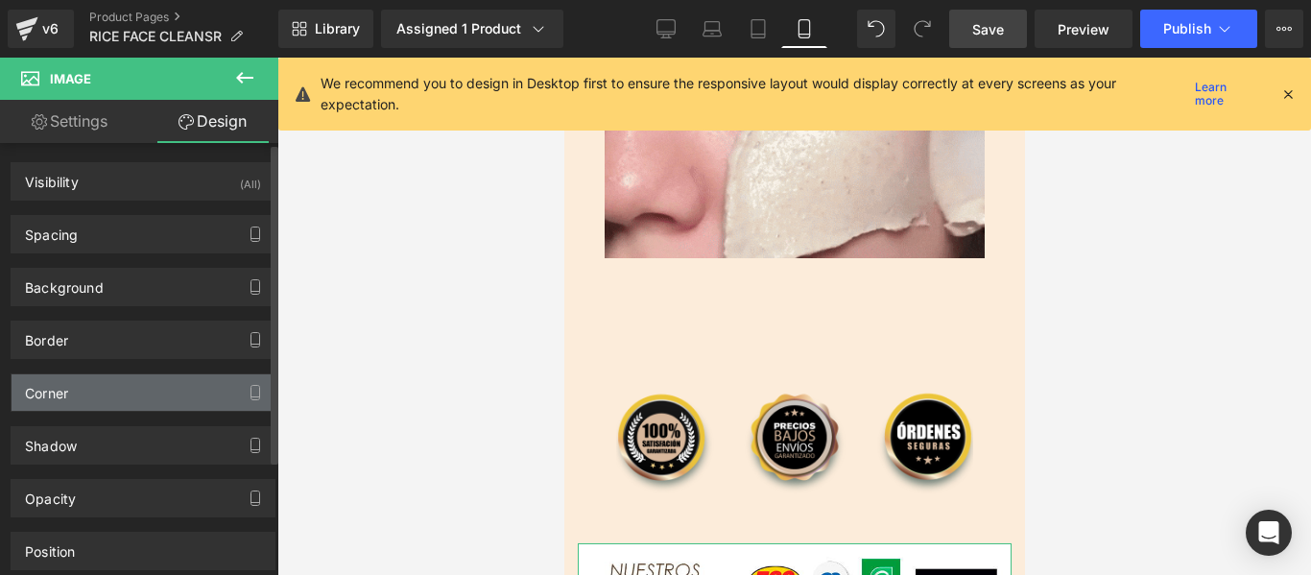
type input "0"
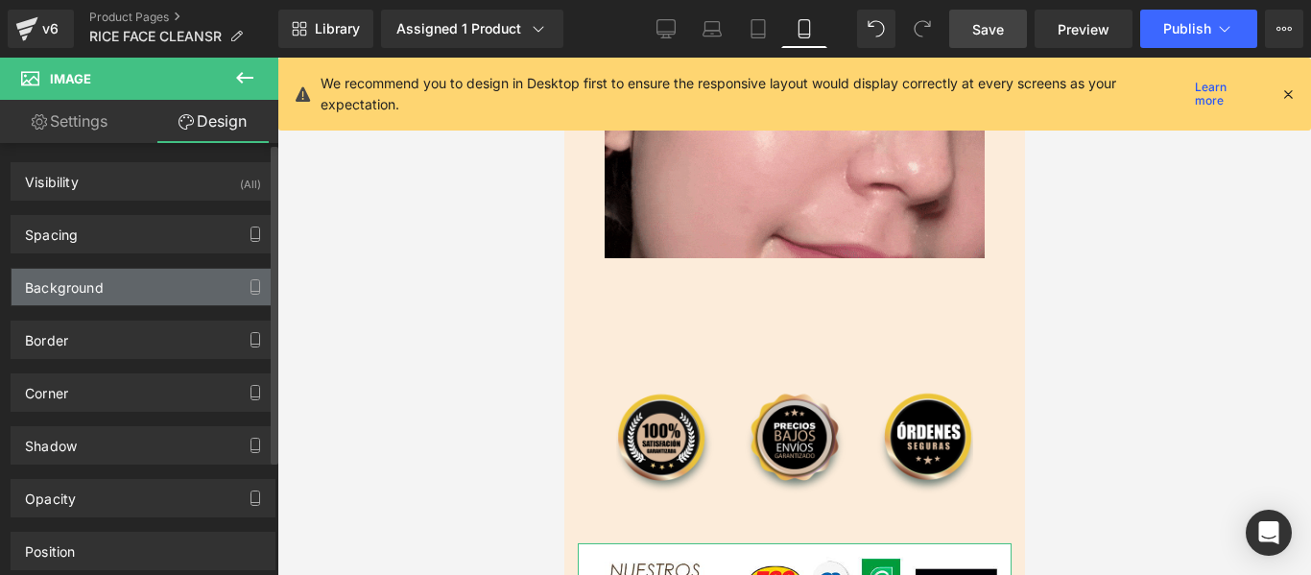
click at [126, 294] on div "Background" at bounding box center [143, 287] width 263 height 36
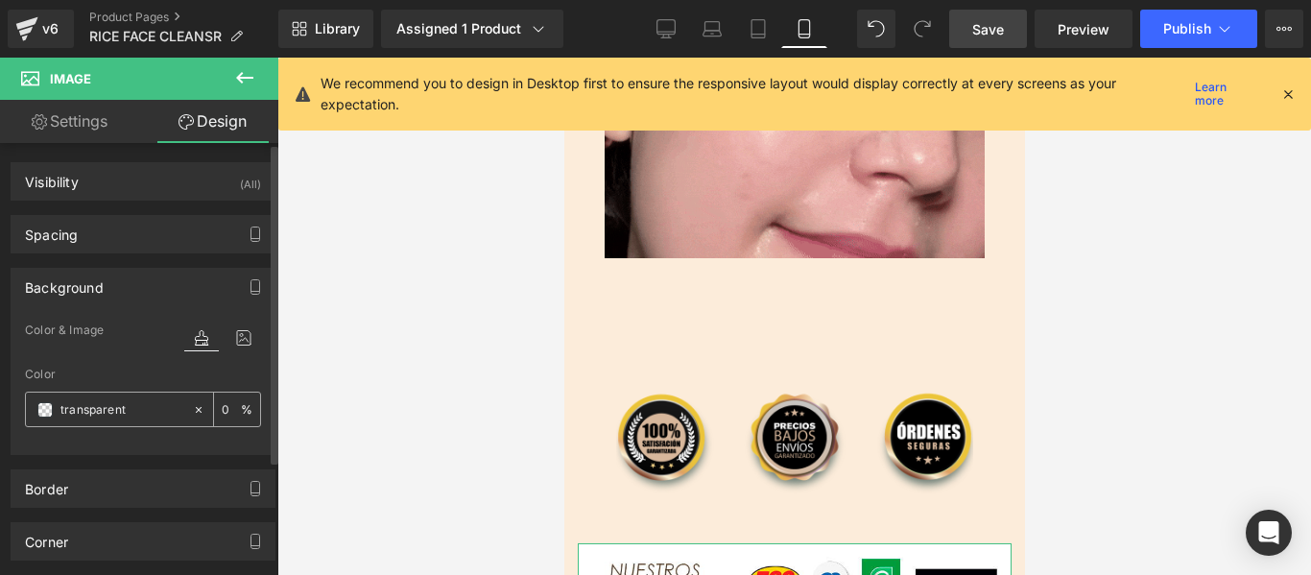
click at [107, 410] on input "transparent" at bounding box center [121, 409] width 123 height 21
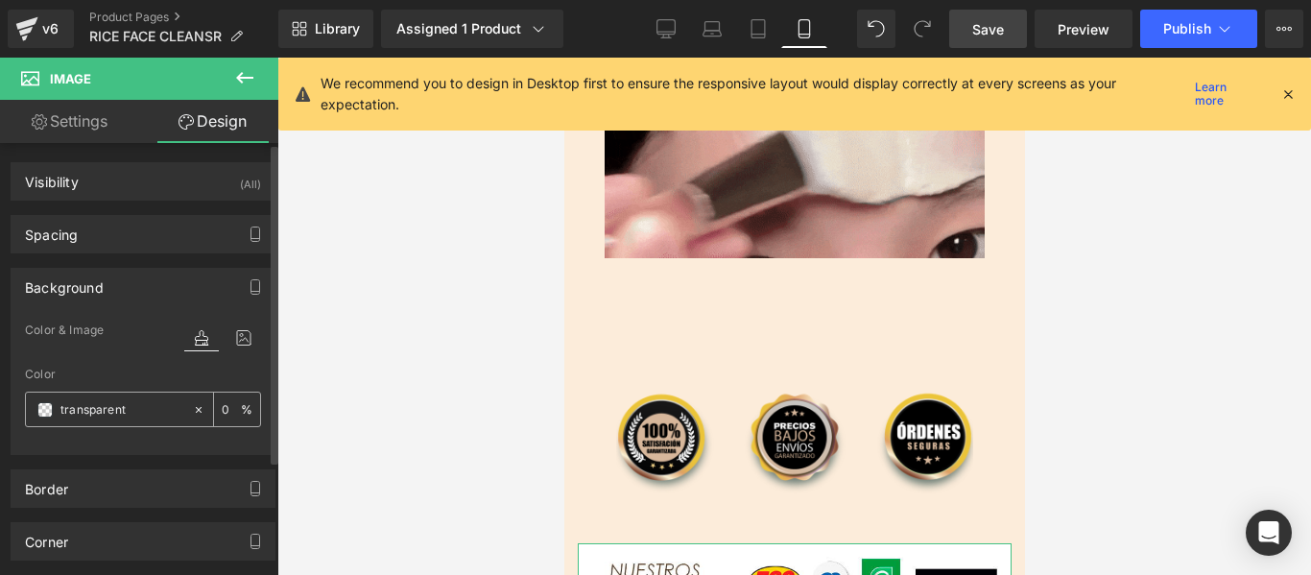
paste input "#fcecda"
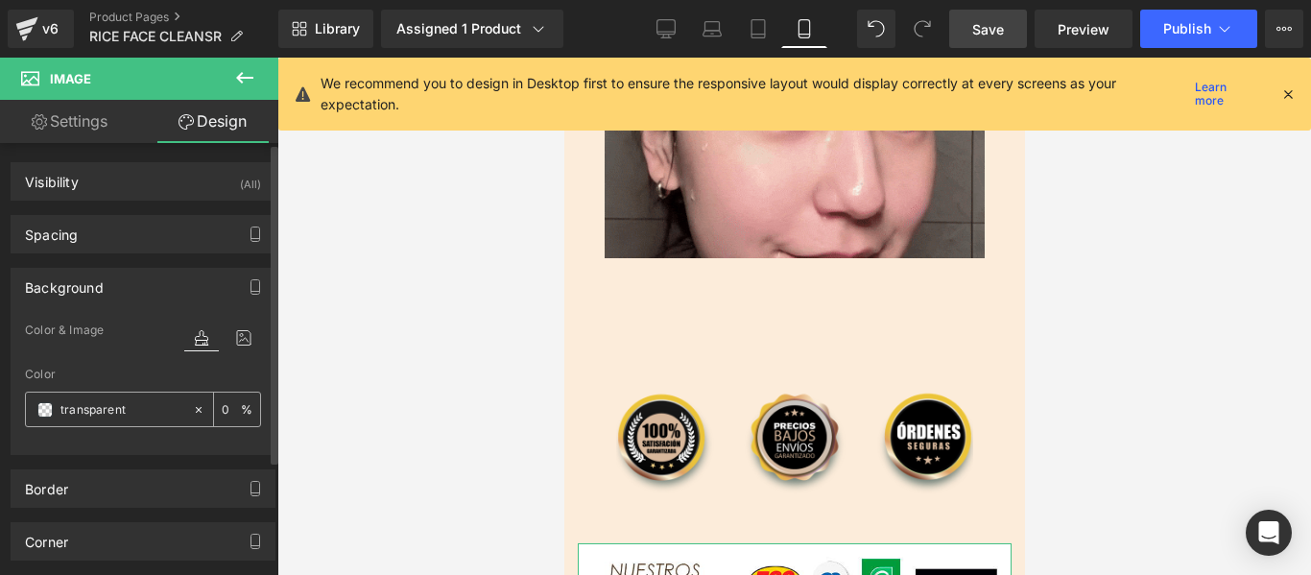
type input "#fcecda"
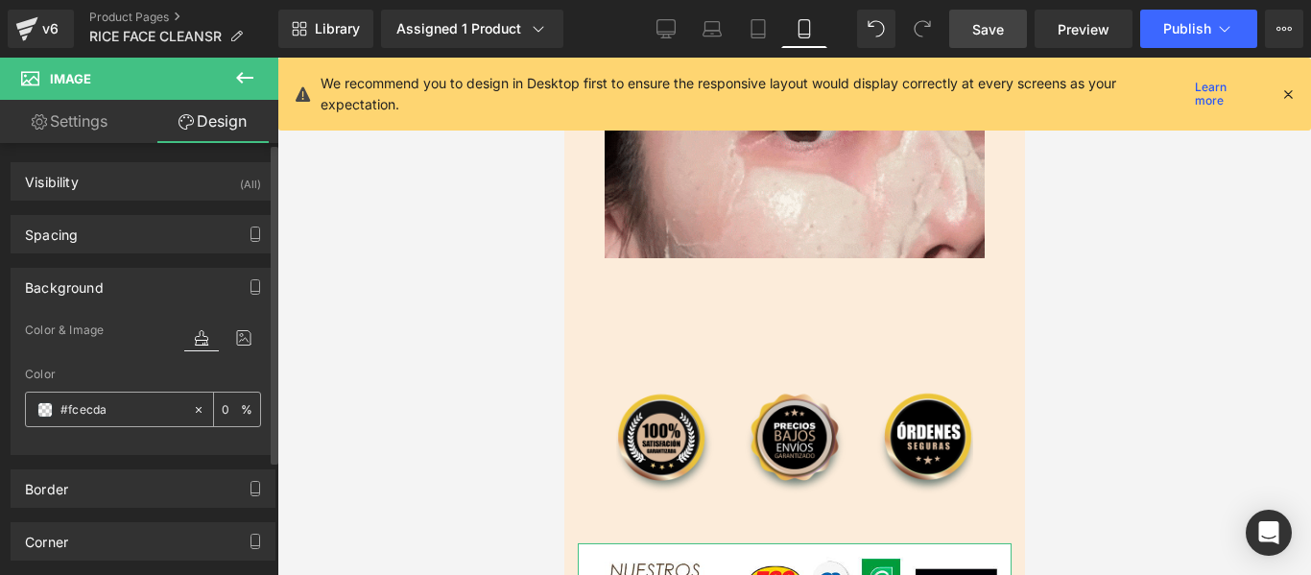
type input "100"
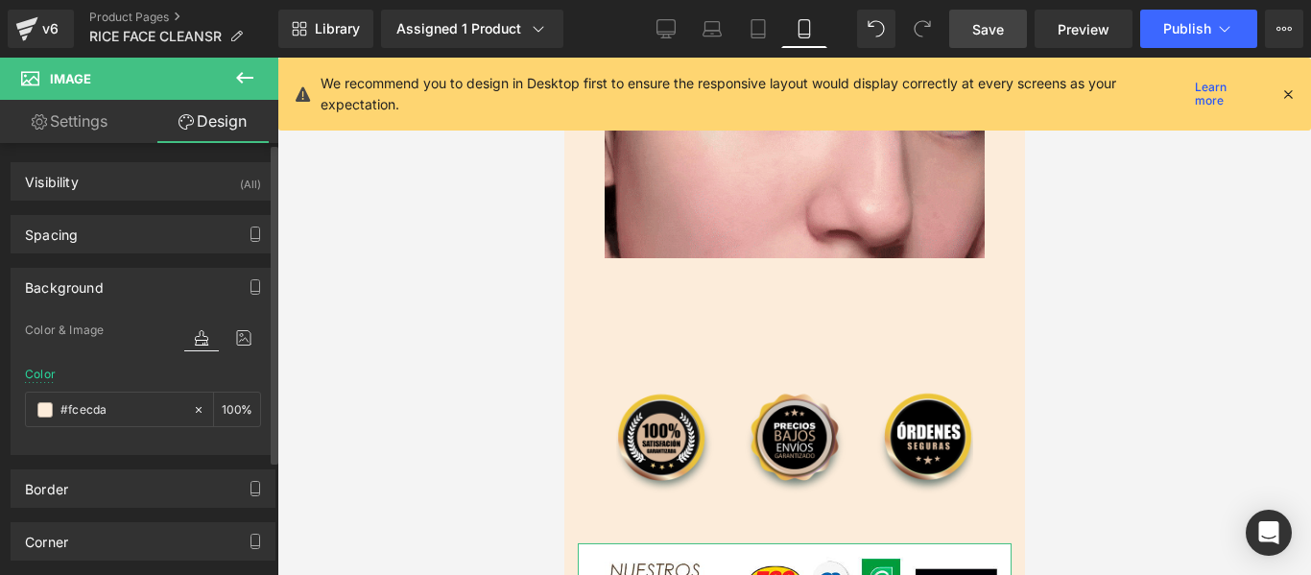
type input "#fcecda"
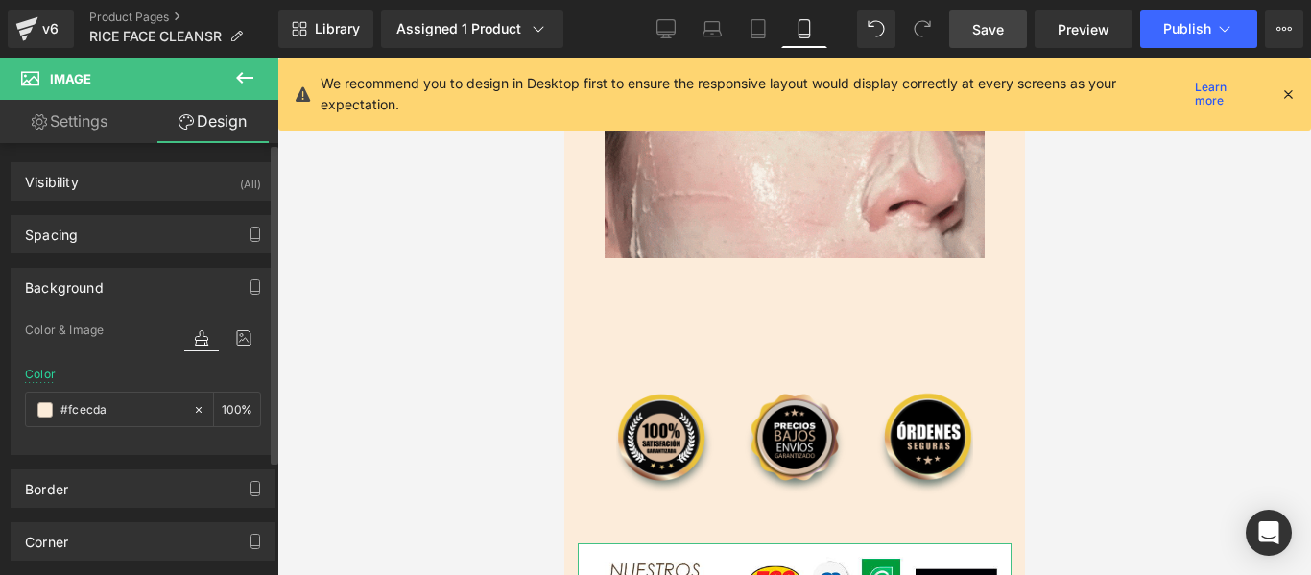
click at [55, 442] on div at bounding box center [143, 443] width 236 height 12
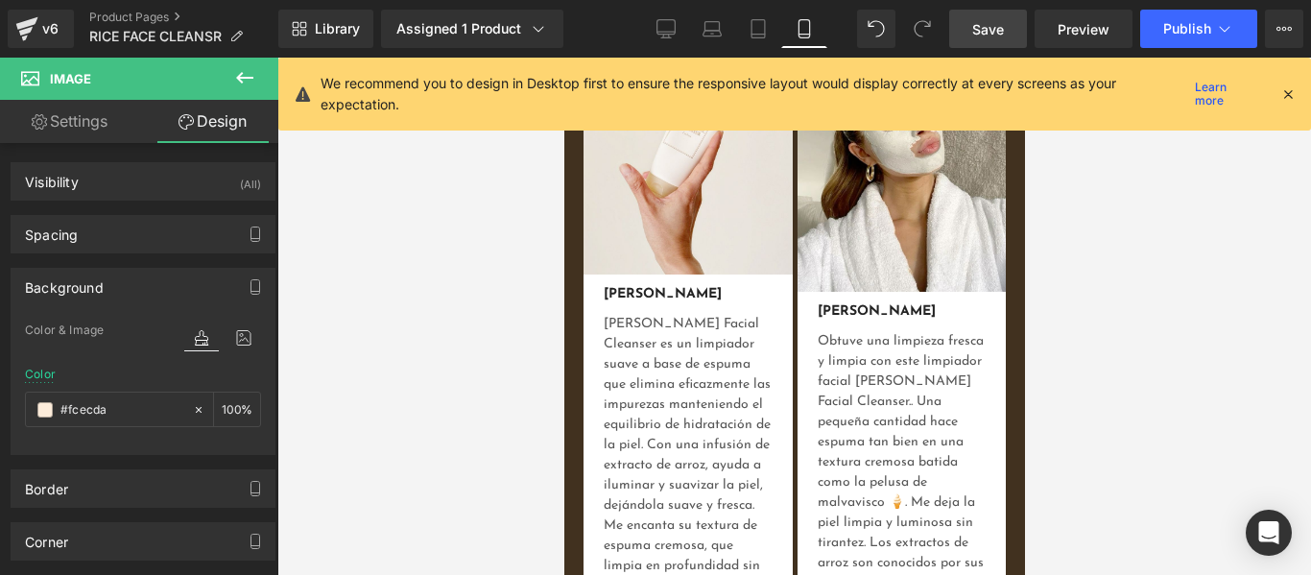
scroll to position [6165, 0]
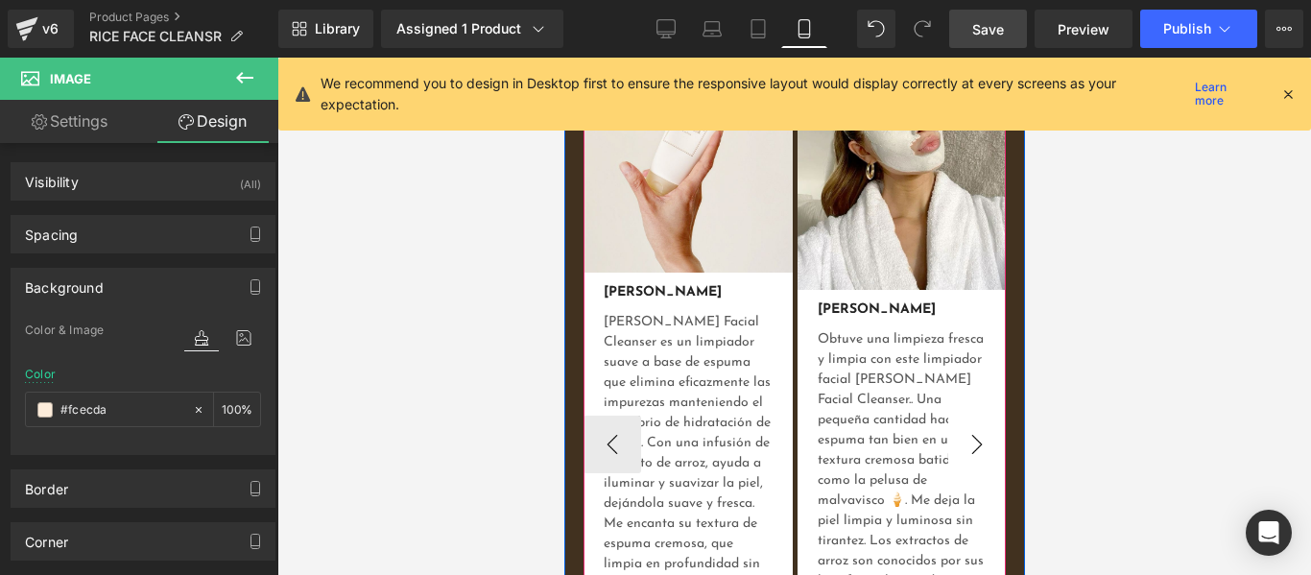
click at [970, 416] on button "›" at bounding box center [976, 445] width 58 height 58
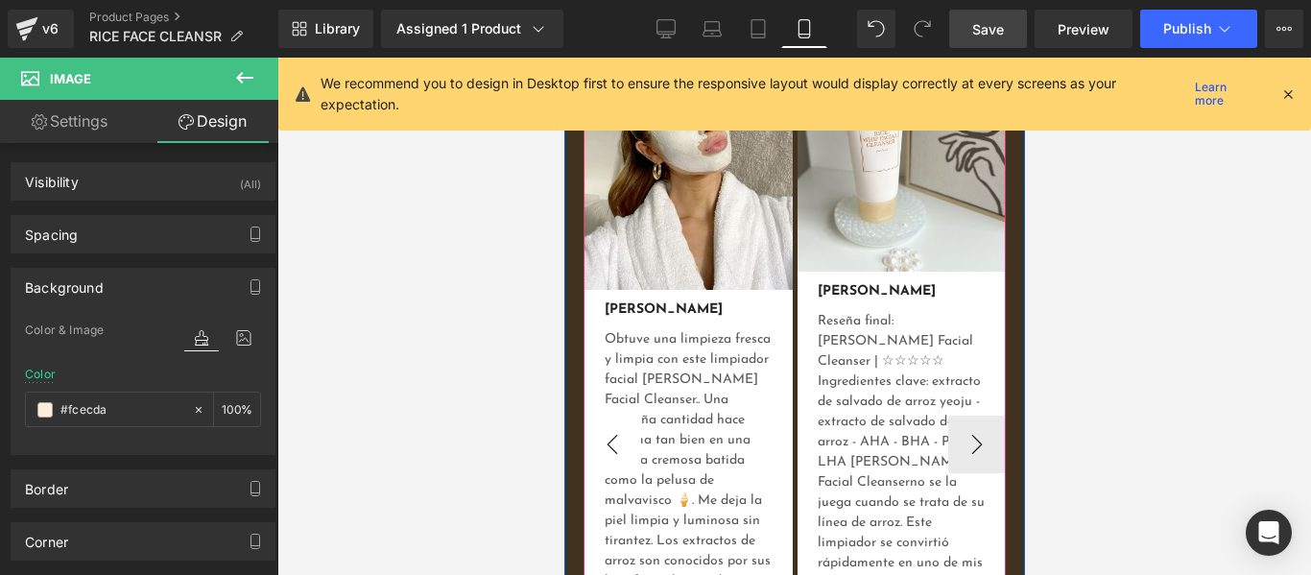
click at [621, 416] on button "‹" at bounding box center [612, 445] width 58 height 58
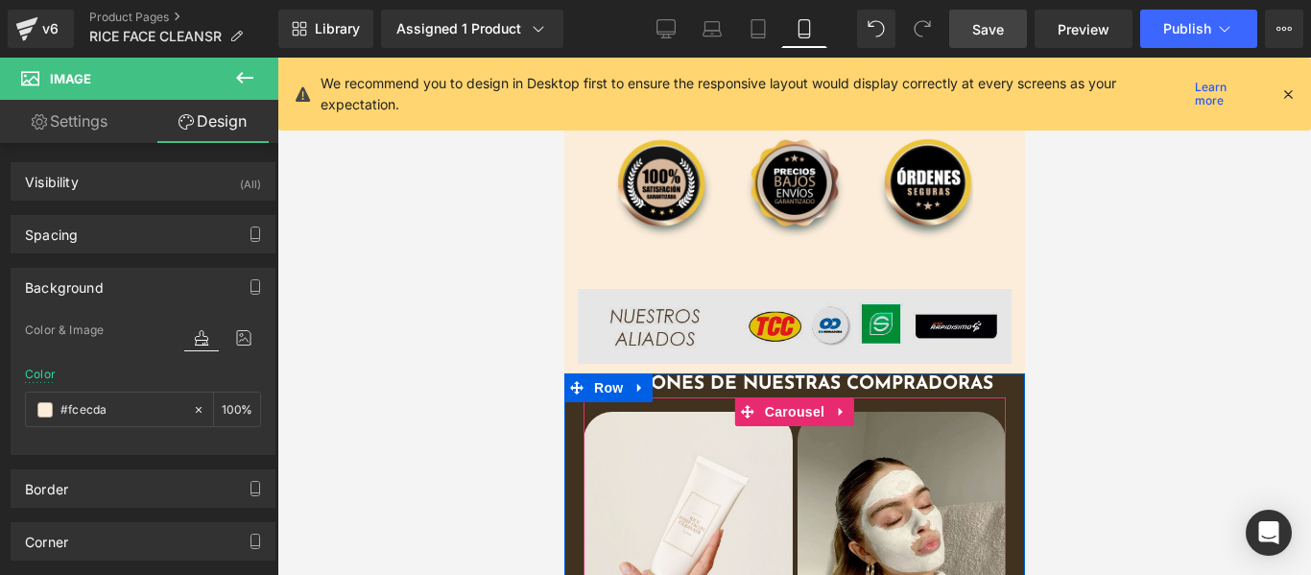
scroll to position [5764, 0]
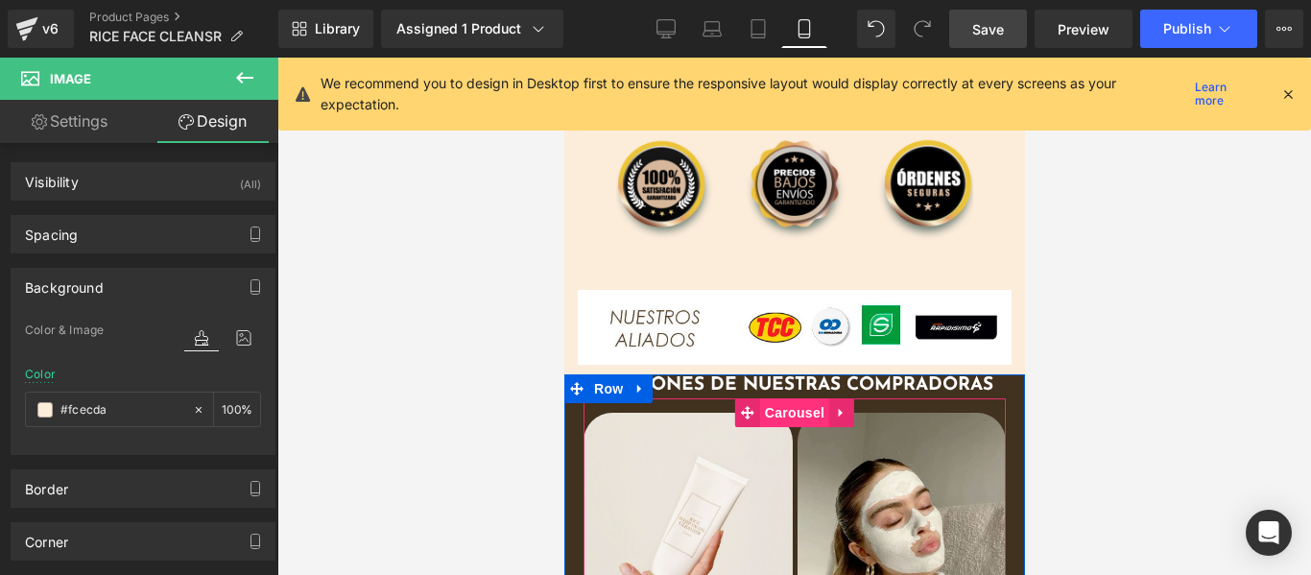
click at [783, 398] on span "Carousel" at bounding box center [793, 412] width 69 height 29
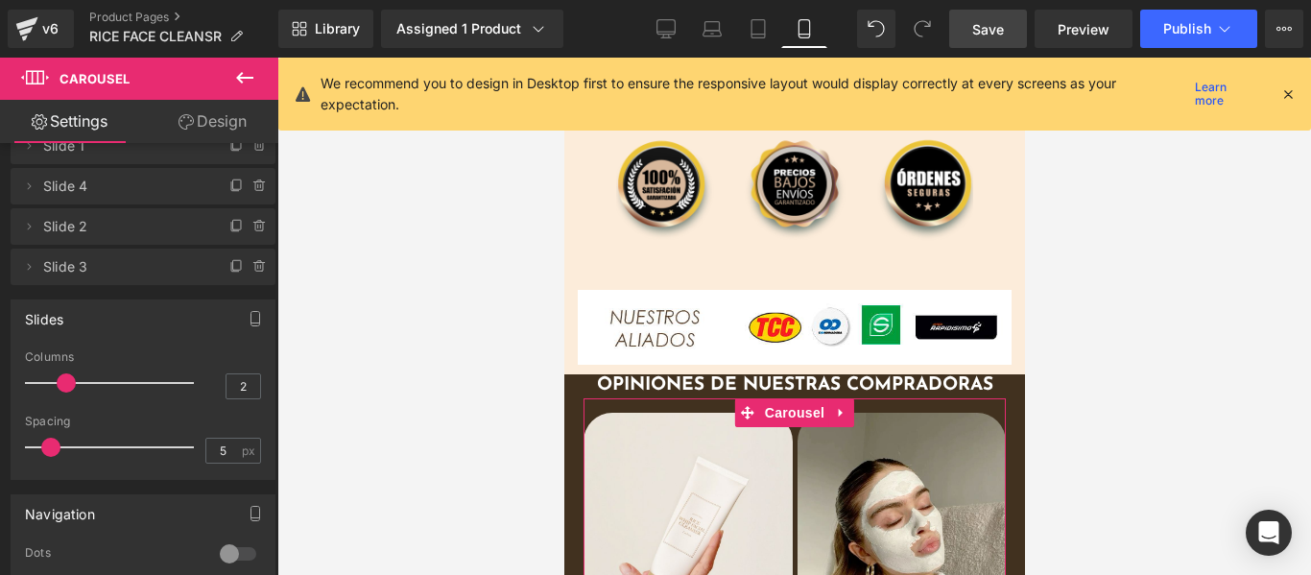
scroll to position [0, 0]
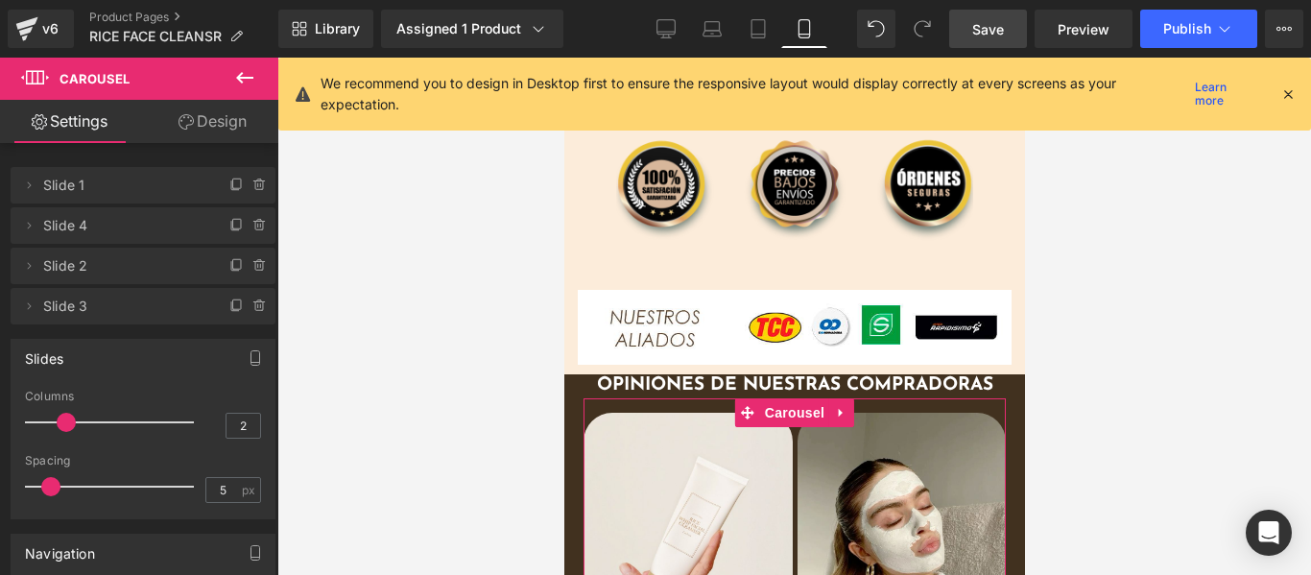
click at [221, 127] on link "Design" at bounding box center [212, 121] width 139 height 43
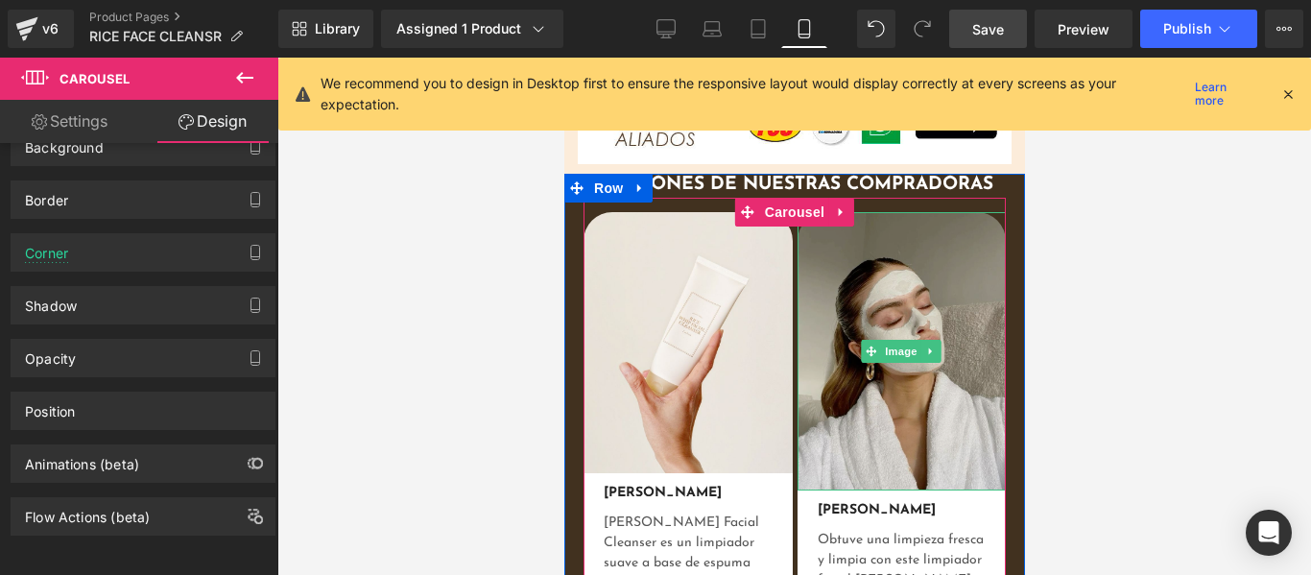
scroll to position [5966, 0]
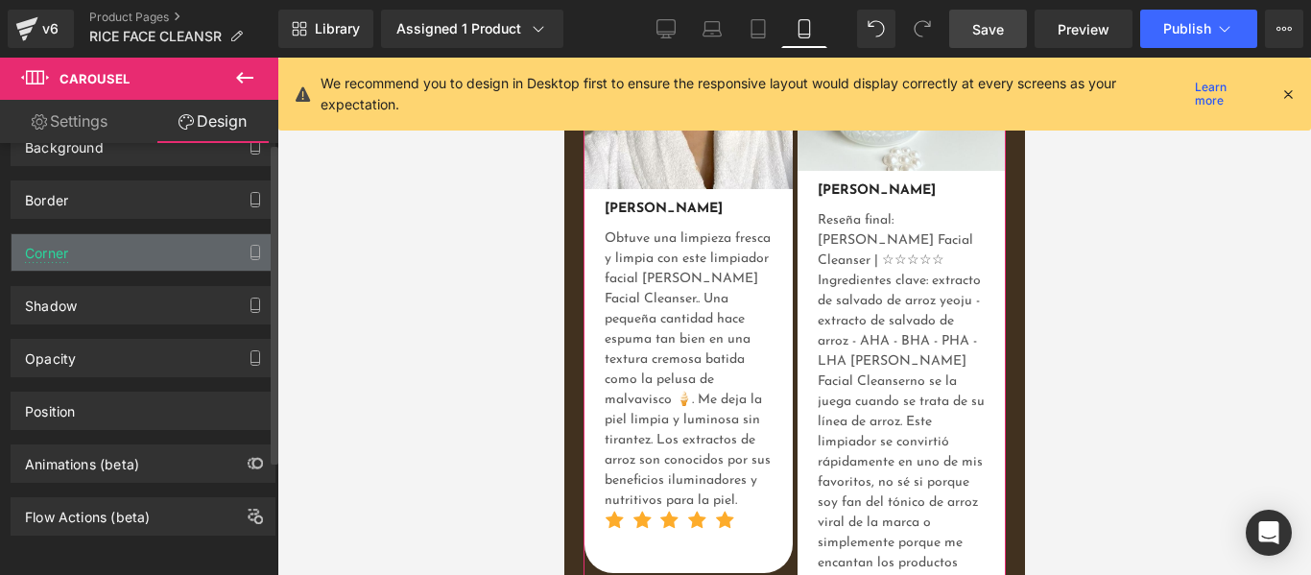
scroll to position [0, 0]
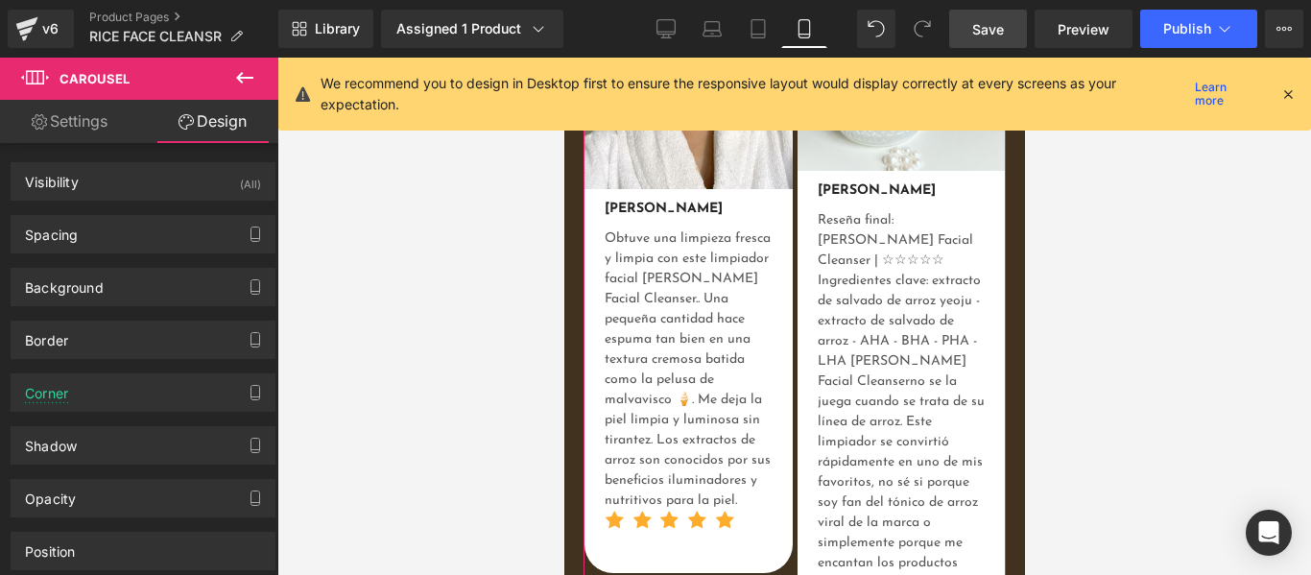
click at [98, 118] on link "Settings" at bounding box center [69, 121] width 139 height 43
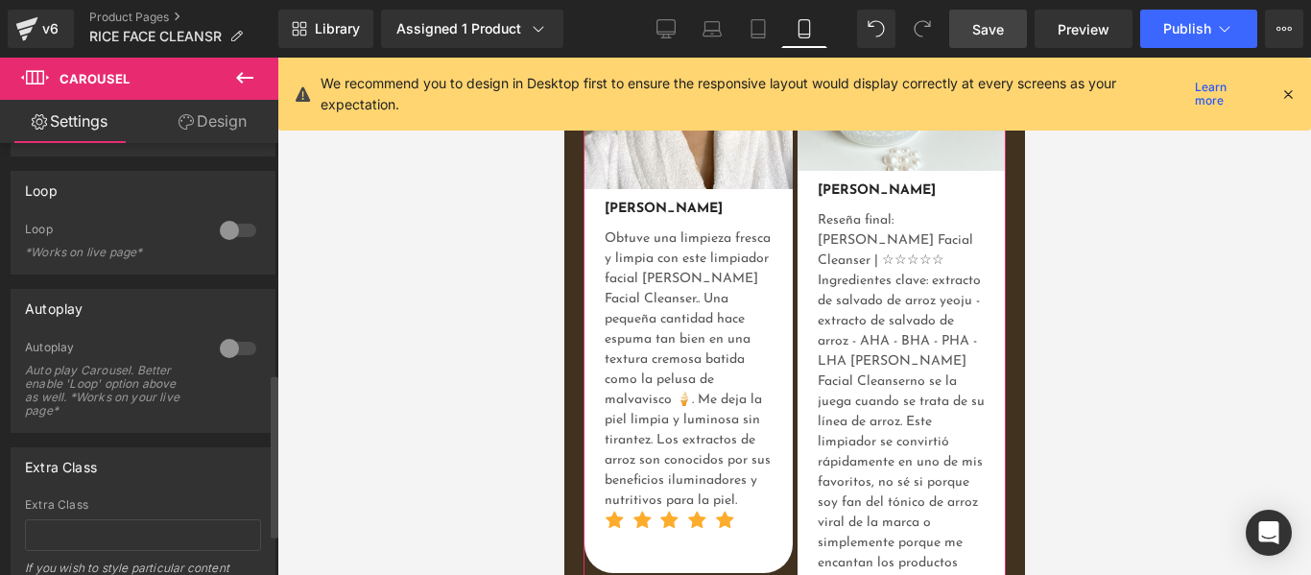
scroll to position [718, 0]
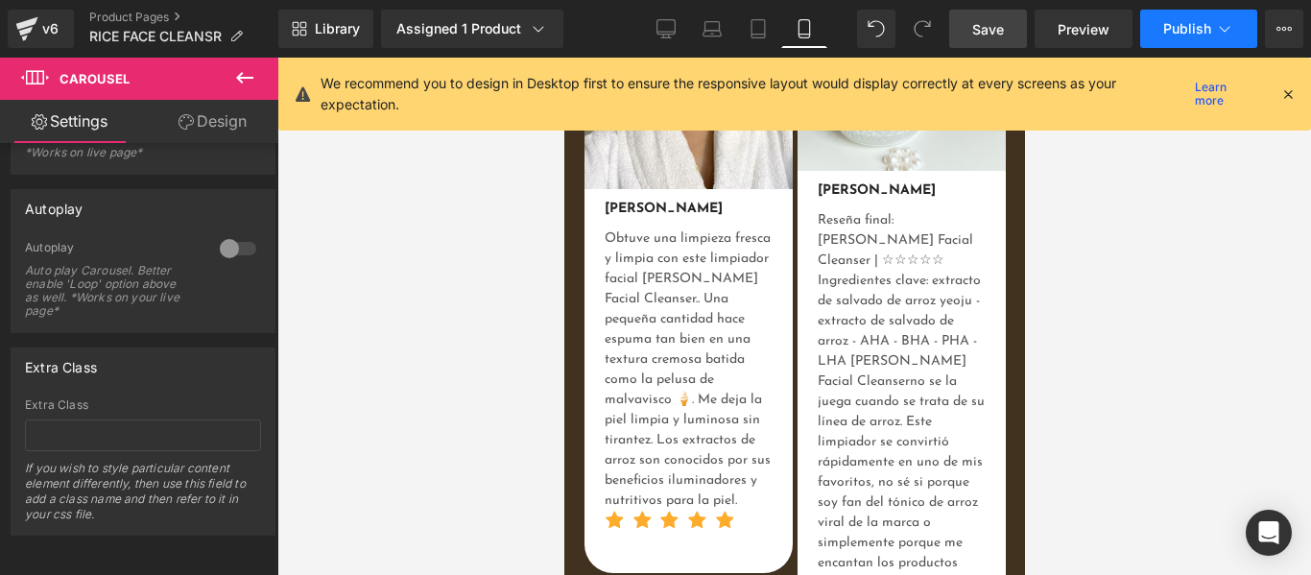
click at [1169, 35] on span "Publish" at bounding box center [1187, 28] width 48 height 15
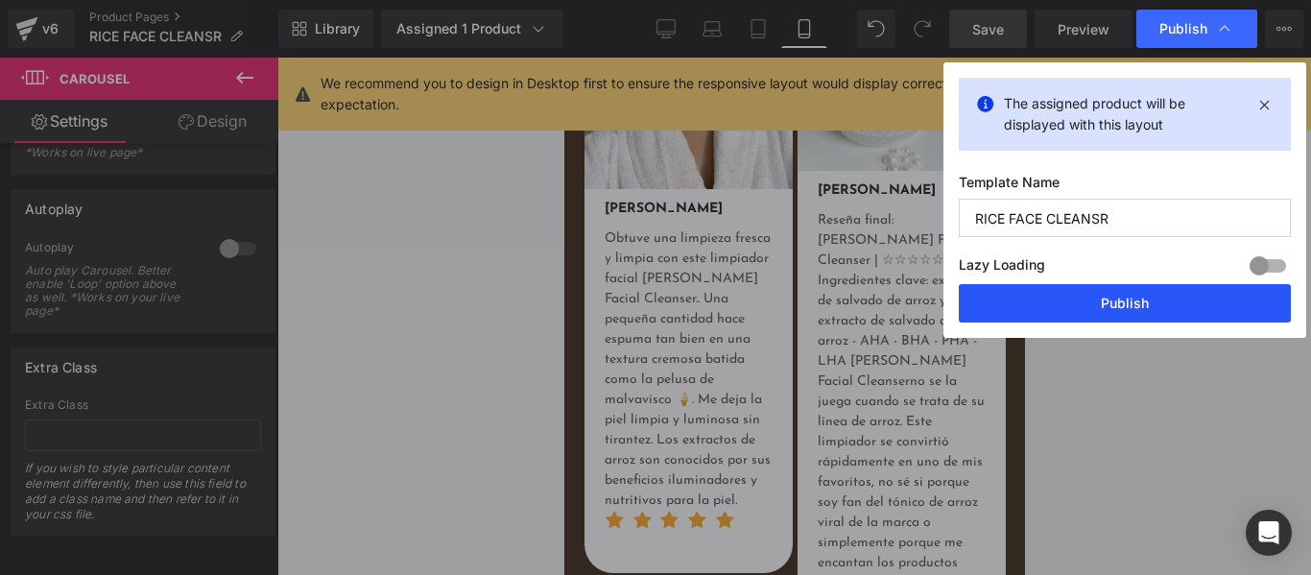
click at [1095, 320] on button "Publish" at bounding box center [1125, 303] width 332 height 38
